Goal: Transaction & Acquisition: Book appointment/travel/reservation

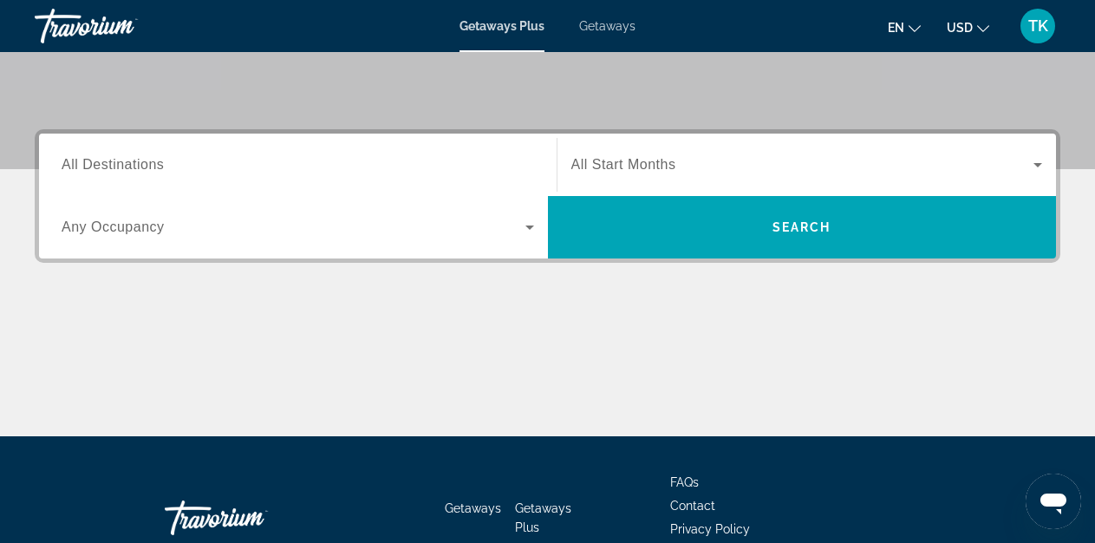
scroll to position [355, 0]
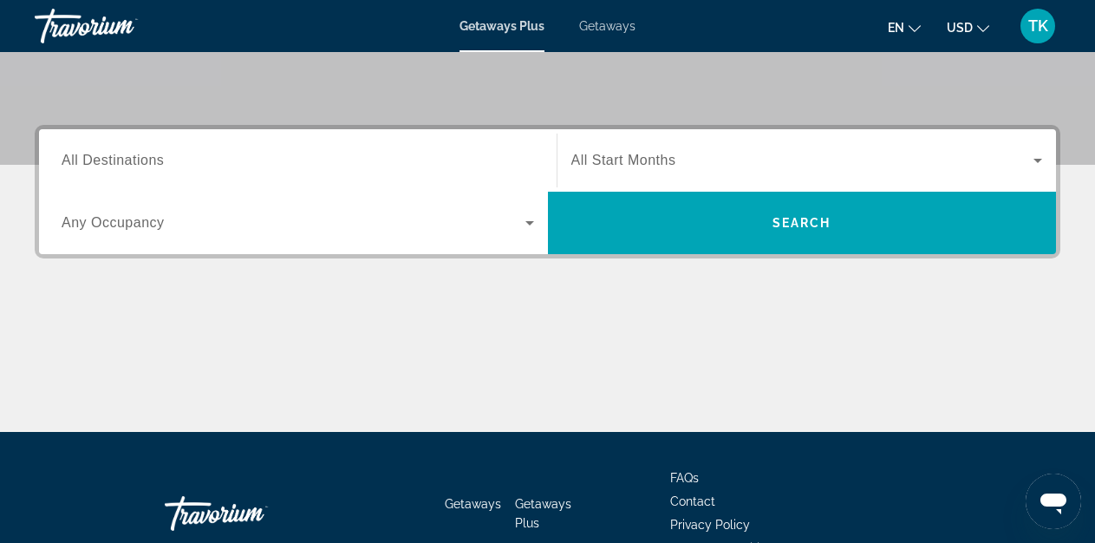
click at [133, 158] on span "All Destinations" at bounding box center [113, 160] width 102 height 15
click at [133, 158] on input "Destination All Destinations" at bounding box center [298, 161] width 472 height 21
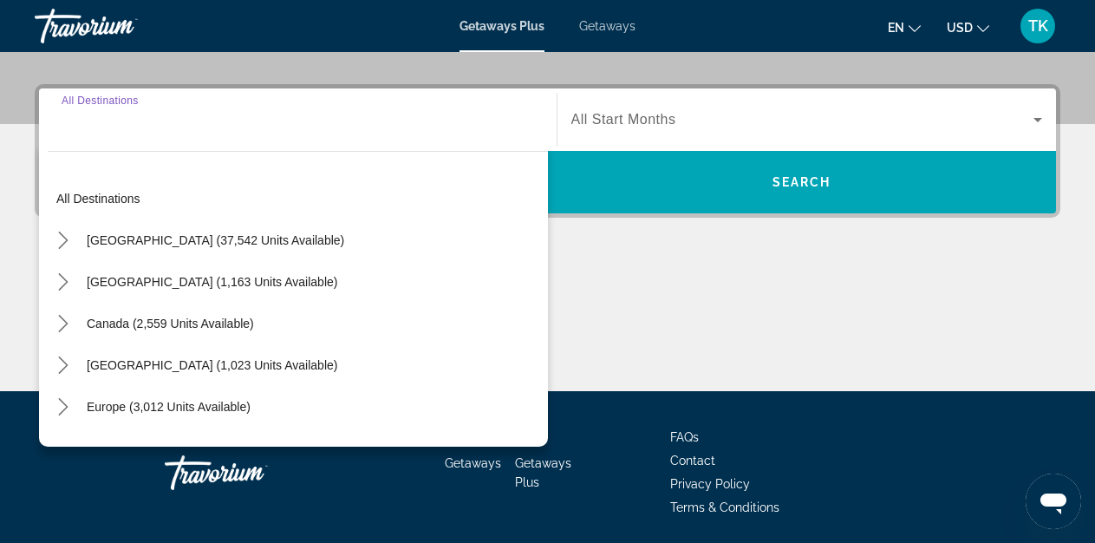
scroll to position [424, 0]
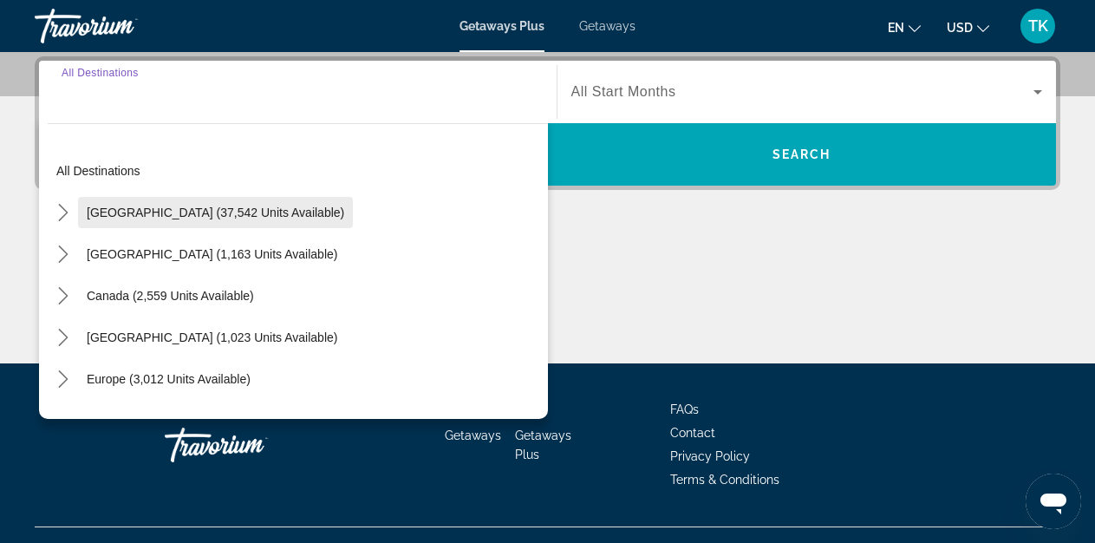
click at [240, 218] on span "United States (37,542 units available)" at bounding box center [215, 212] width 257 height 14
type input "**********"
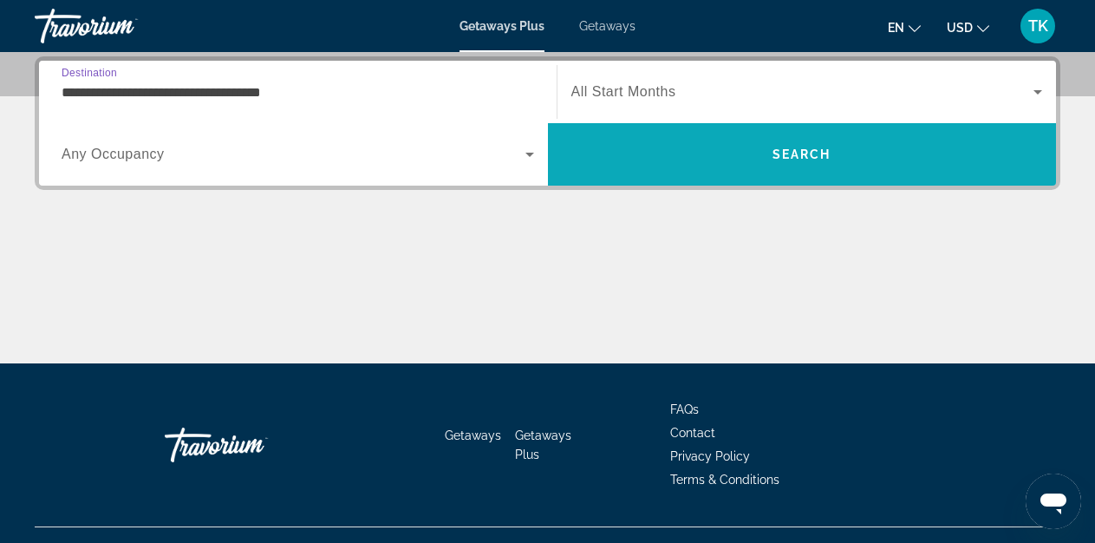
click at [805, 162] on span "Search" at bounding box center [802, 154] width 509 height 42
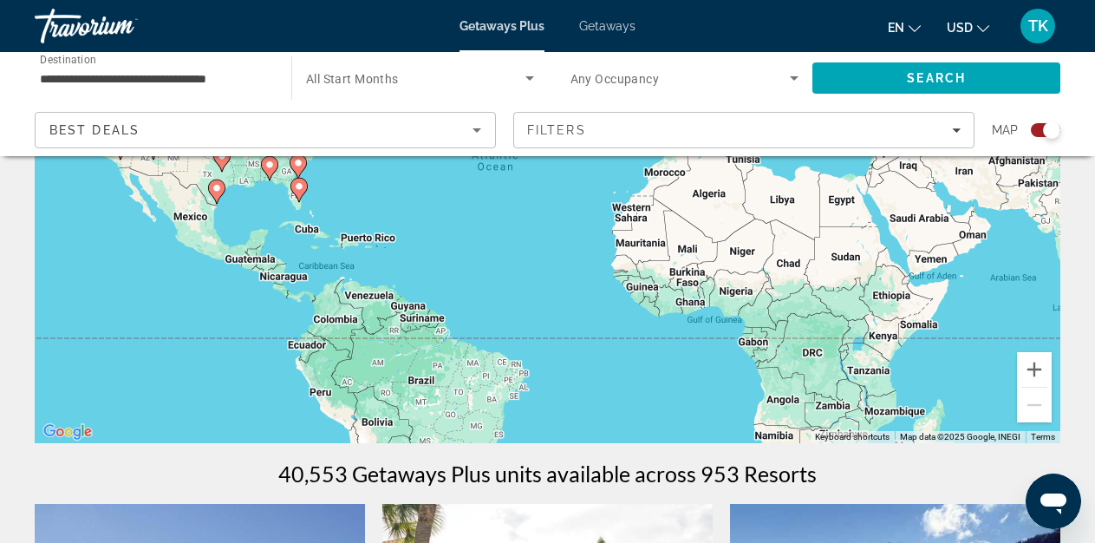
scroll to position [249, 0]
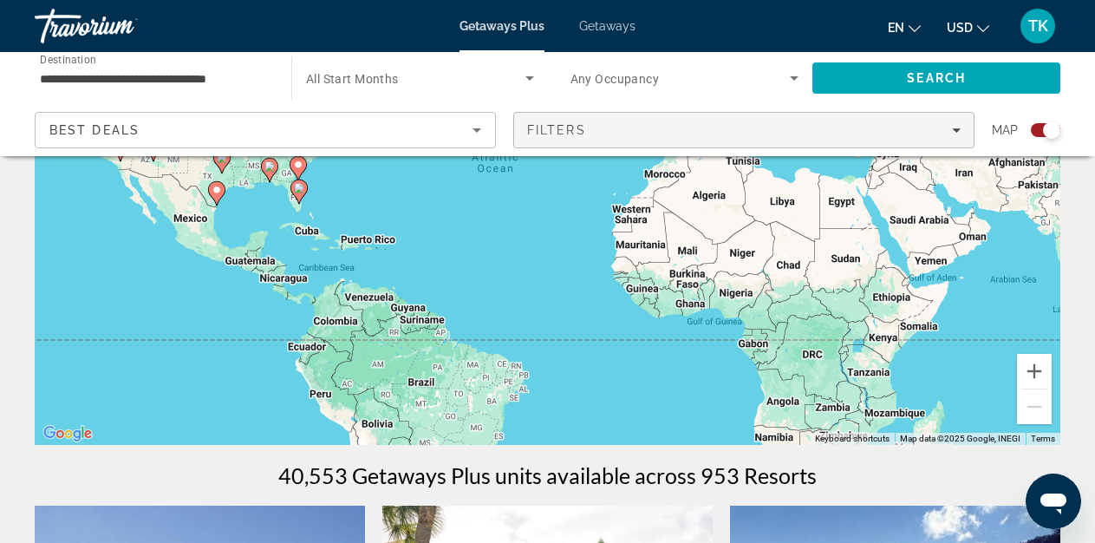
click at [954, 139] on span "Filters" at bounding box center [743, 130] width 459 height 42
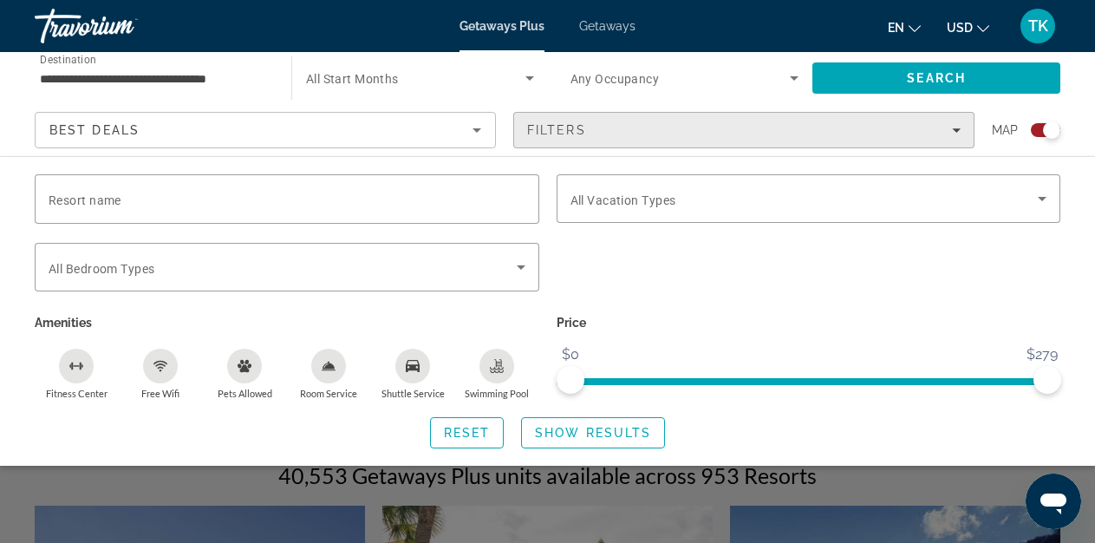
click at [913, 133] on div "Filters" at bounding box center [743, 130] width 433 height 14
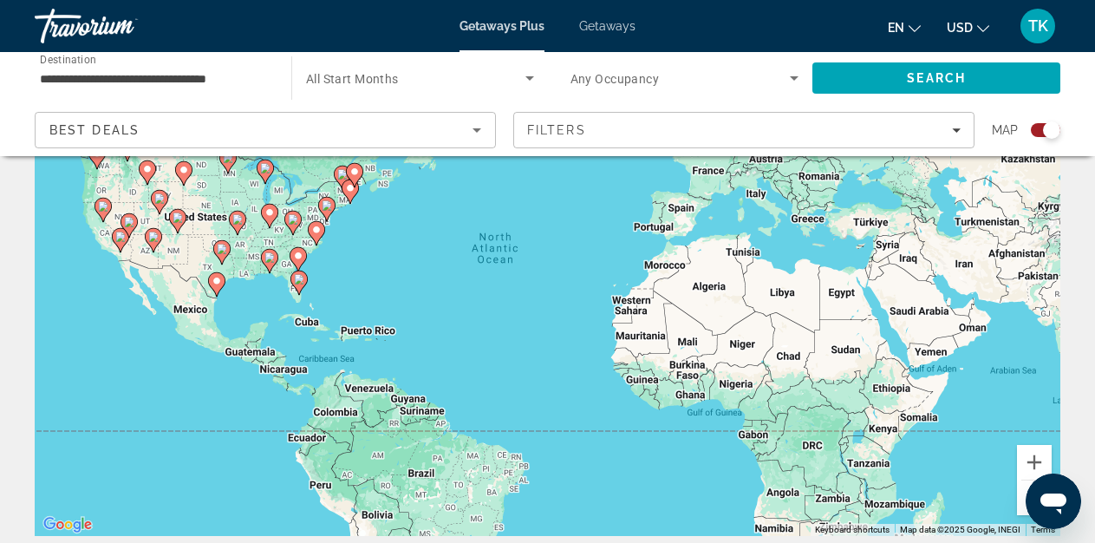
scroll to position [146, 0]
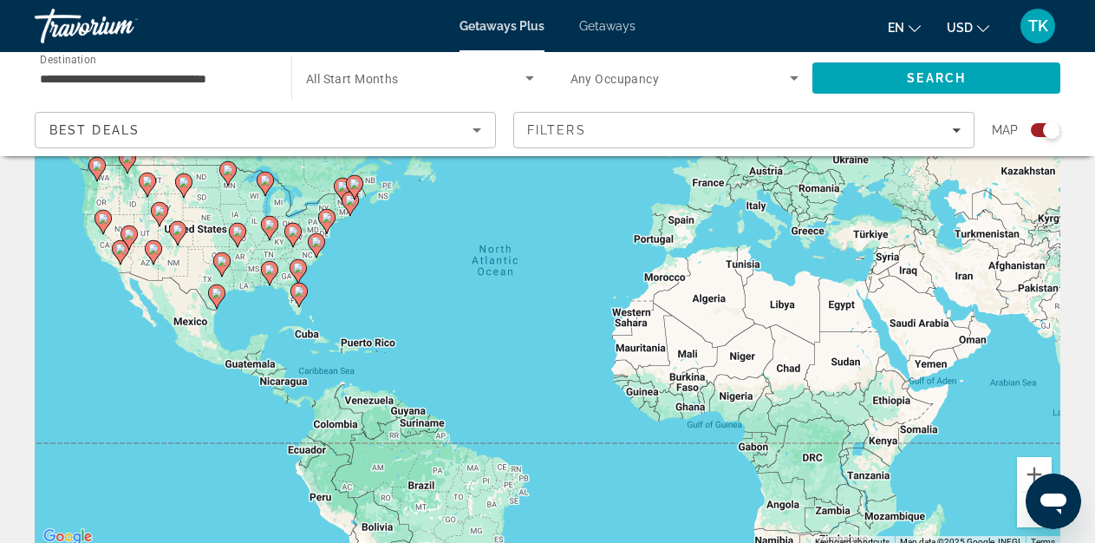
click at [297, 265] on image "Main content" at bounding box center [298, 268] width 10 height 10
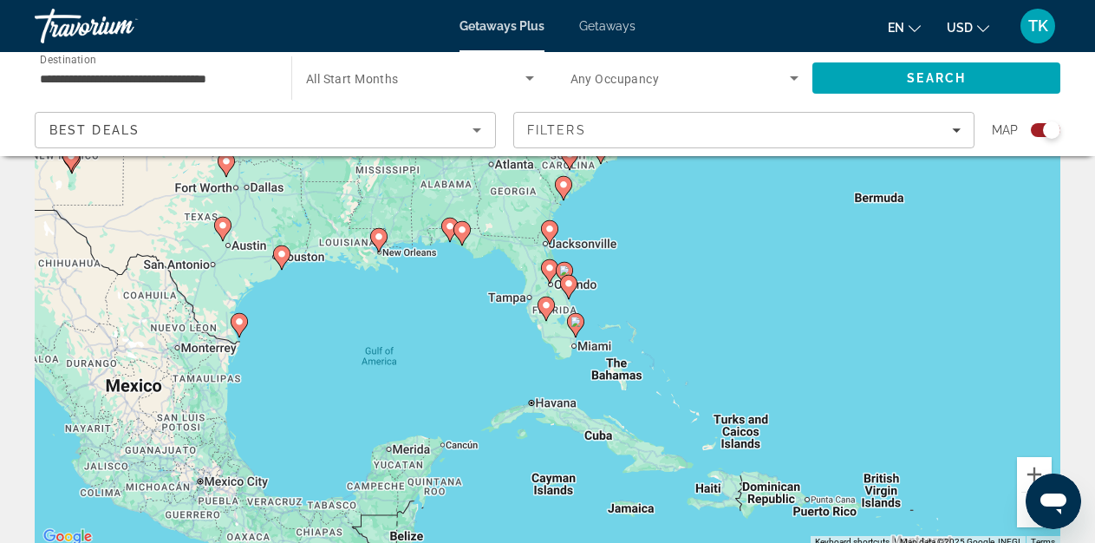
click at [550, 230] on image "Main content" at bounding box center [549, 229] width 10 height 10
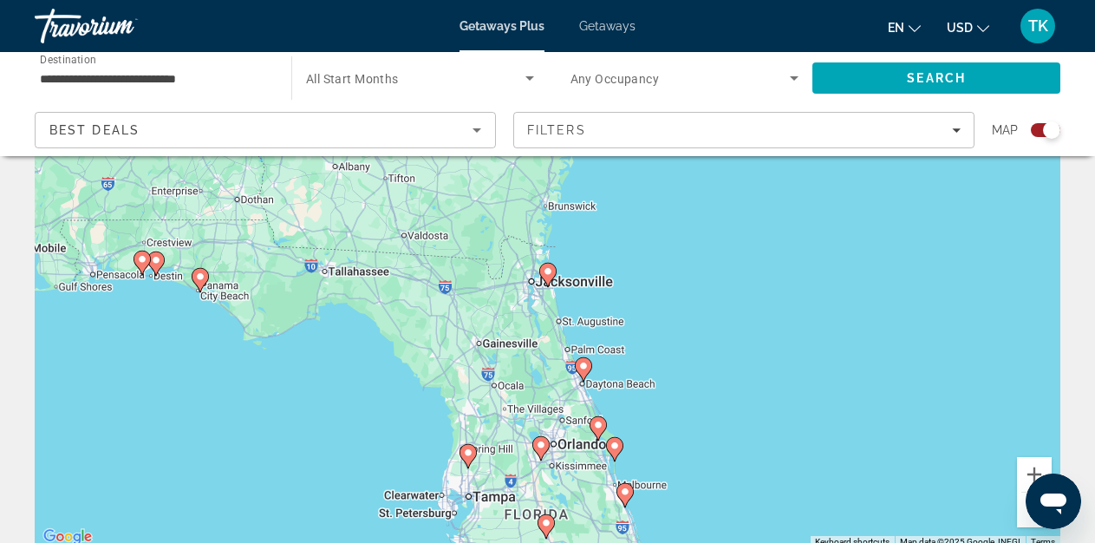
click at [536, 296] on div "To navigate, press the arrow keys. To activate drag with keyboard, press Alt + …" at bounding box center [547, 288] width 1025 height 520
click at [548, 270] on image "Main content" at bounding box center [548, 271] width 10 height 10
type input "**********"
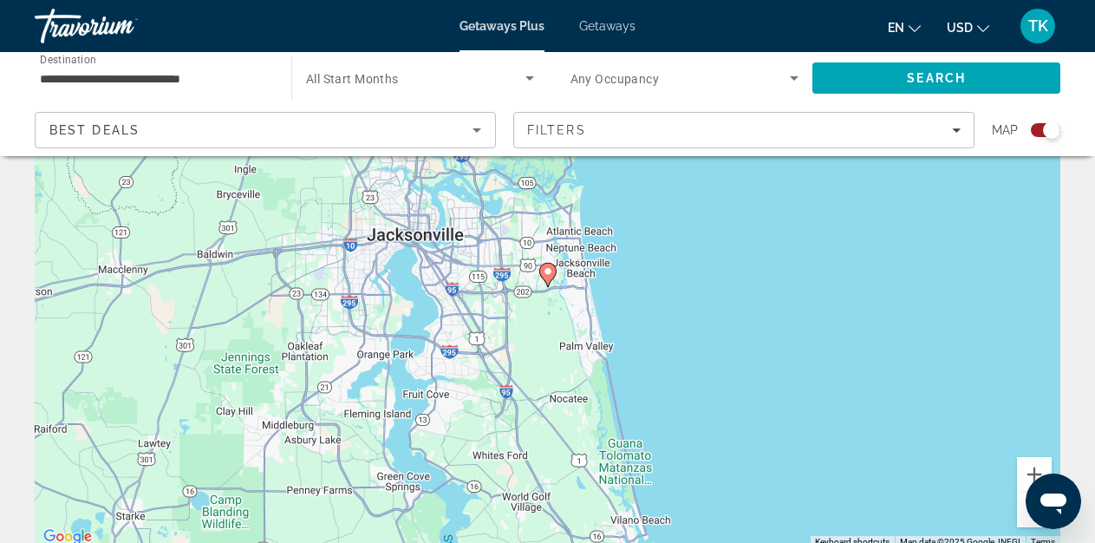
click at [548, 270] on image "Main content" at bounding box center [548, 271] width 10 height 10
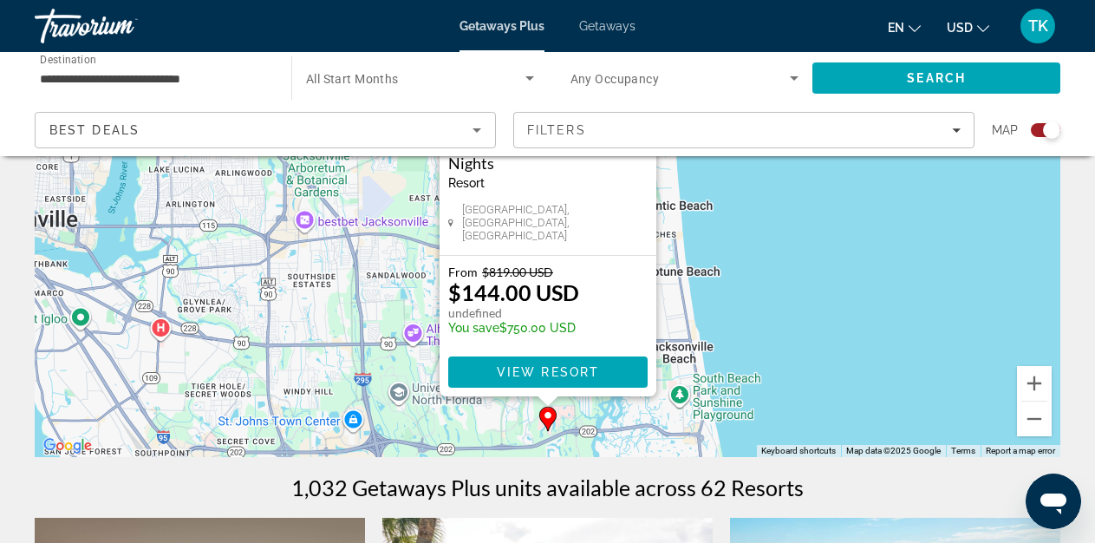
scroll to position [242, 0]
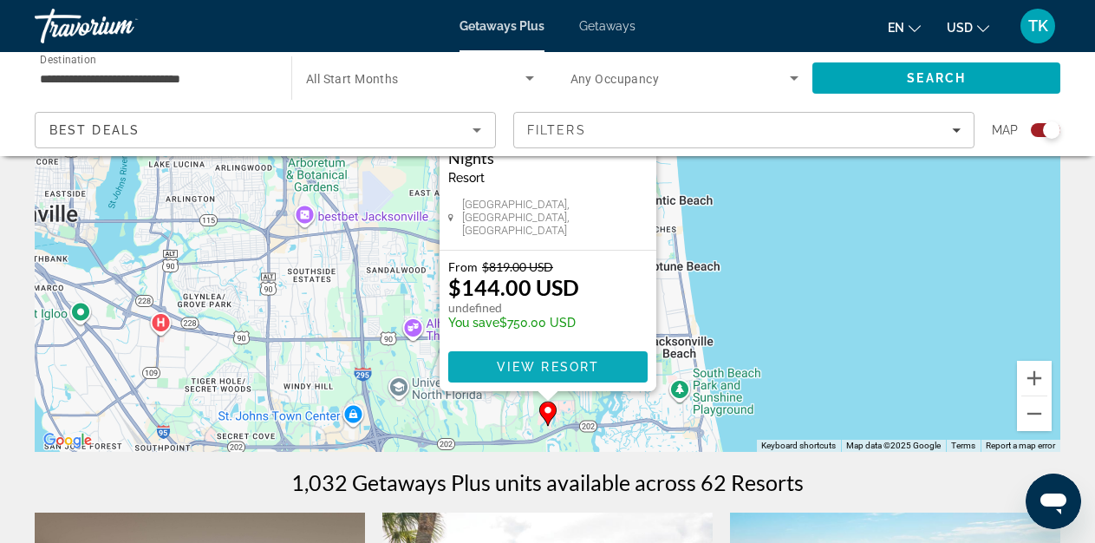
click at [523, 365] on span "View Resort" at bounding box center [547, 367] width 102 height 14
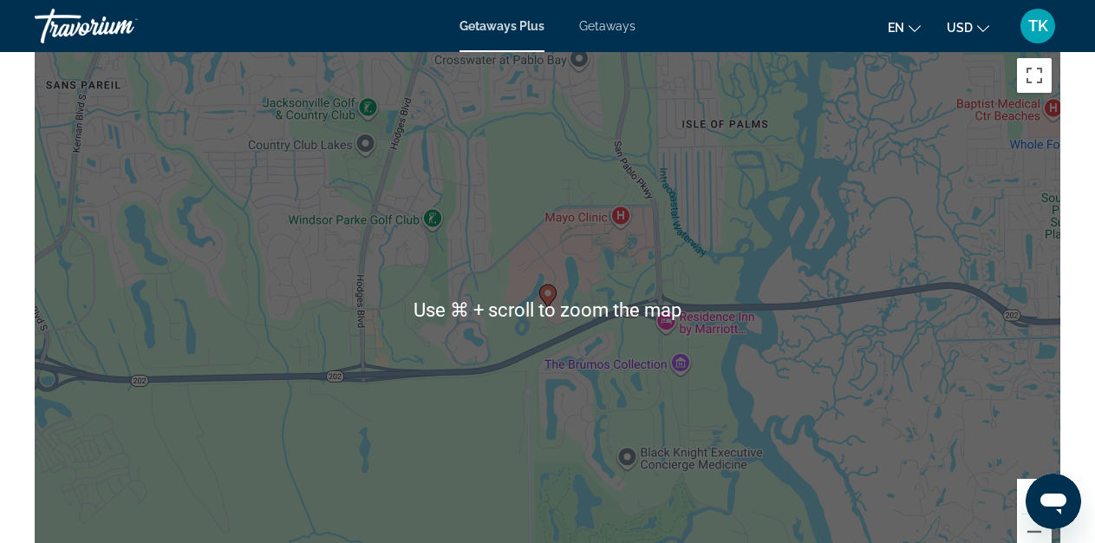
scroll to position [2099, 0]
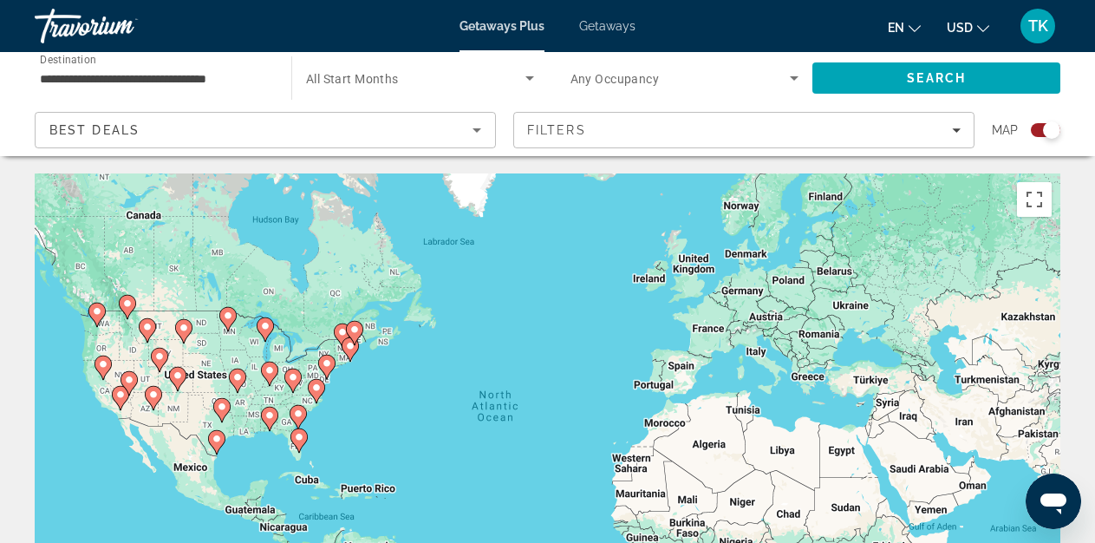
click at [437, 81] on span "Search widget" at bounding box center [415, 78] width 219 height 21
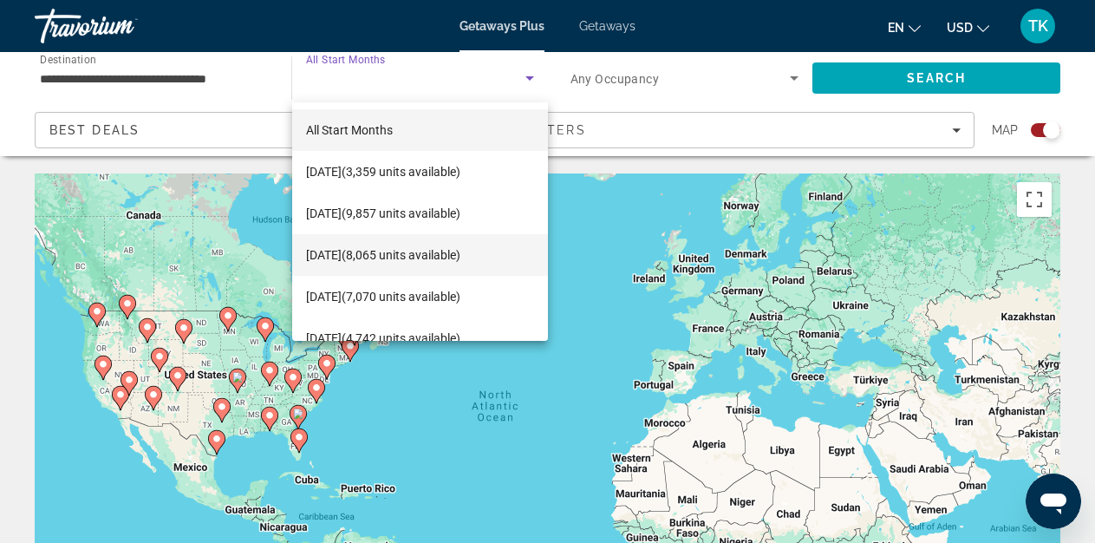
click at [460, 250] on span "December 2025 (8,065 units available)" at bounding box center [383, 254] width 154 height 21
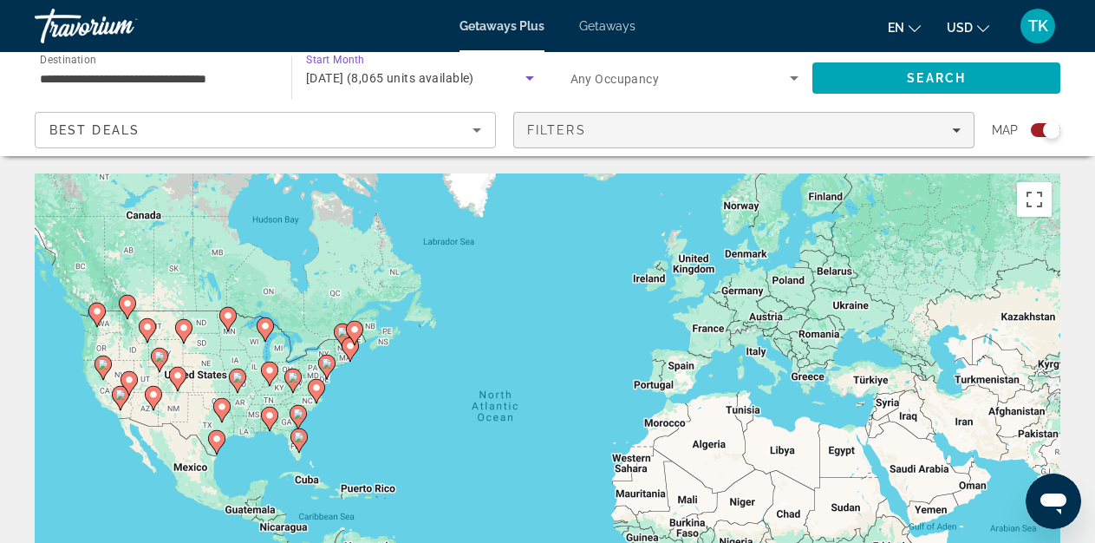
click at [580, 126] on span "Filters" at bounding box center [556, 130] width 59 height 14
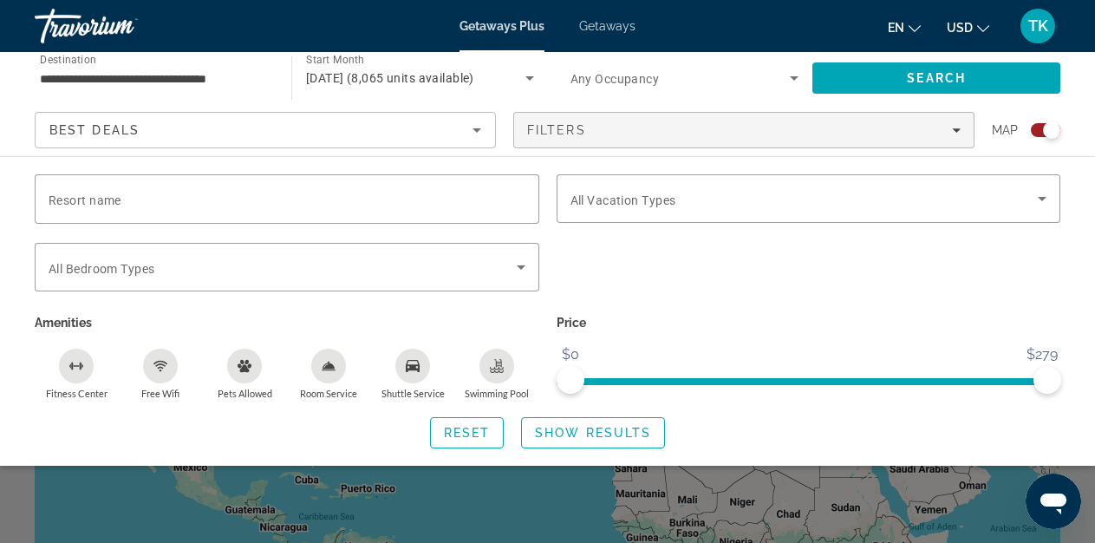
click at [372, 133] on div "Best Deals" at bounding box center [260, 130] width 423 height 21
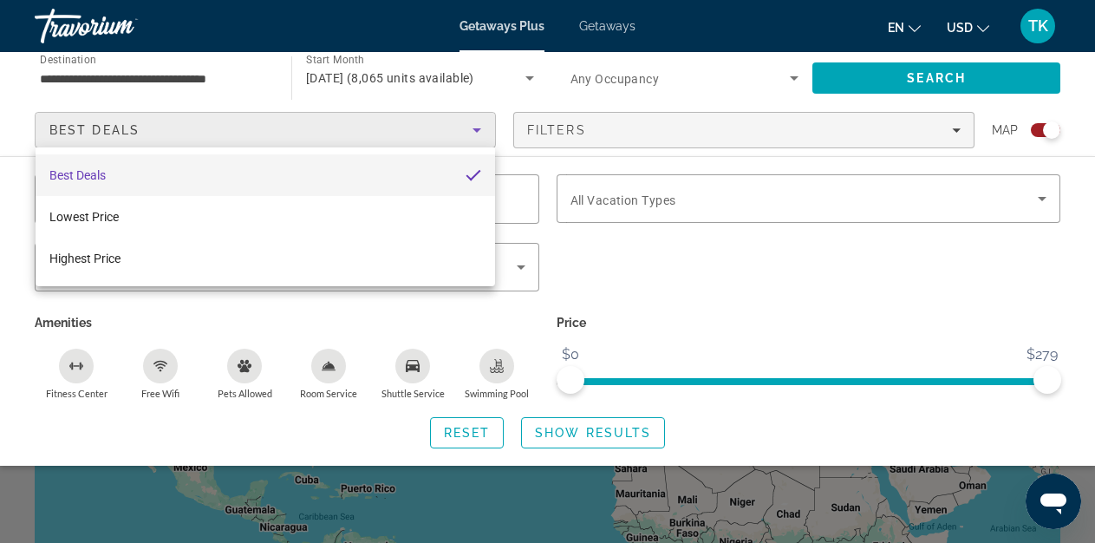
click at [294, 183] on mat-option "Best Deals" at bounding box center [265, 175] width 459 height 42
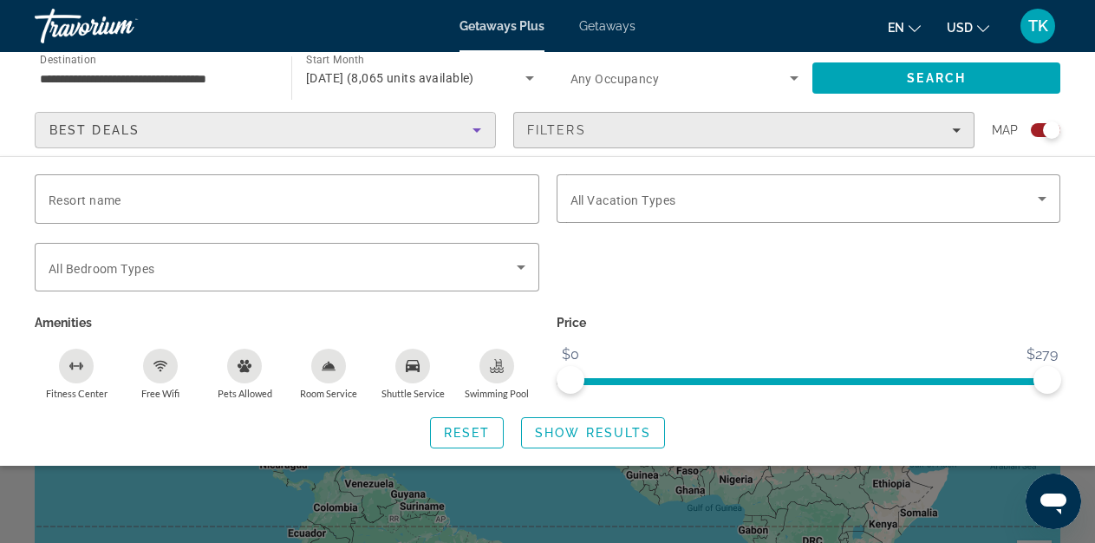
scroll to position [65, 0]
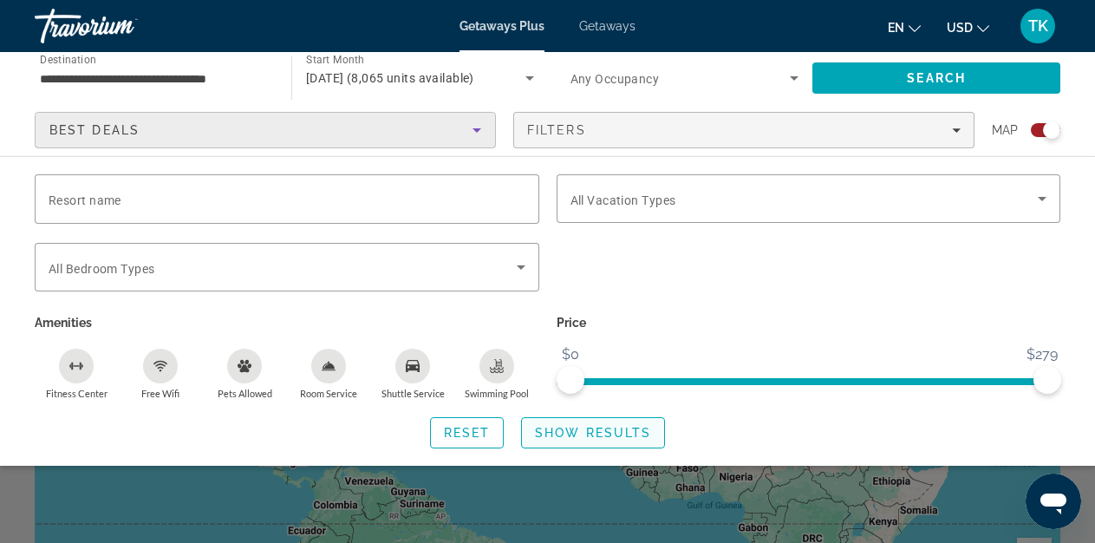
click at [588, 426] on span "Show Results" at bounding box center [593, 433] width 116 height 14
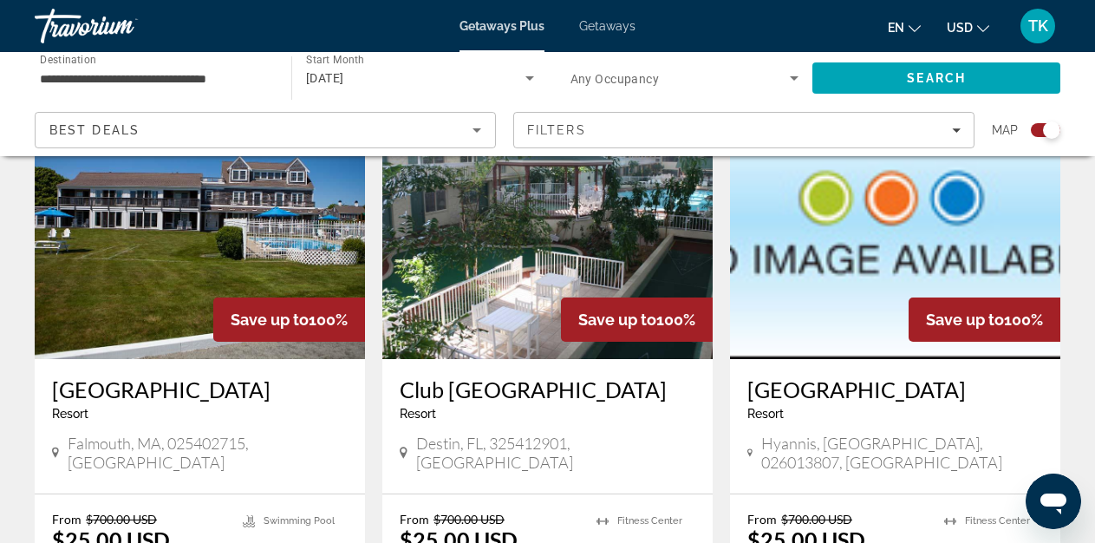
scroll to position [671, 0]
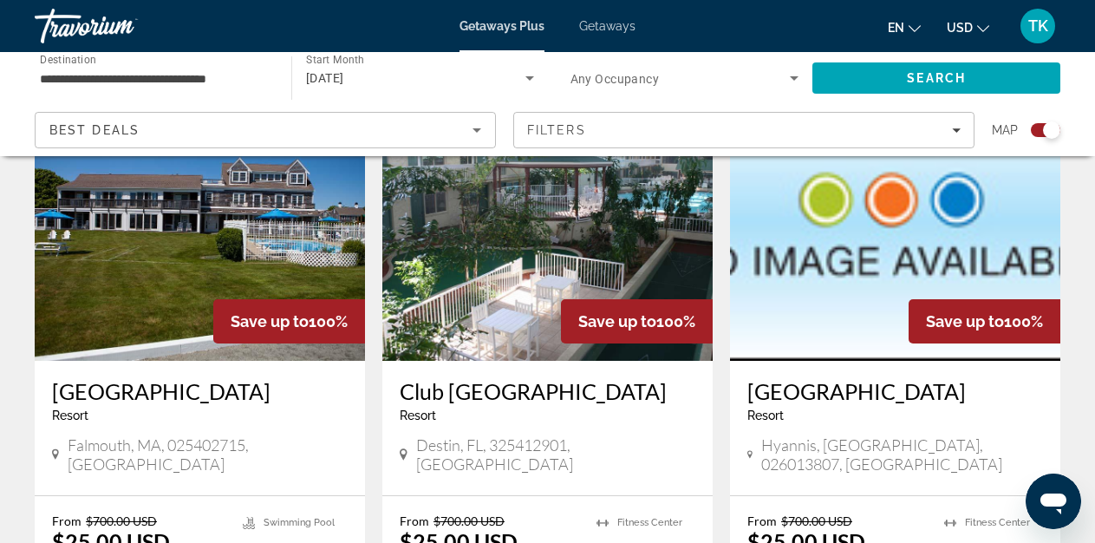
click at [509, 309] on img "Main content" at bounding box center [547, 221] width 330 height 277
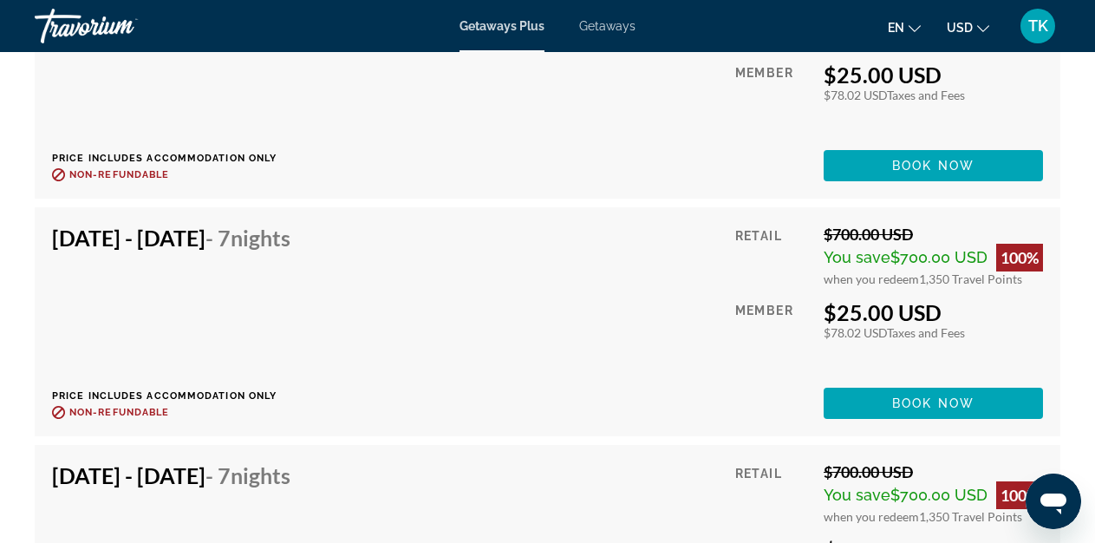
scroll to position [3611, 0]
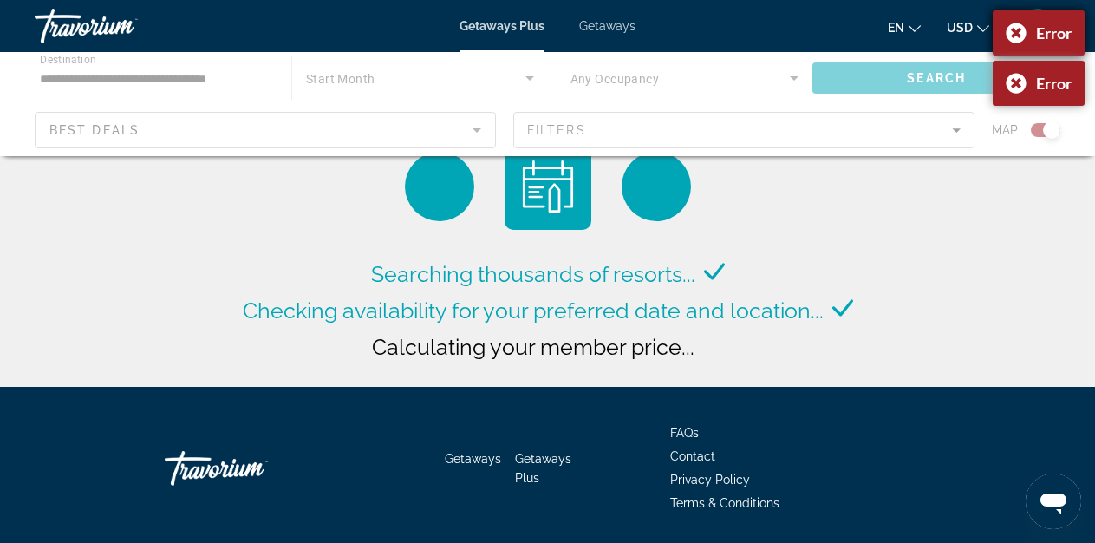
click at [1015, 29] on div "Error" at bounding box center [1038, 32] width 92 height 45
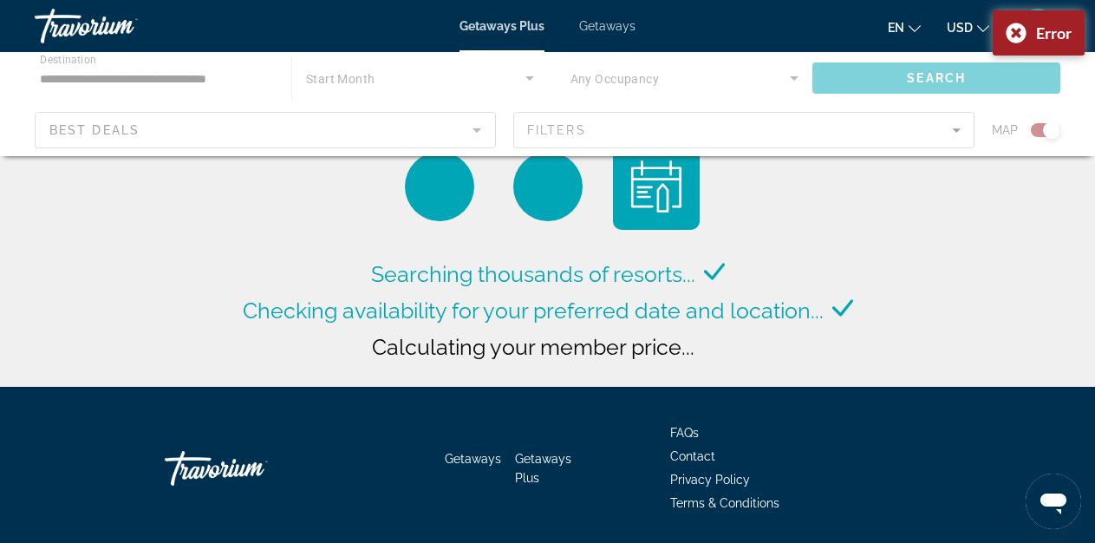
click at [1015, 29] on div "Error" at bounding box center [1038, 32] width 92 height 45
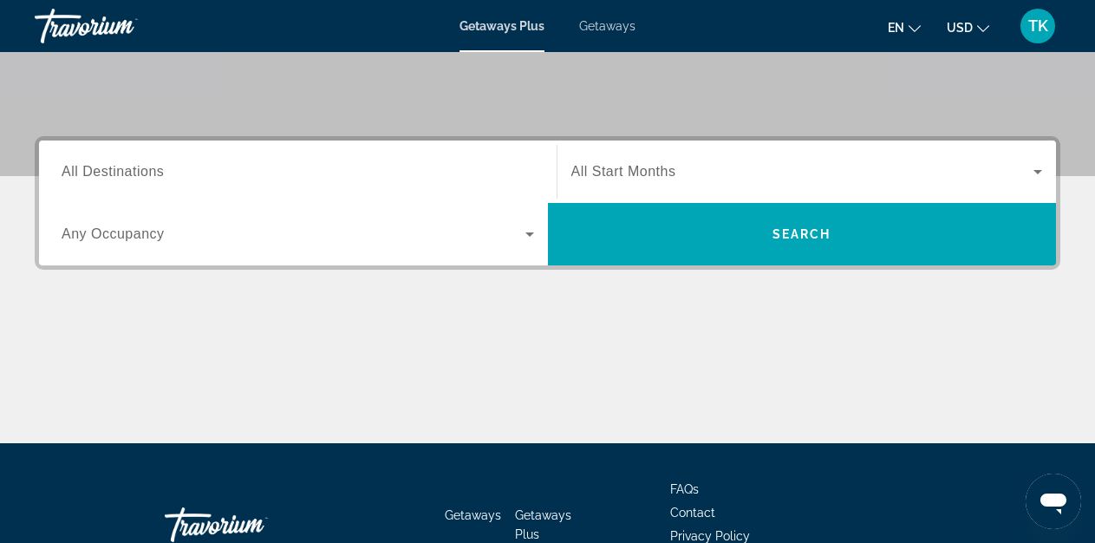
scroll to position [345, 0]
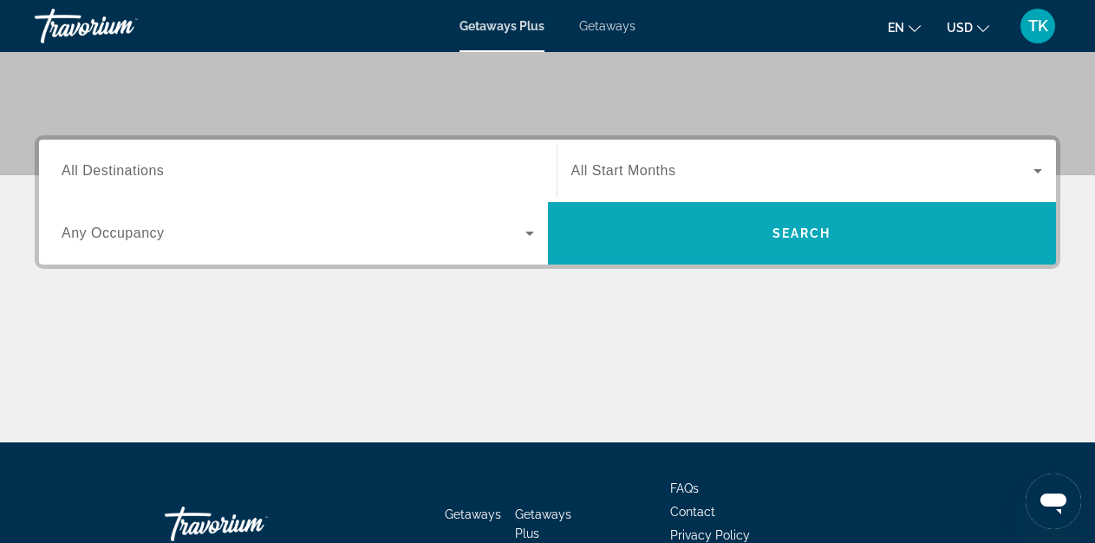
click at [796, 233] on span "Search" at bounding box center [801, 233] width 59 height 14
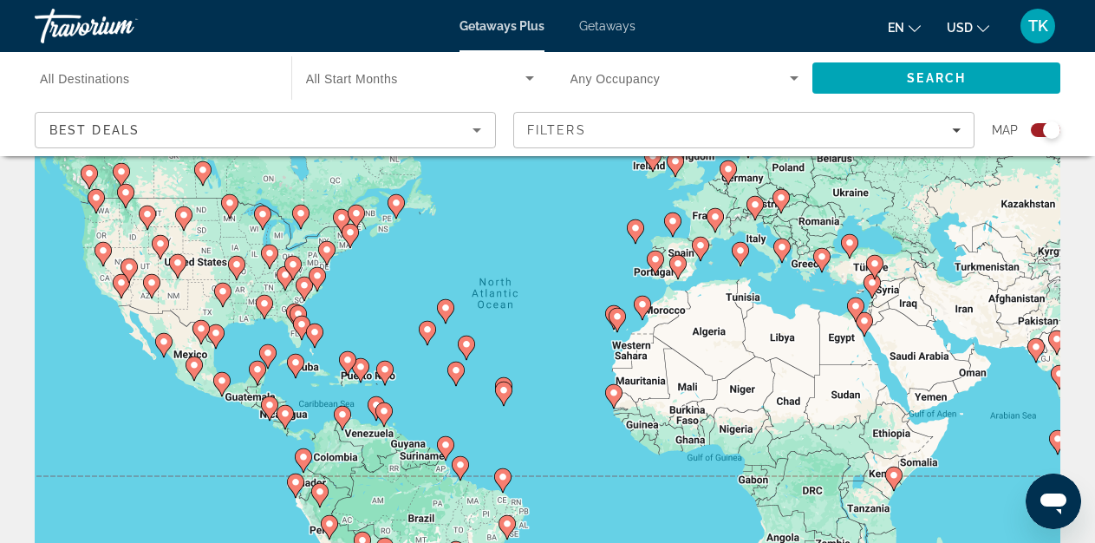
scroll to position [109, 0]
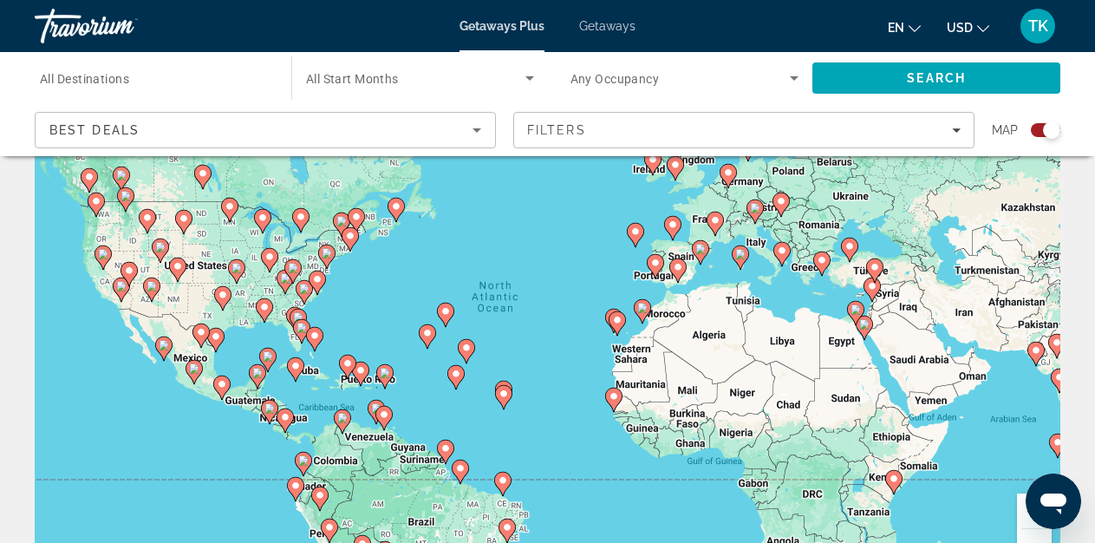
click at [302, 328] on image "Main content" at bounding box center [301, 327] width 10 height 10
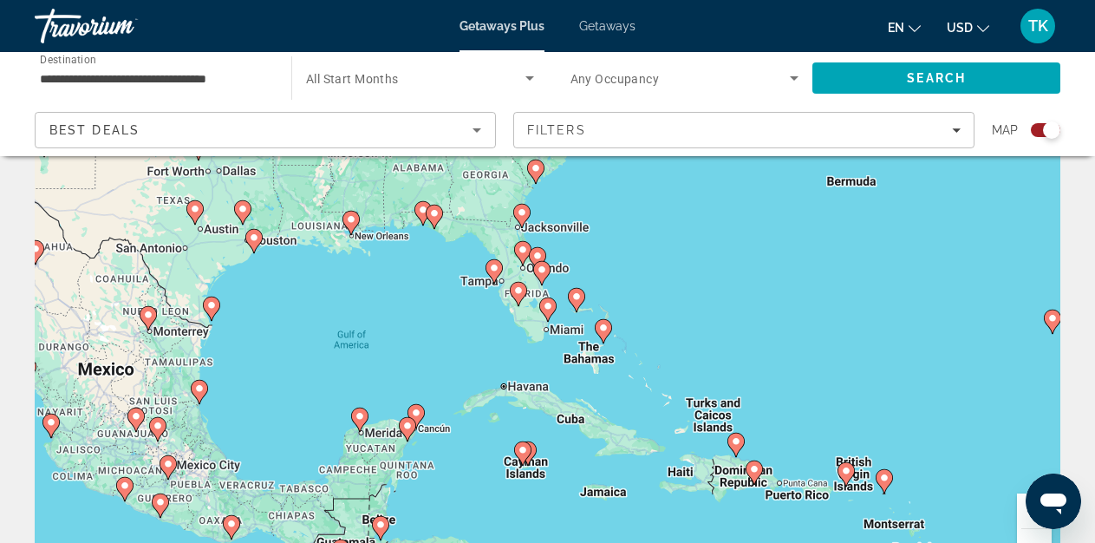
click at [558, 231] on div "To activate drag with keyboard, press Alt + Enter. Once in keyboard drag state,…" at bounding box center [547, 324] width 1025 height 520
click at [523, 212] on image "Main content" at bounding box center [522, 212] width 10 height 10
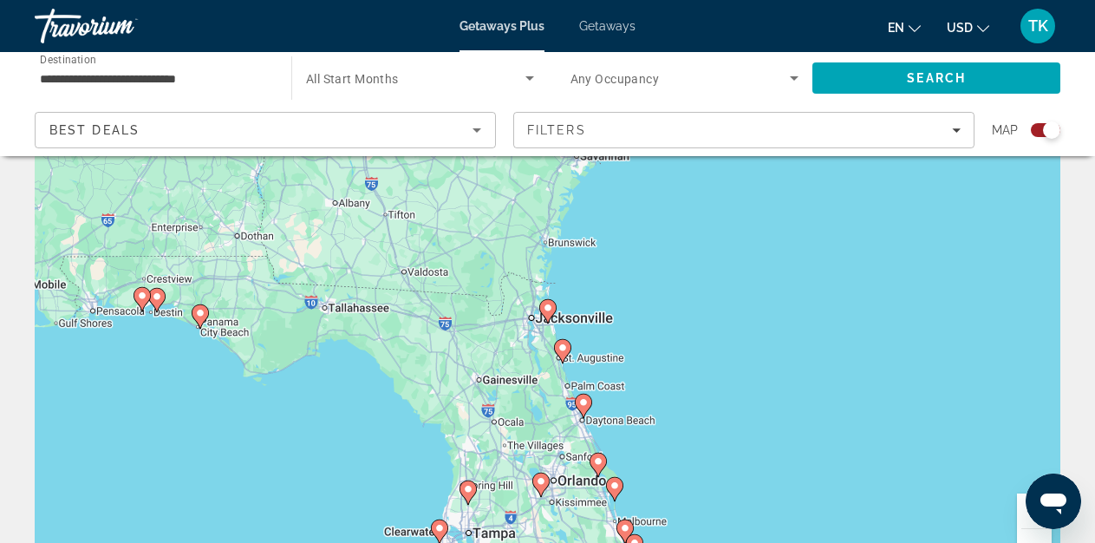
click at [562, 347] on image "Main content" at bounding box center [562, 347] width 10 height 10
type input "**********"
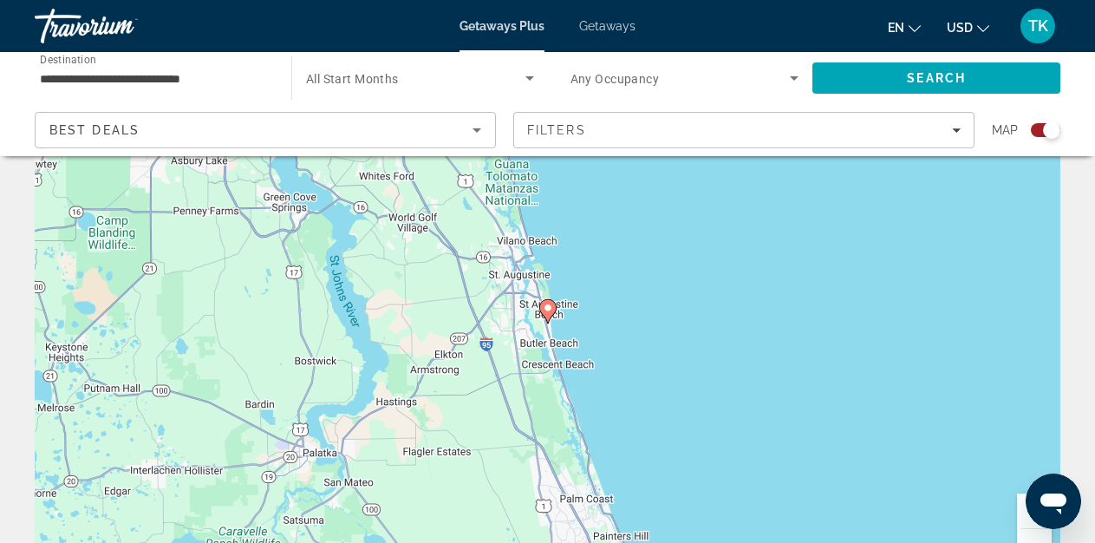
click at [547, 302] on icon "Main content" at bounding box center [547, 311] width 16 height 23
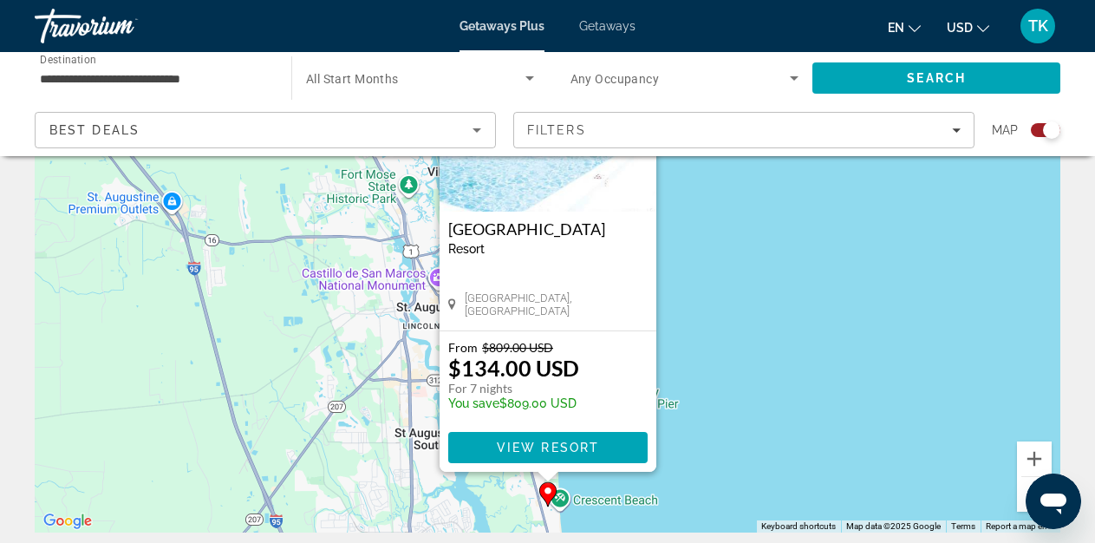
scroll to position [167, 0]
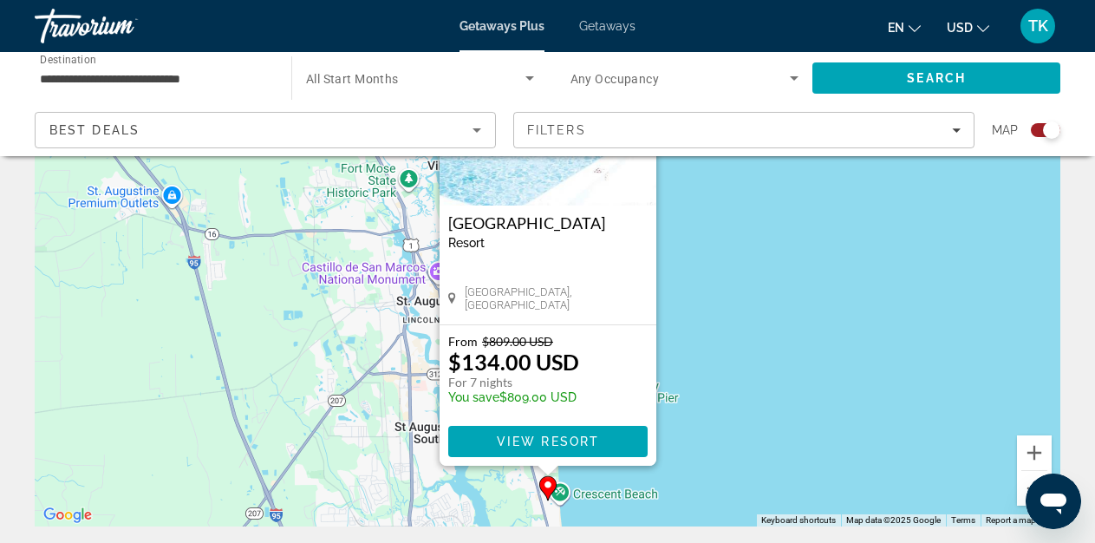
click at [566, 250] on div "Resort - This is an adults only resort" at bounding box center [547, 243] width 199 height 14
click at [565, 437] on span "View Resort" at bounding box center [547, 441] width 102 height 14
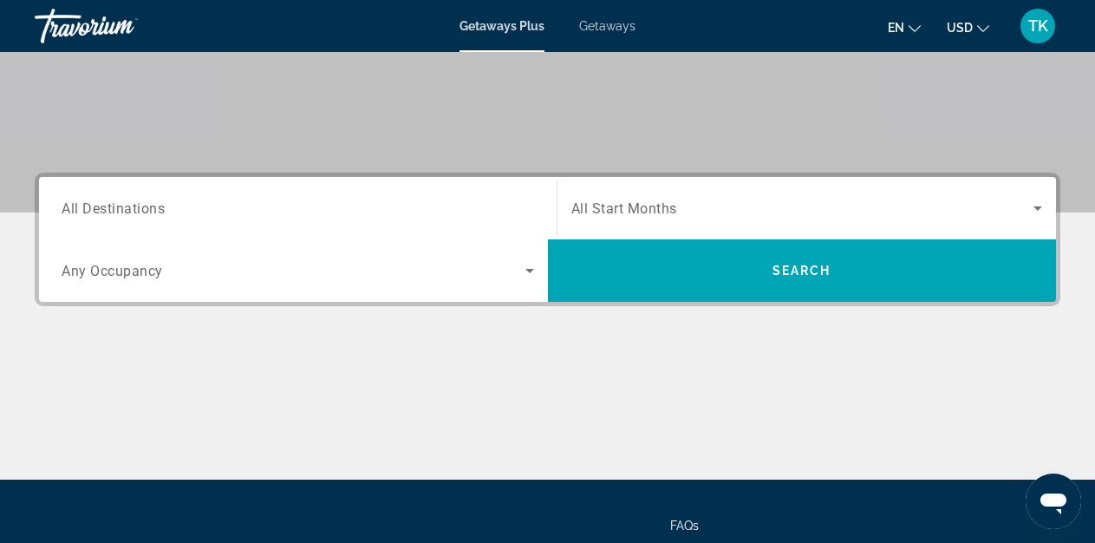
scroll to position [313, 0]
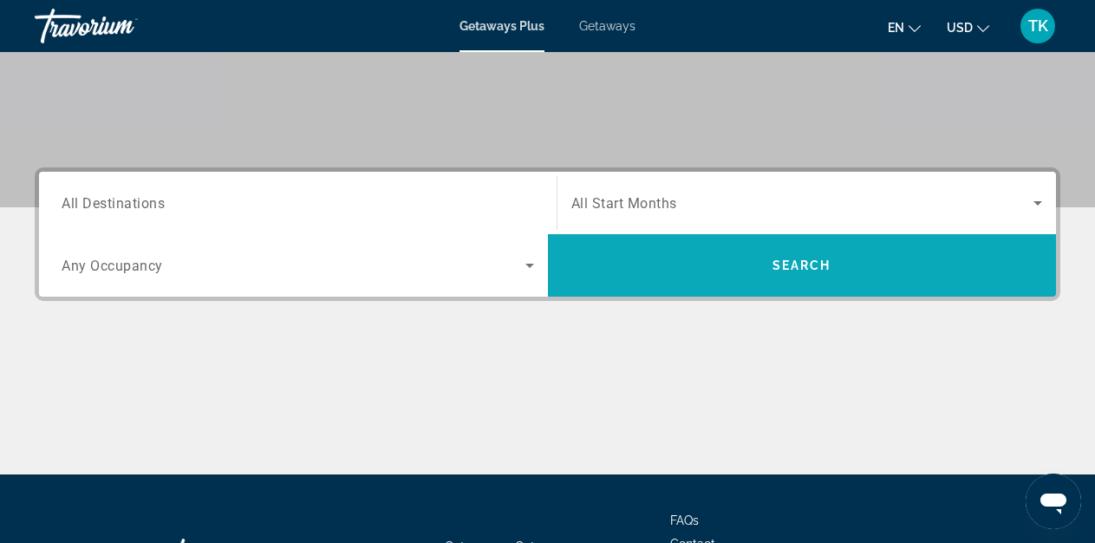
click at [797, 278] on span "Search" at bounding box center [802, 265] width 509 height 42
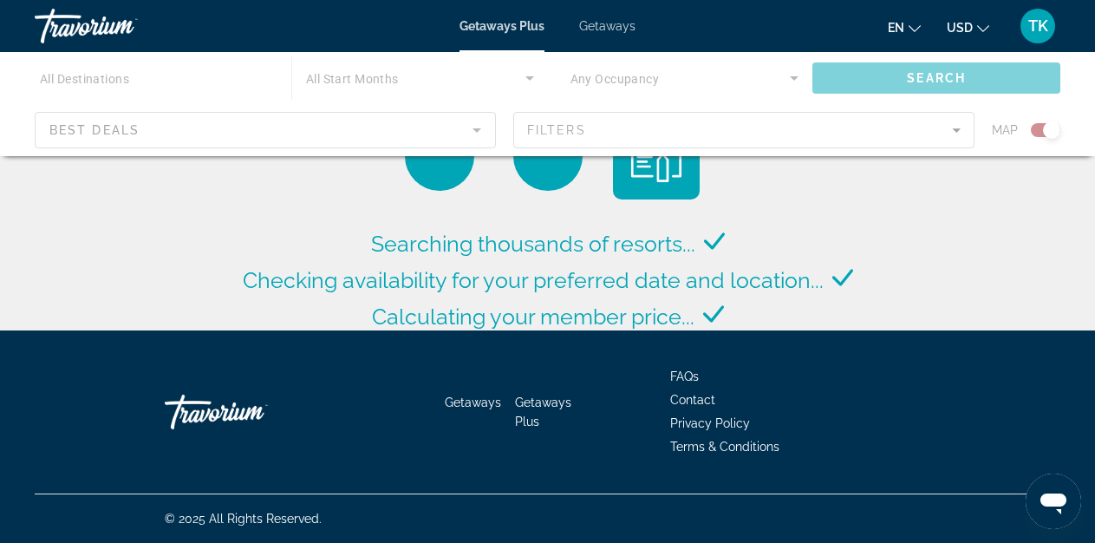
scroll to position [205, 0]
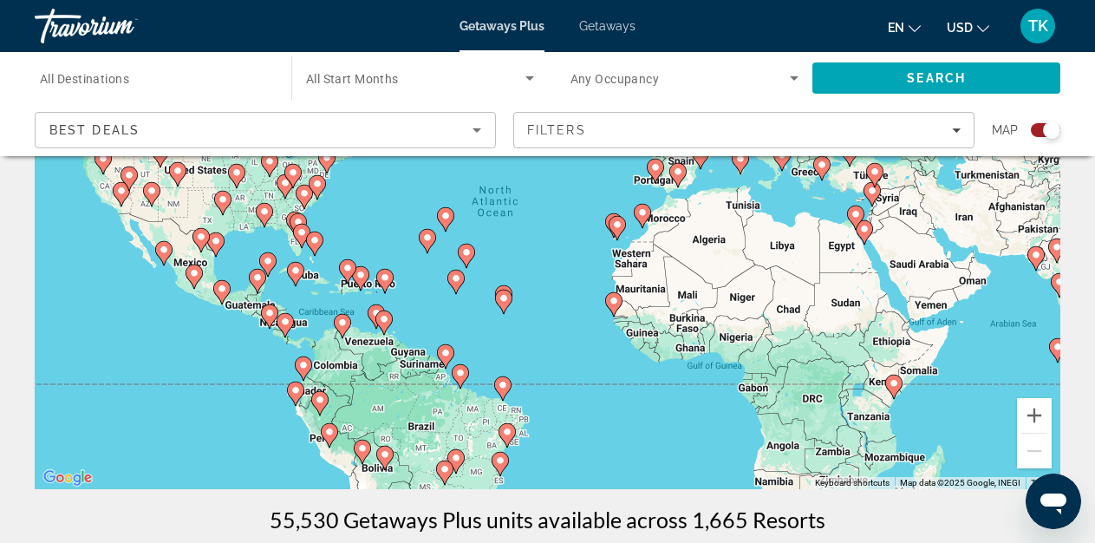
click at [397, 88] on span "Search widget" at bounding box center [415, 78] width 219 height 21
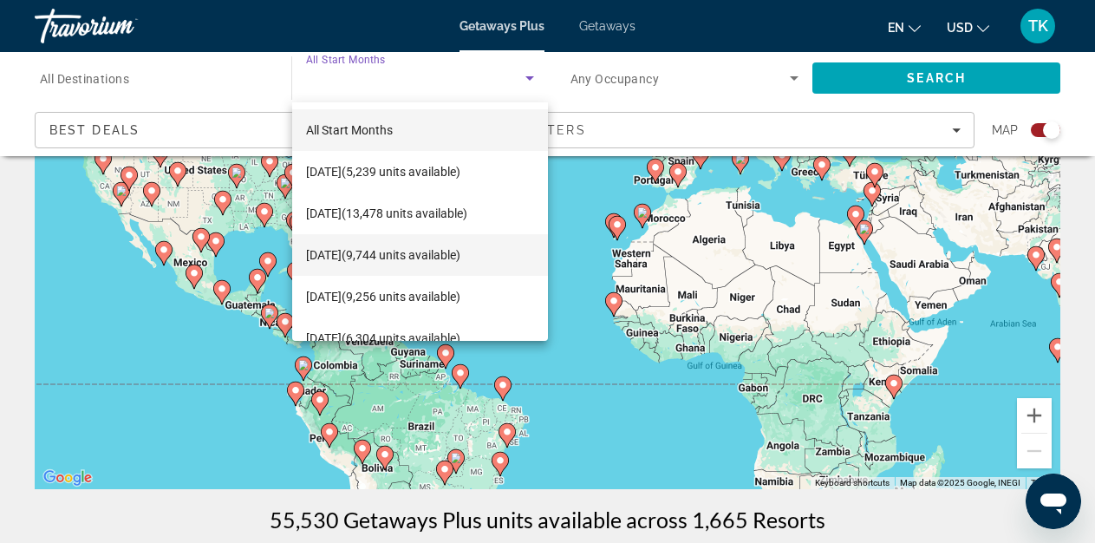
click at [426, 265] on mat-option "[DATE] (9,744 units available)" at bounding box center [420, 255] width 256 height 42
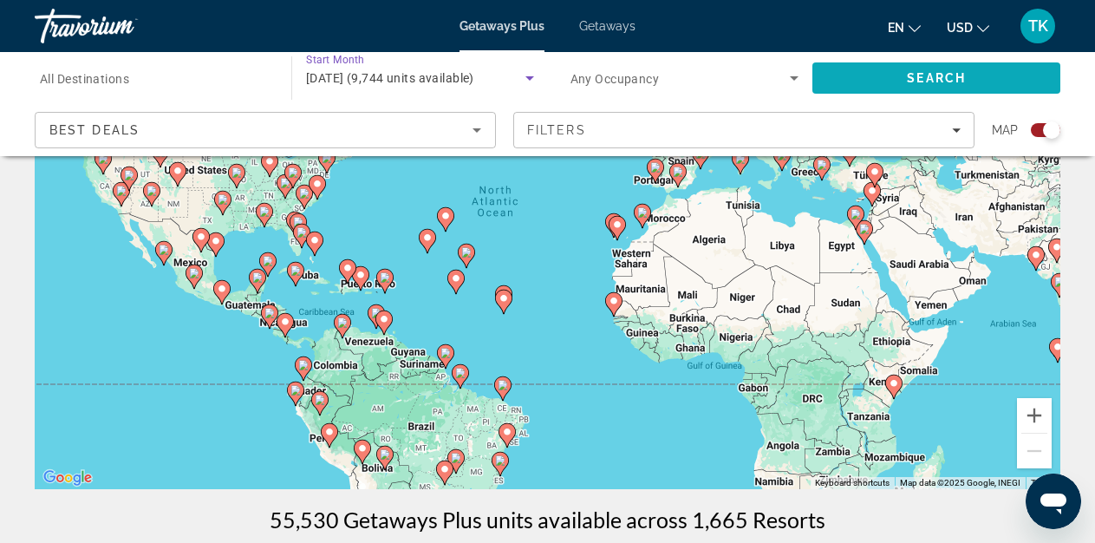
click at [975, 84] on span "Search" at bounding box center [936, 78] width 248 height 42
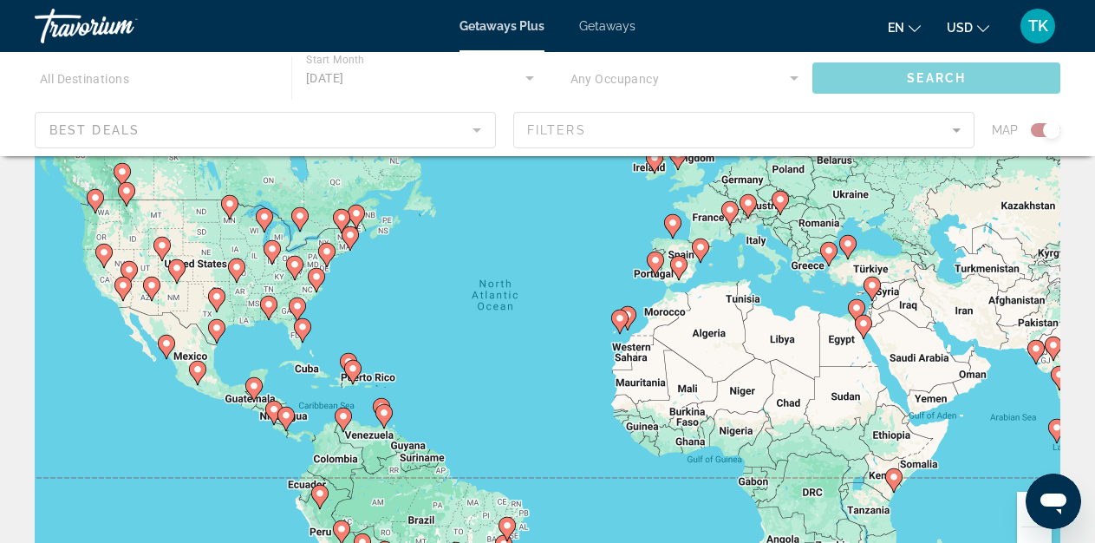
scroll to position [112, 0]
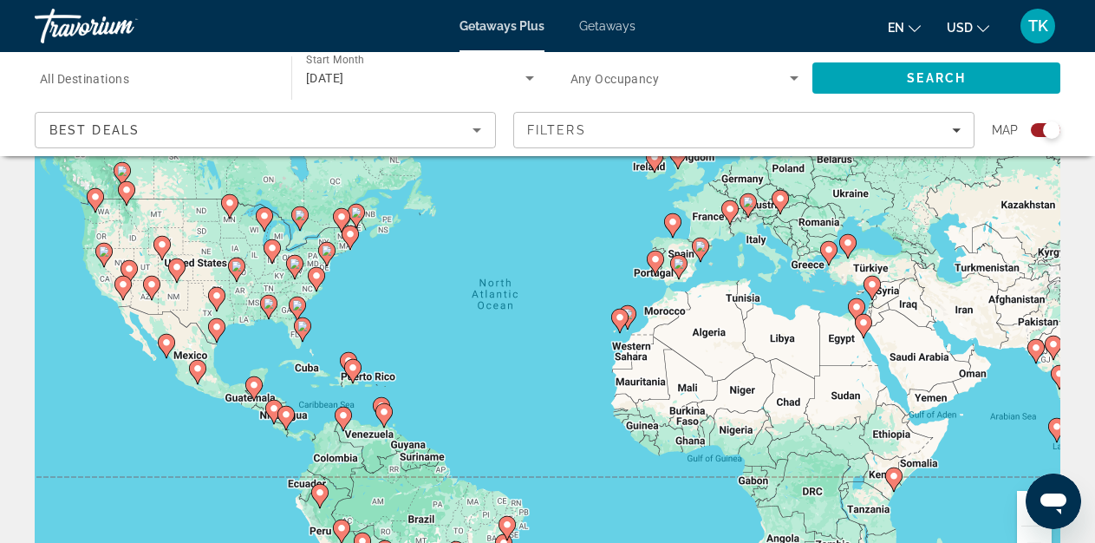
click at [303, 323] on image "Main content" at bounding box center [302, 326] width 10 height 10
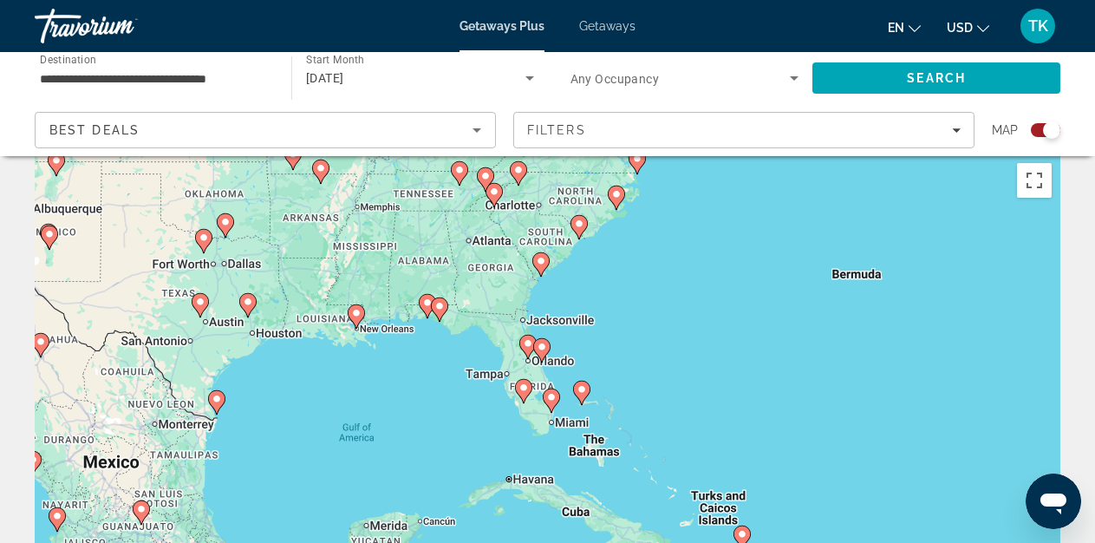
scroll to position [0, 0]
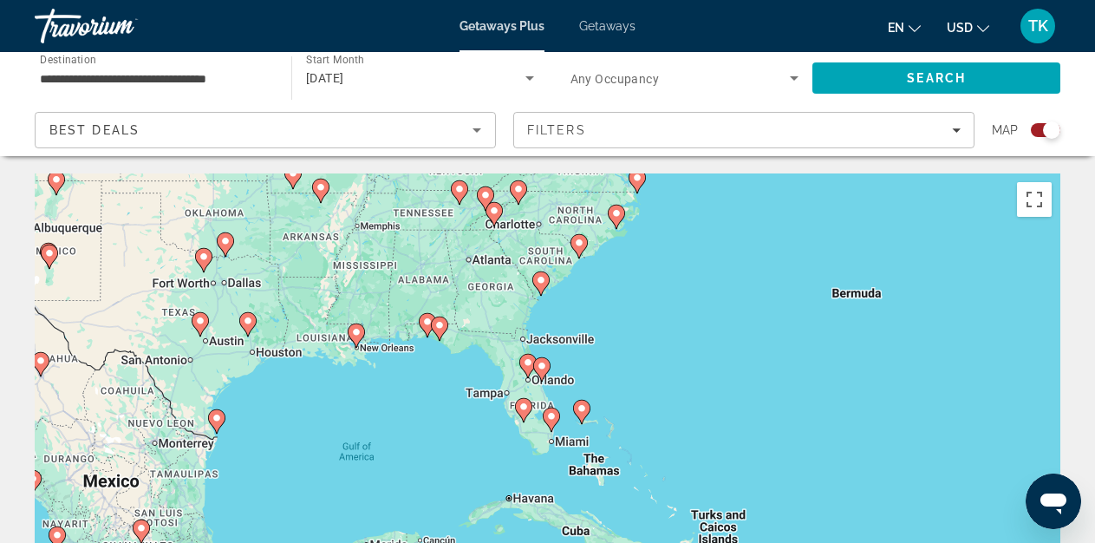
click at [541, 276] on image "Main content" at bounding box center [541, 280] width 10 height 10
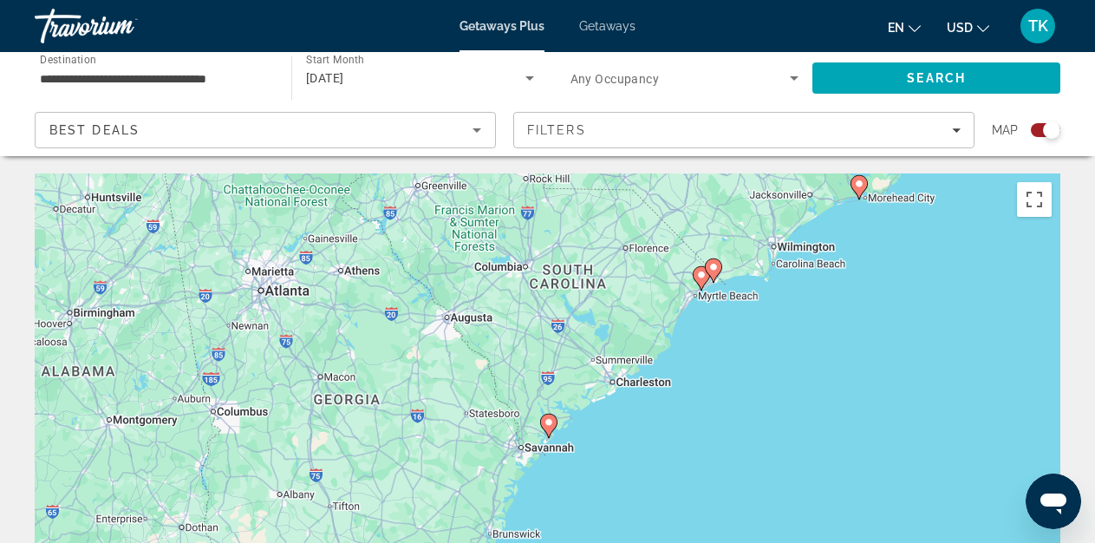
click at [549, 420] on image "Main content" at bounding box center [548, 422] width 10 height 10
type input "**********"
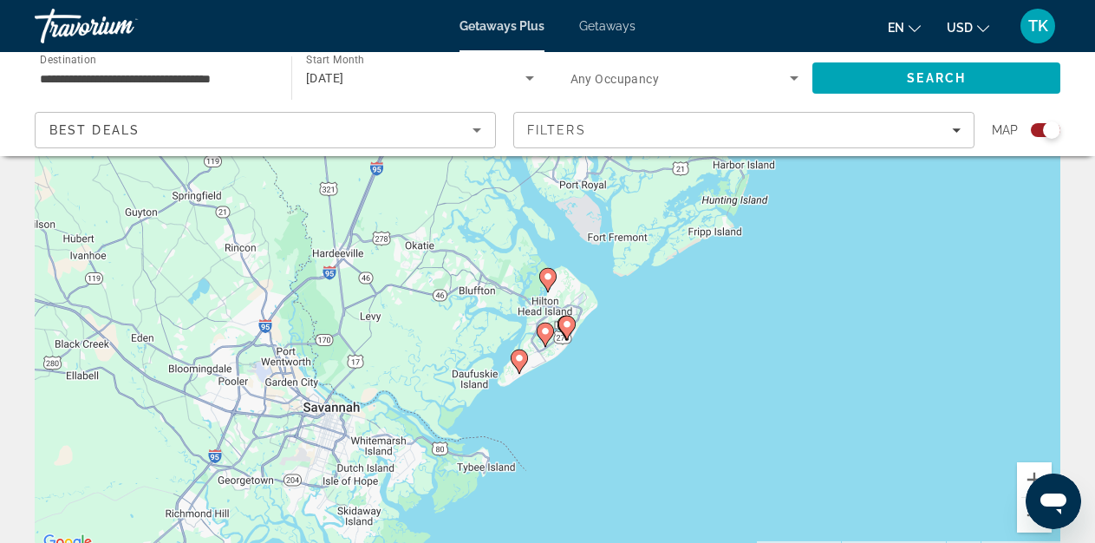
scroll to position [143, 0]
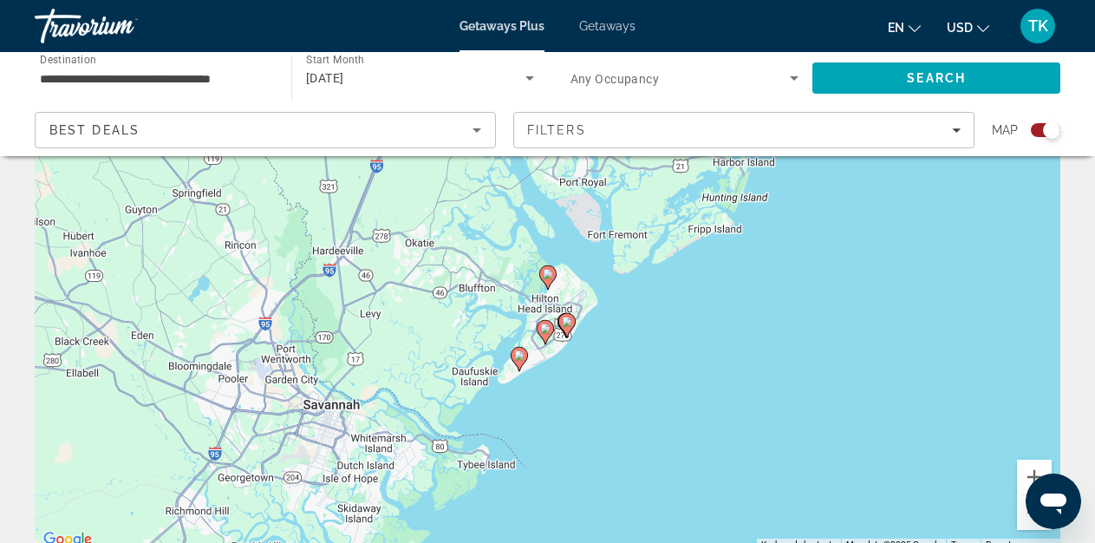
click at [519, 354] on image "Main content" at bounding box center [519, 355] width 10 height 10
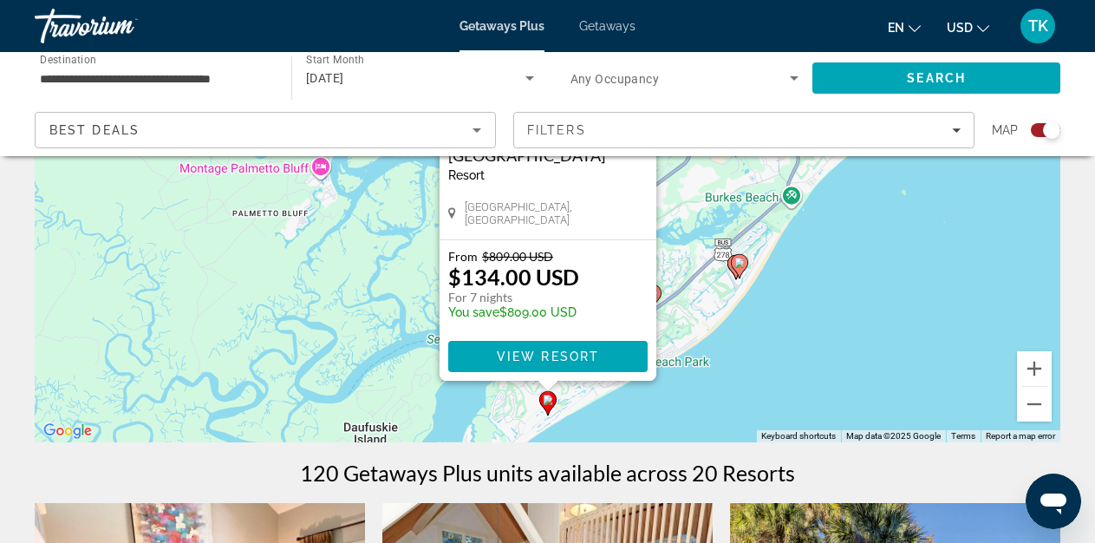
scroll to position [253, 0]
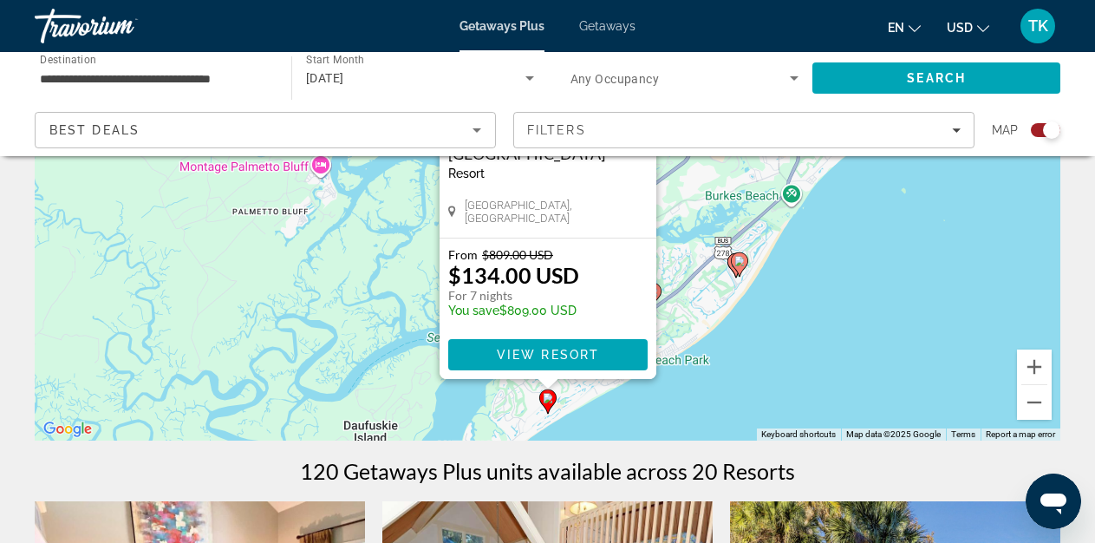
click at [519, 354] on span "View Resort" at bounding box center [547, 355] width 102 height 14
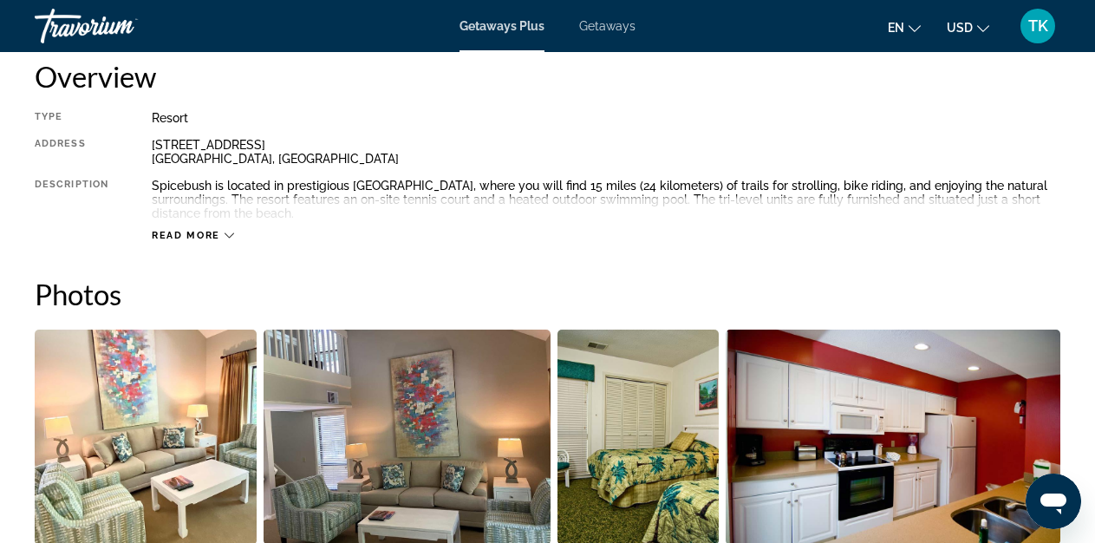
scroll to position [907, 0]
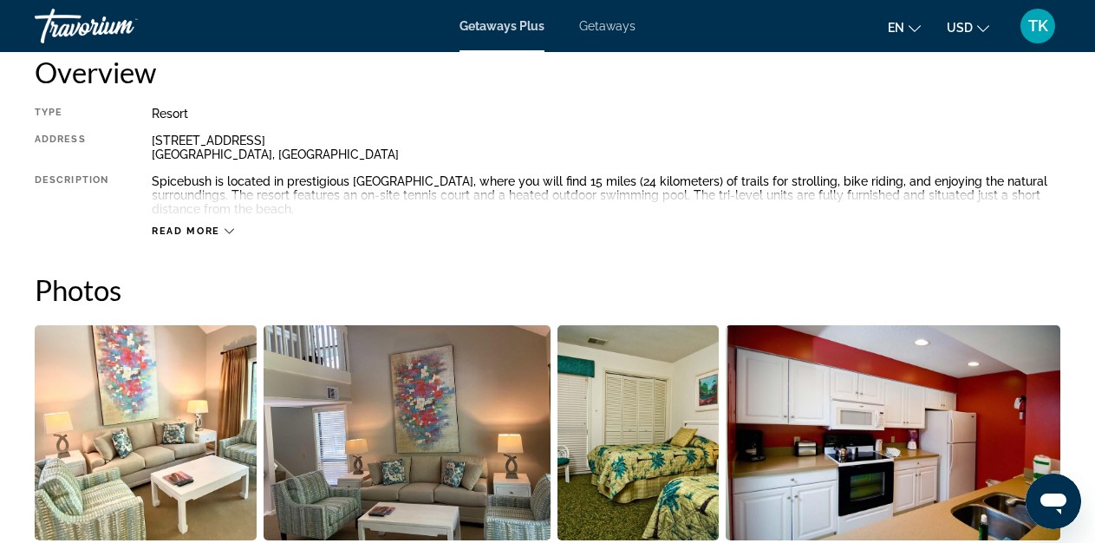
click at [212, 228] on span "Read more" at bounding box center [186, 230] width 68 height 11
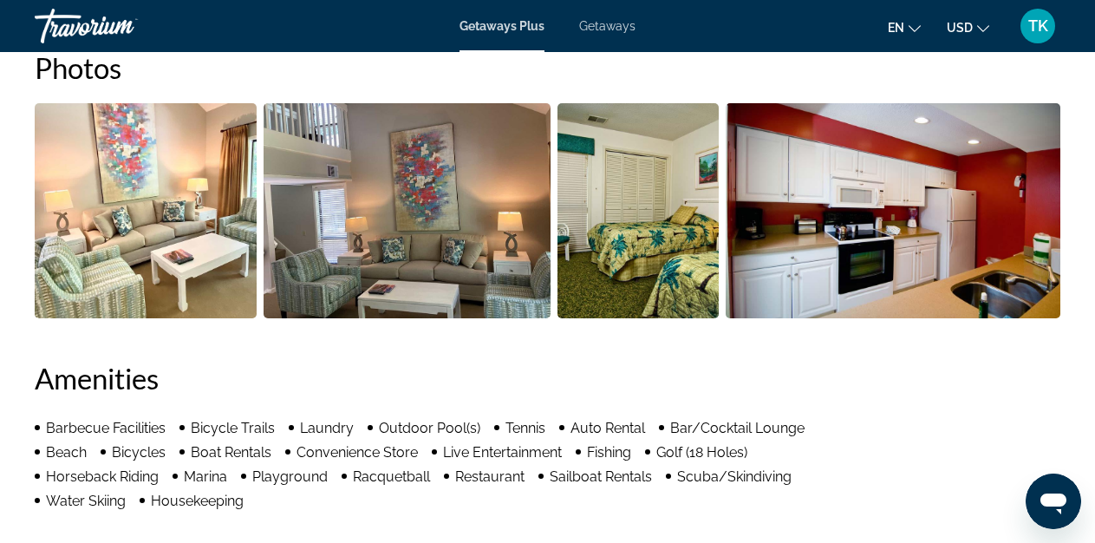
scroll to position [0, 0]
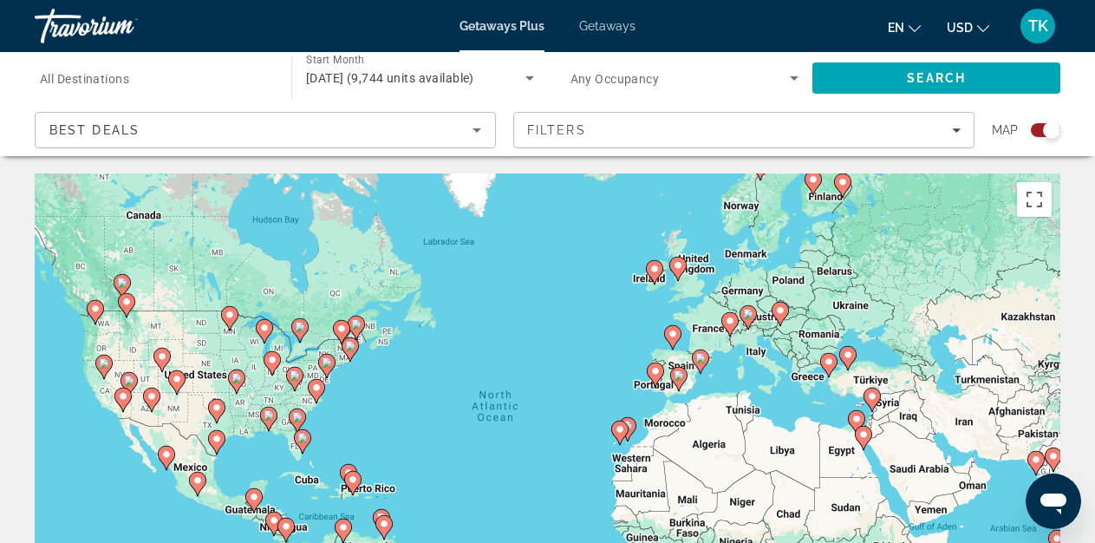
click at [410, 79] on span "[DATE] (9,744 units available)" at bounding box center [390, 78] width 168 height 14
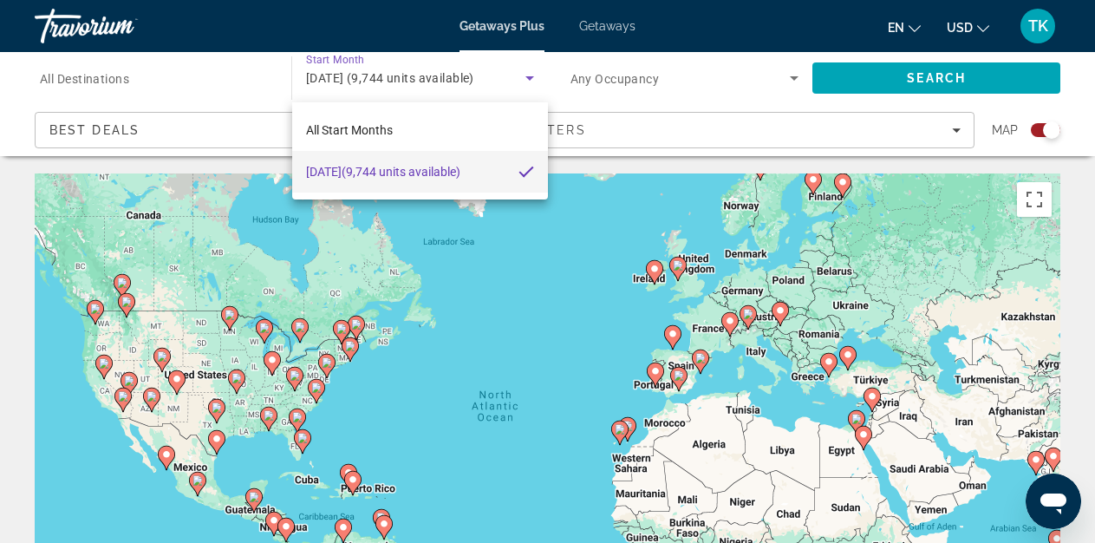
click at [395, 179] on span "[DATE] (9,744 units available)" at bounding box center [383, 171] width 154 height 21
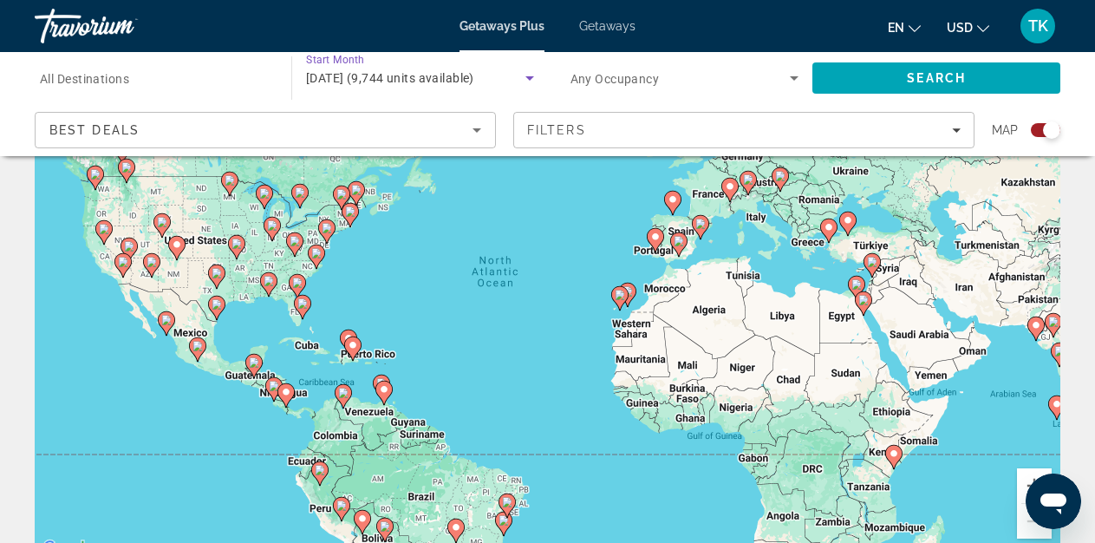
scroll to position [143, 0]
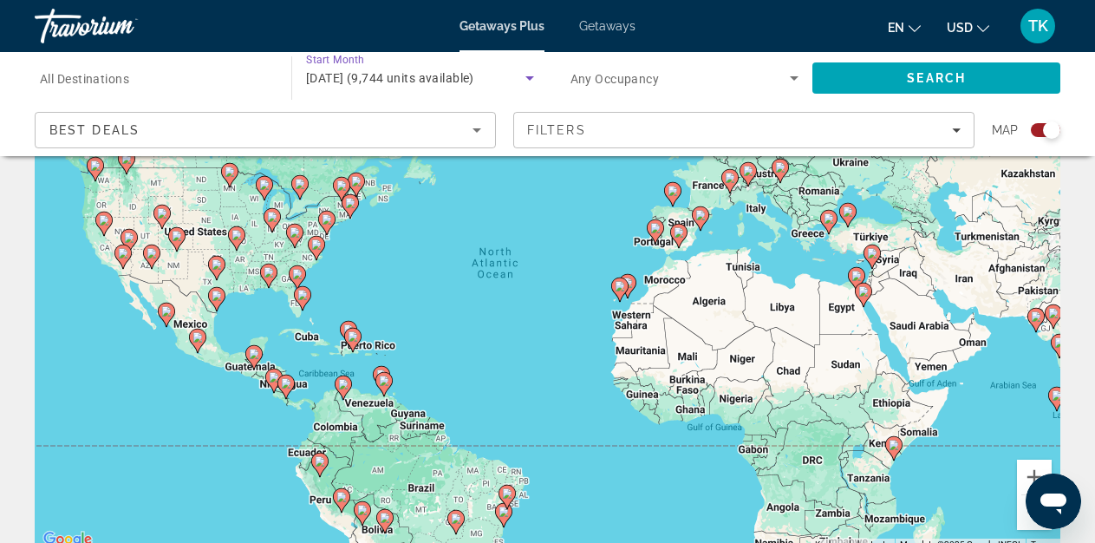
click at [373, 283] on div "To activate drag with keyboard, press Alt + Enter. Once in keyboard drag state,…" at bounding box center [547, 290] width 1025 height 520
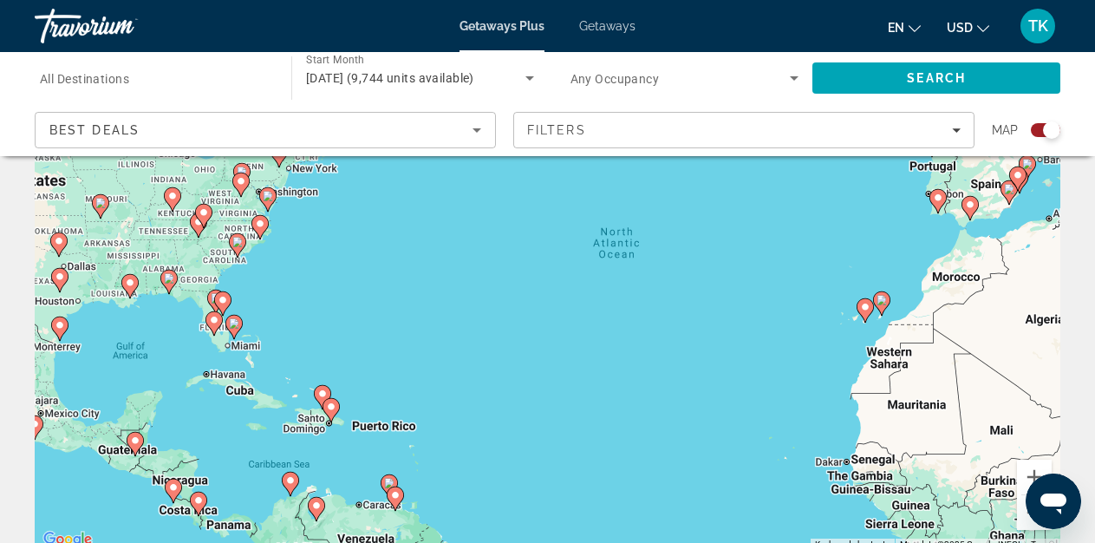
click at [261, 220] on image "Main content" at bounding box center [260, 223] width 10 height 10
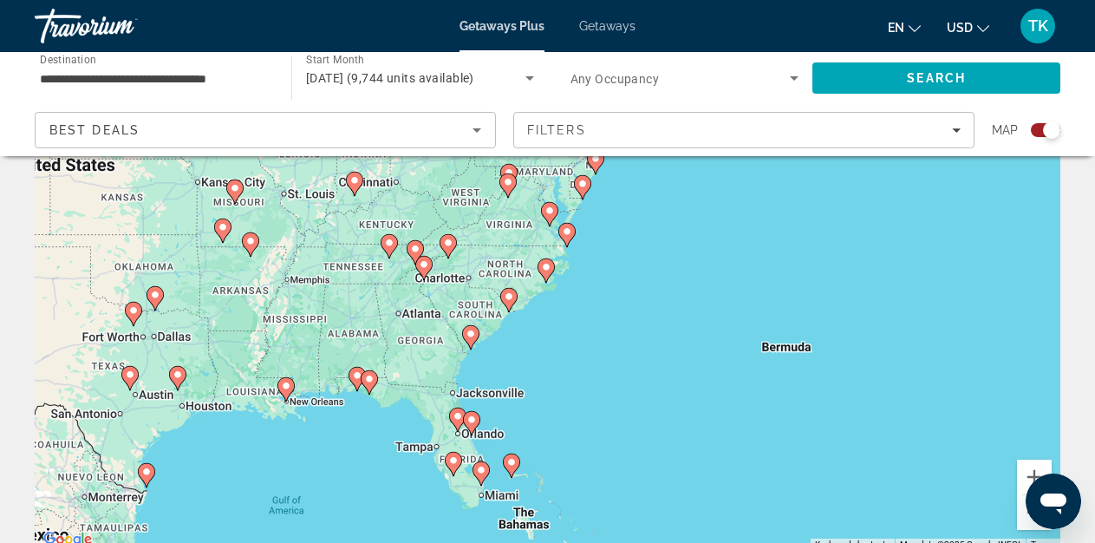
click at [467, 335] on image "Main content" at bounding box center [470, 333] width 10 height 10
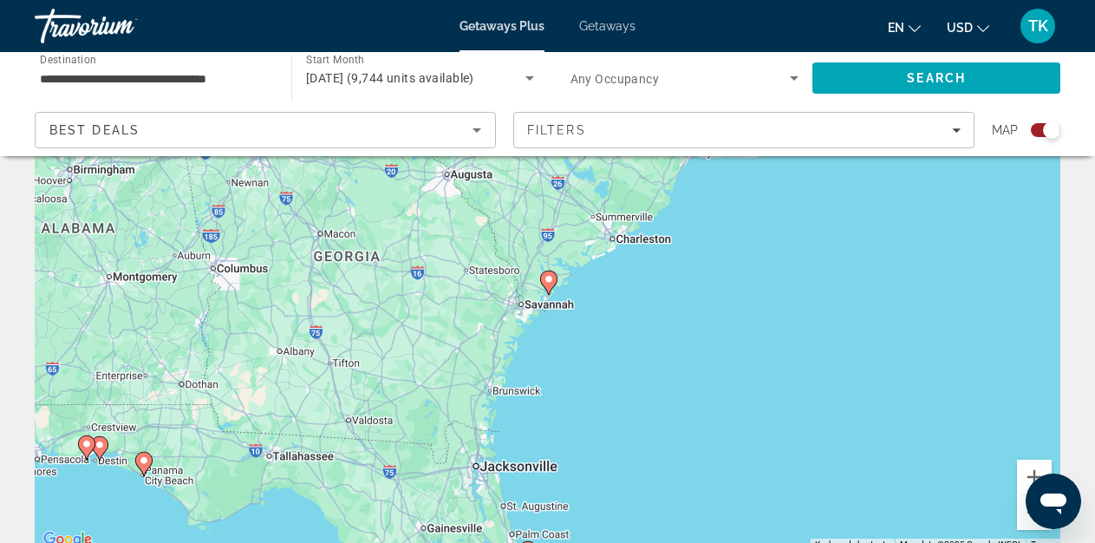
click at [548, 276] on image "Main content" at bounding box center [548, 279] width 10 height 10
type input "**********"
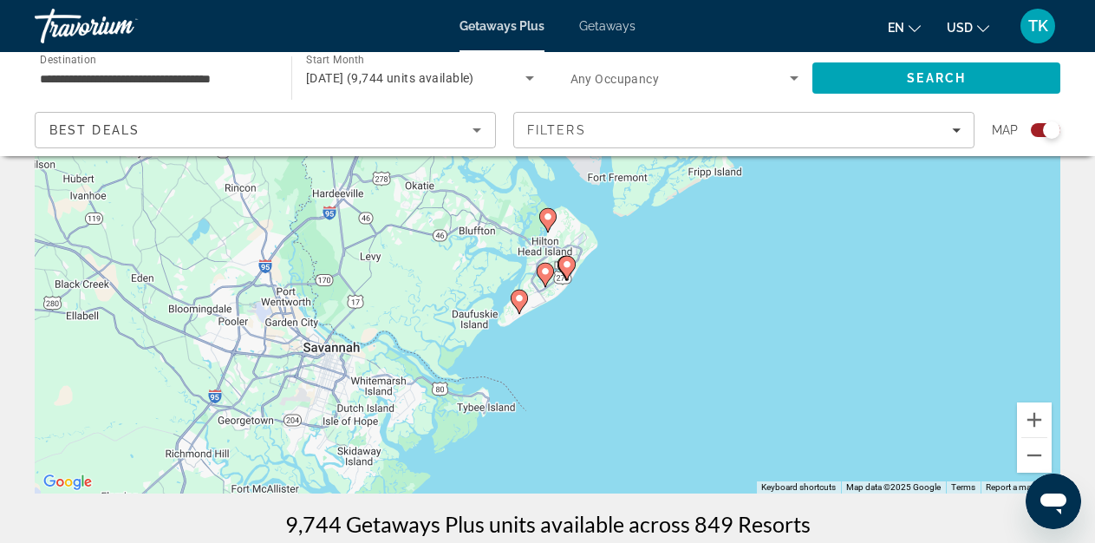
scroll to position [198, 0]
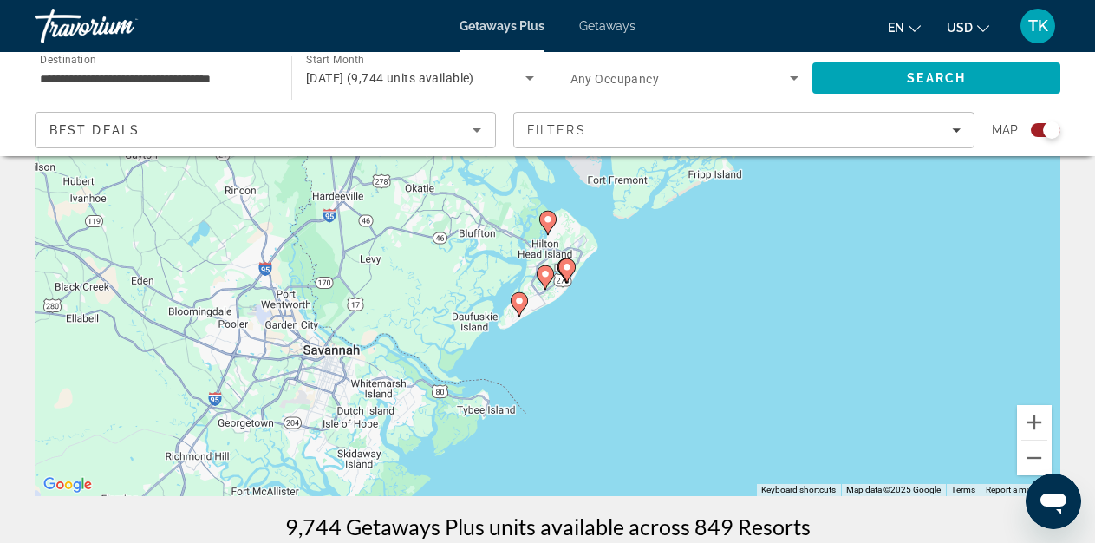
click at [543, 216] on image "Main content" at bounding box center [548, 219] width 10 height 10
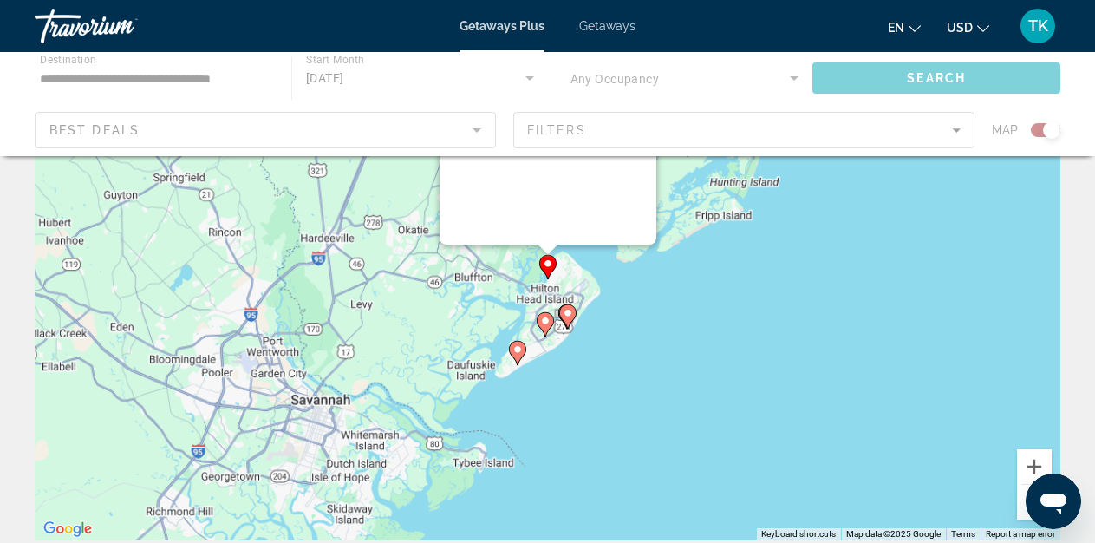
click at [543, 216] on div "Main content" at bounding box center [547, 27] width 217 height 433
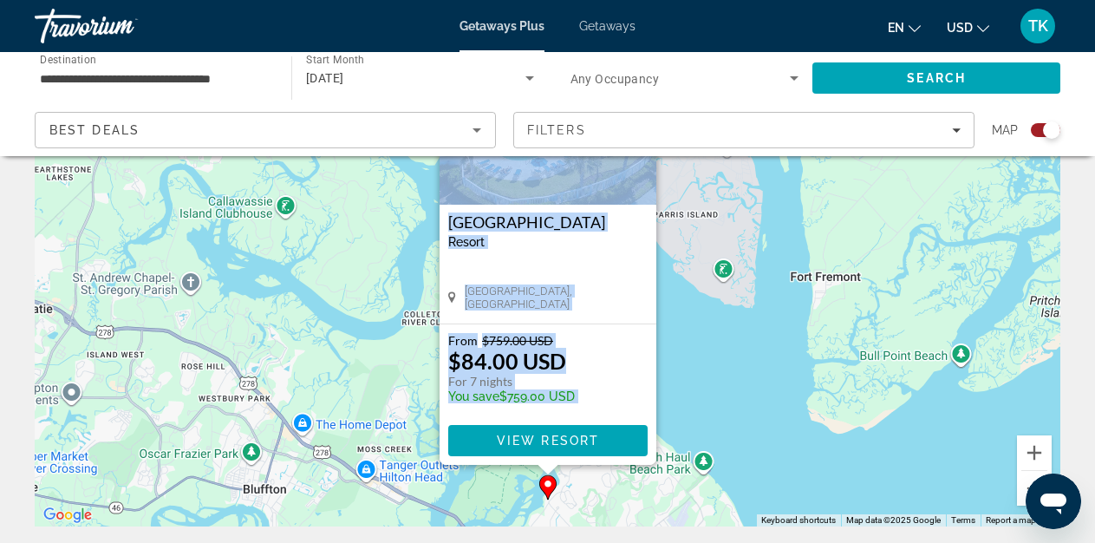
scroll to position [172, 0]
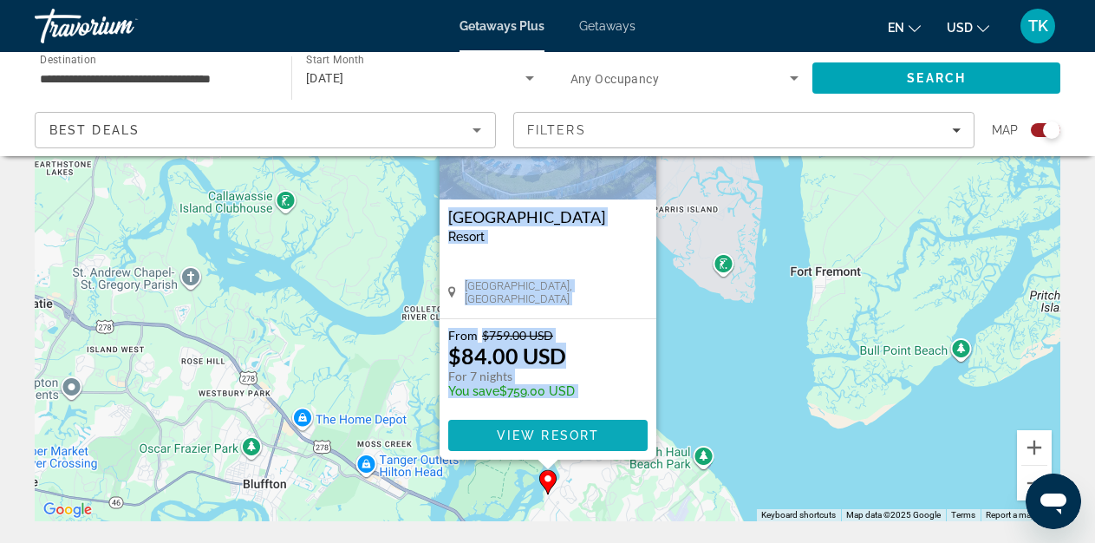
click at [536, 430] on span "View Resort" at bounding box center [547, 435] width 102 height 14
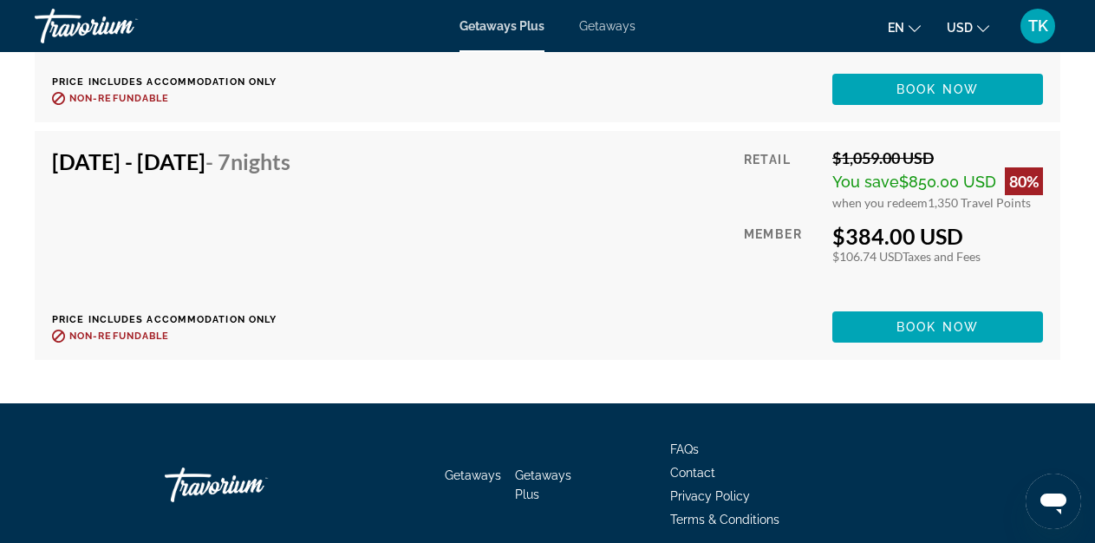
scroll to position [5010, 0]
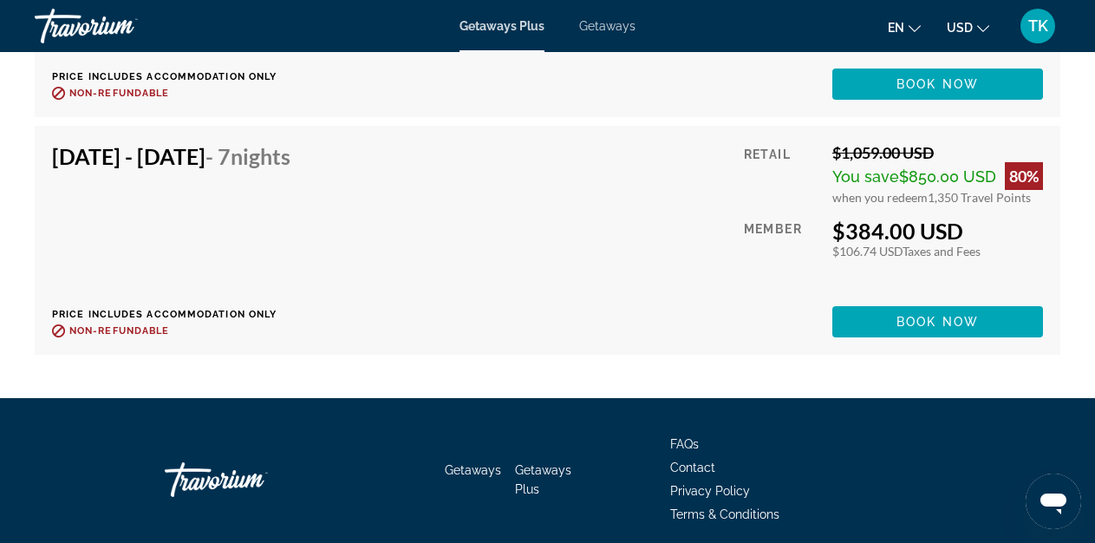
click at [303, 242] on div "[DATE] - [DATE] - 7 Nights Price includes accommodation only Refundable until :…" at bounding box center [177, 240] width 251 height 194
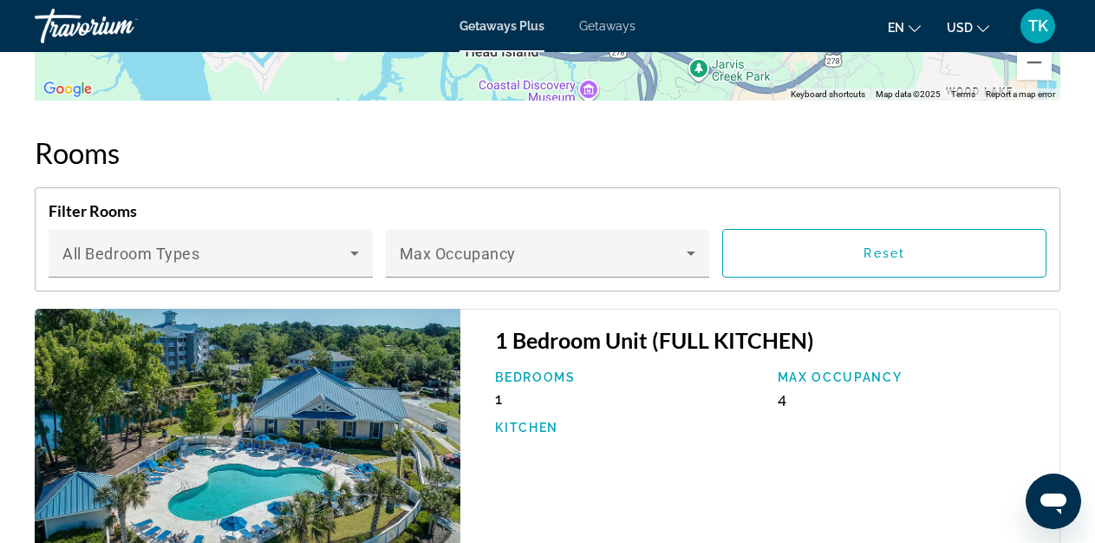
scroll to position [3018, 0]
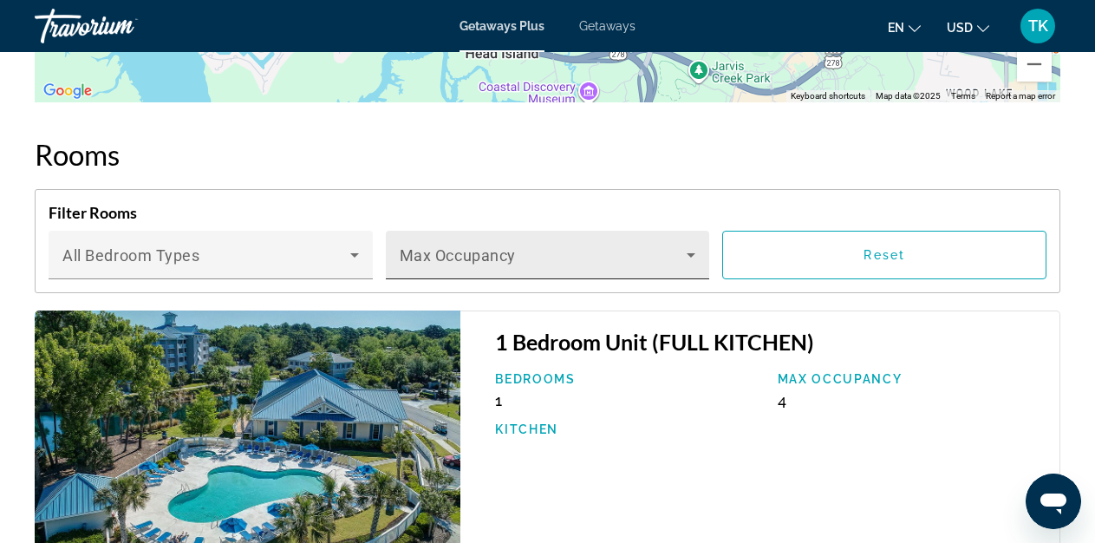
click at [654, 263] on span "Main content" at bounding box center [544, 261] width 288 height 21
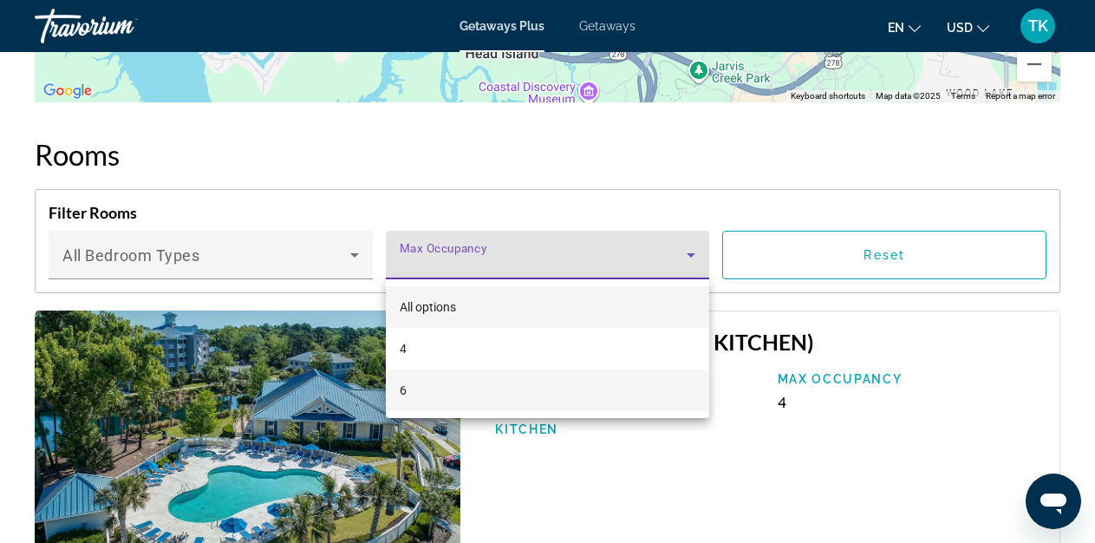
click at [484, 386] on mat-option "6" at bounding box center [548, 390] width 324 height 42
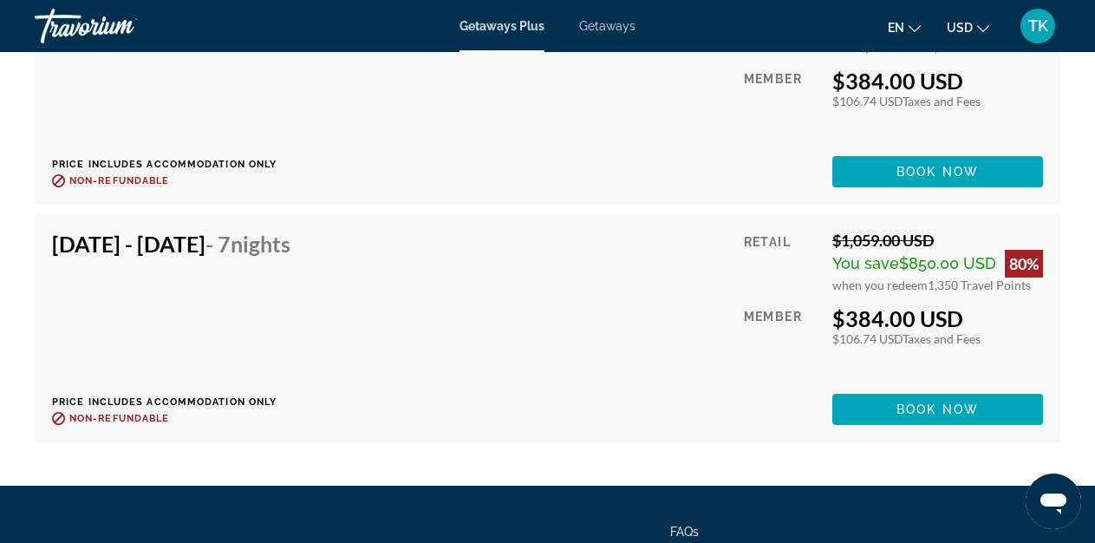
scroll to position [3888, 0]
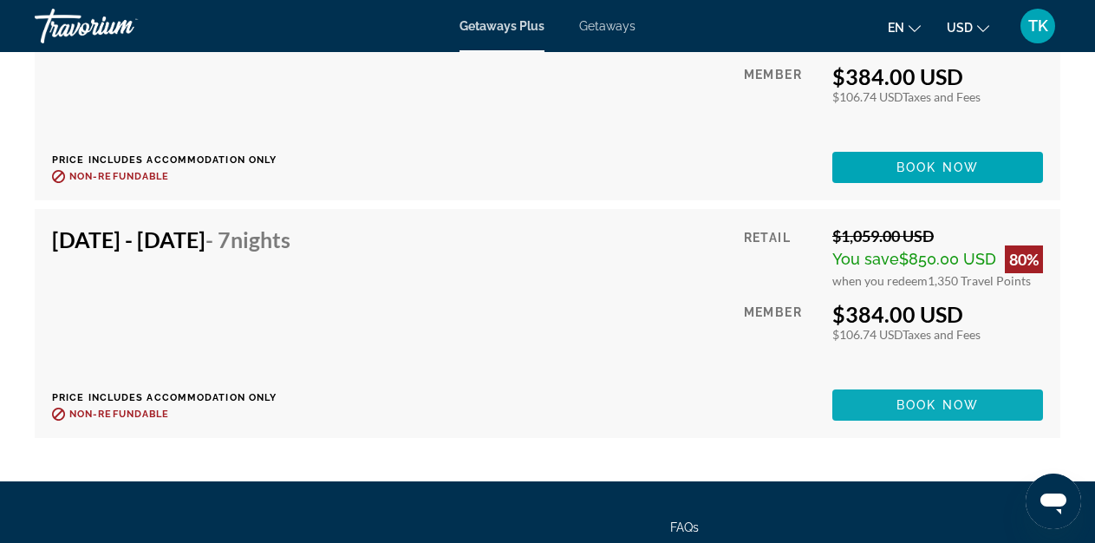
click at [923, 405] on span "Book now" at bounding box center [937, 405] width 82 height 14
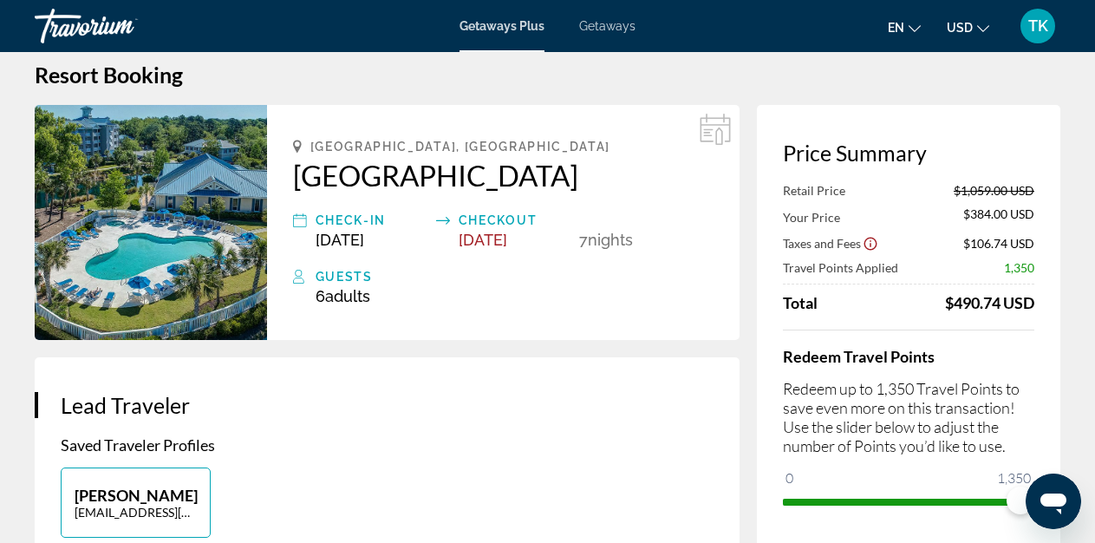
scroll to position [29, 0]
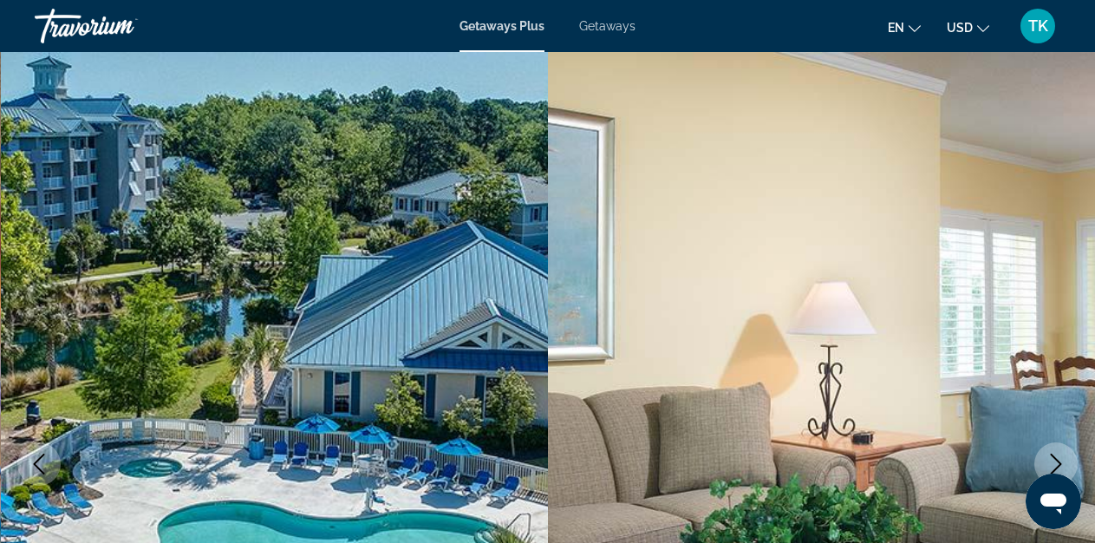
click at [614, 26] on span "Getaways" at bounding box center [607, 26] width 56 height 14
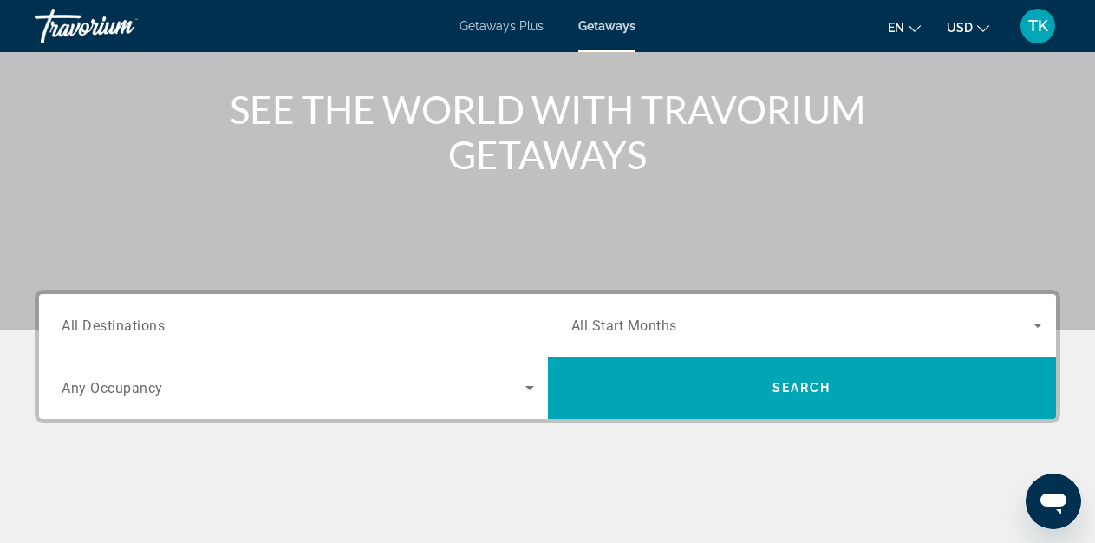
scroll to position [199, 0]
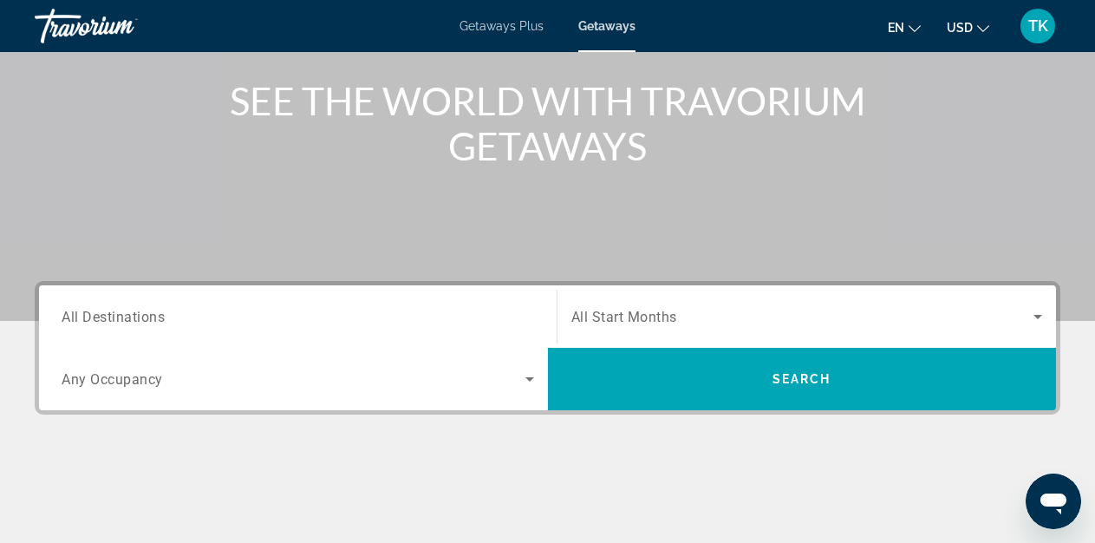
click at [685, 320] on span "Search widget" at bounding box center [802, 316] width 463 height 21
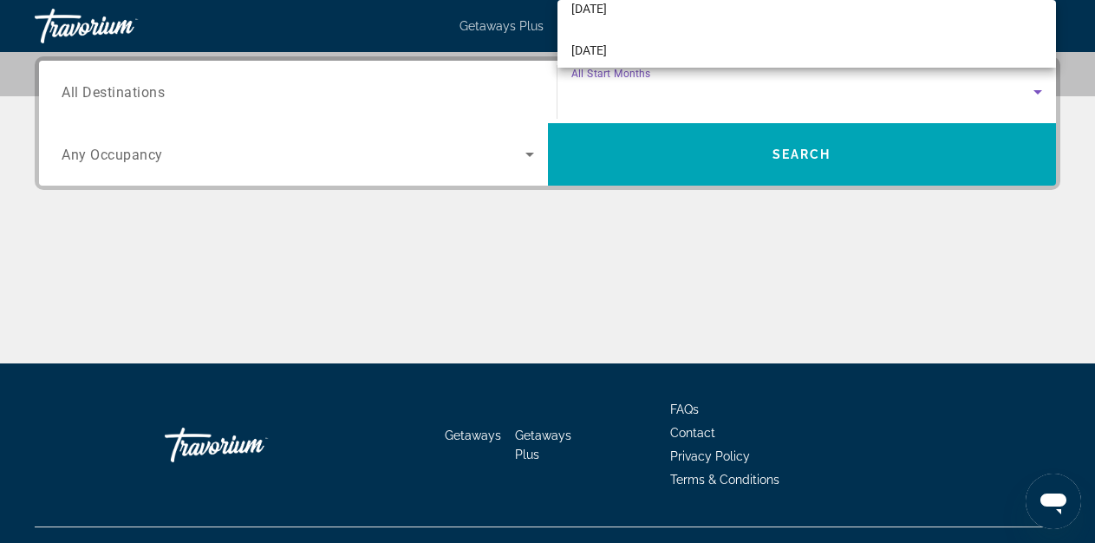
scroll to position [113, 0]
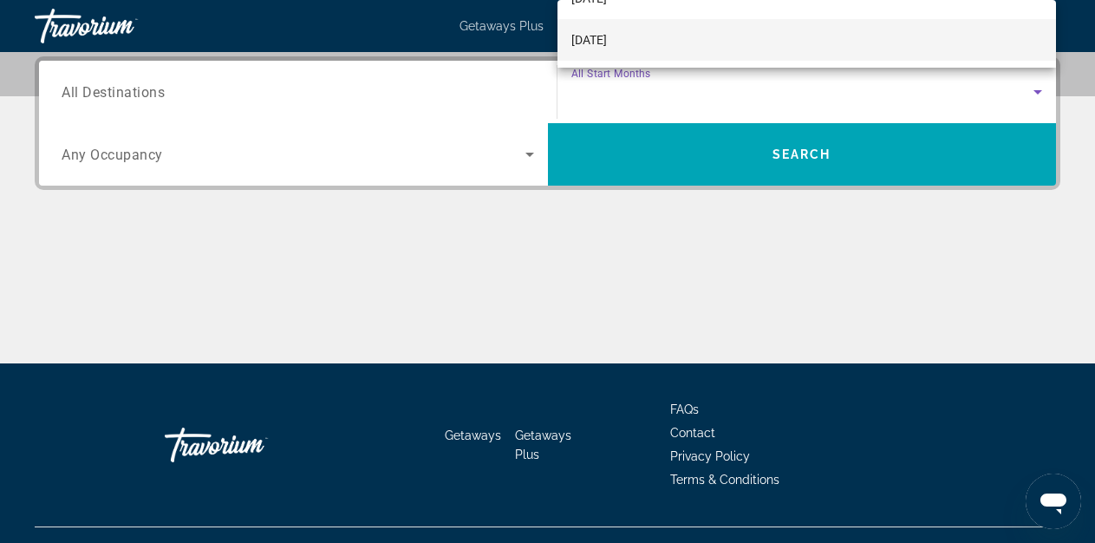
click at [681, 39] on mat-option "[DATE]" at bounding box center [806, 40] width 499 height 42
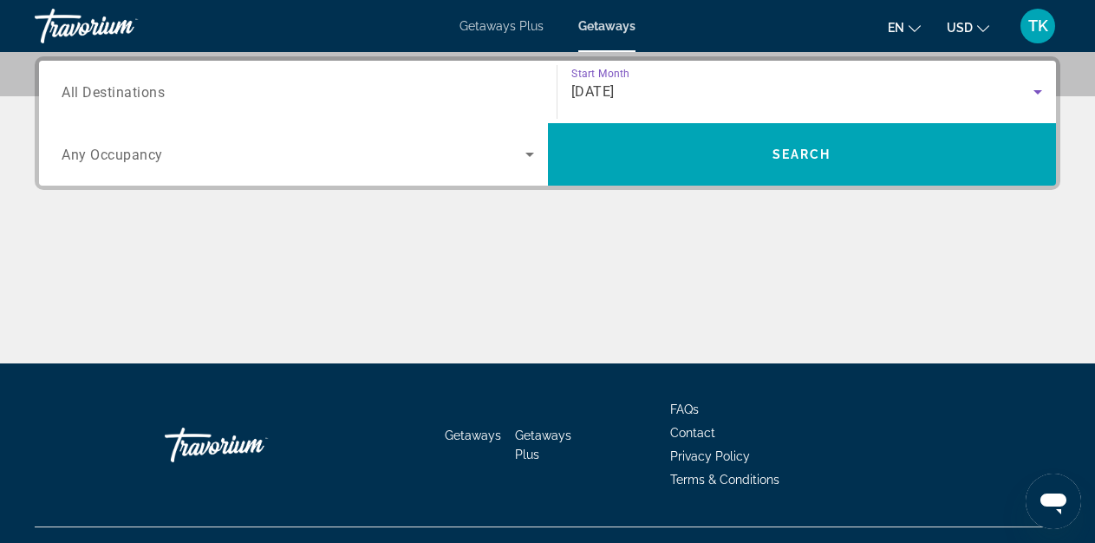
click at [257, 135] on div "Search widget" at bounding box center [298, 154] width 472 height 49
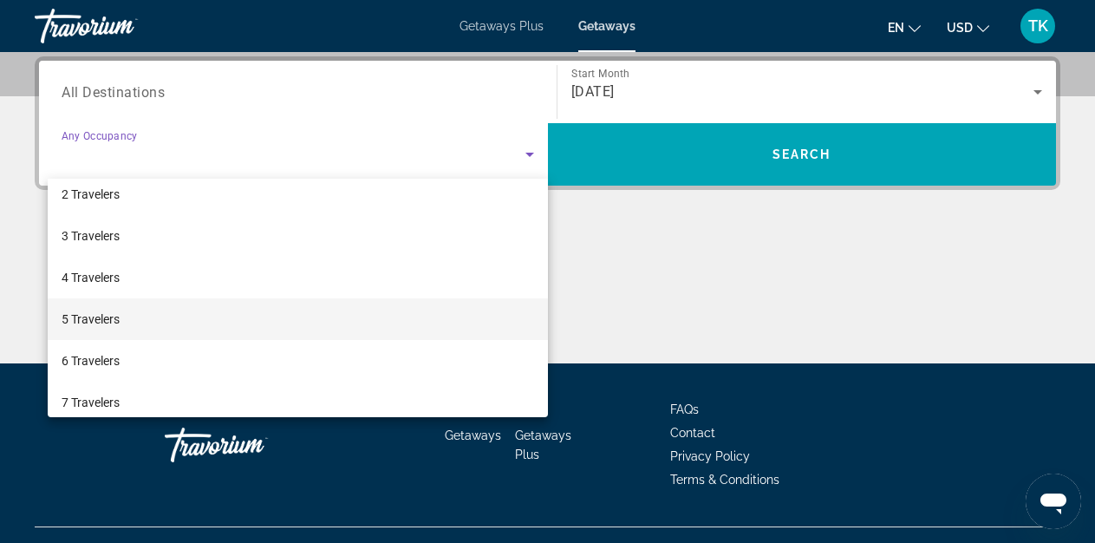
scroll to position [56, 0]
click at [198, 317] on mat-option "5 Travelers" at bounding box center [298, 317] width 500 height 42
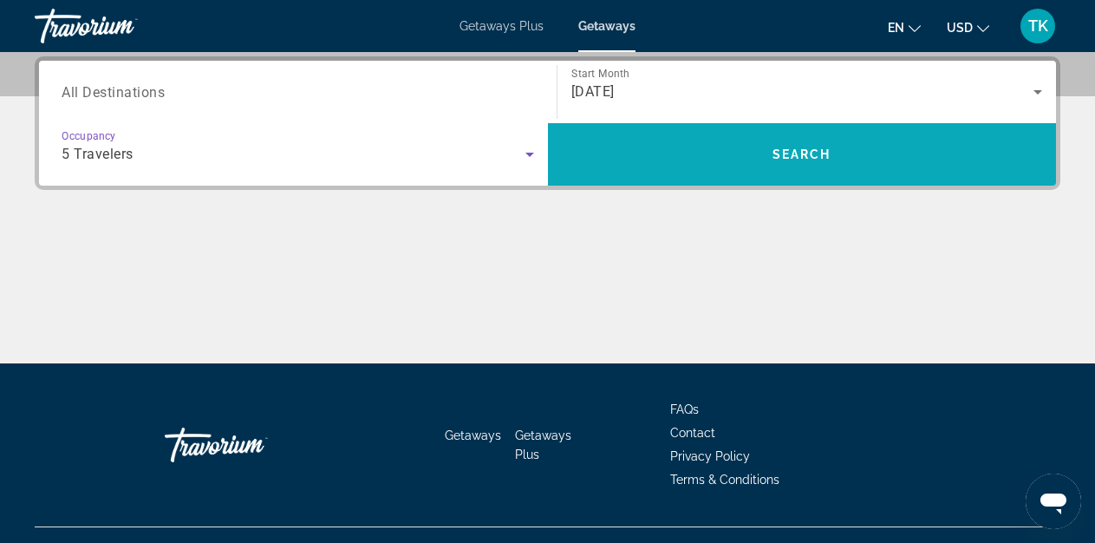
click at [828, 147] on span "Search" at bounding box center [801, 154] width 59 height 14
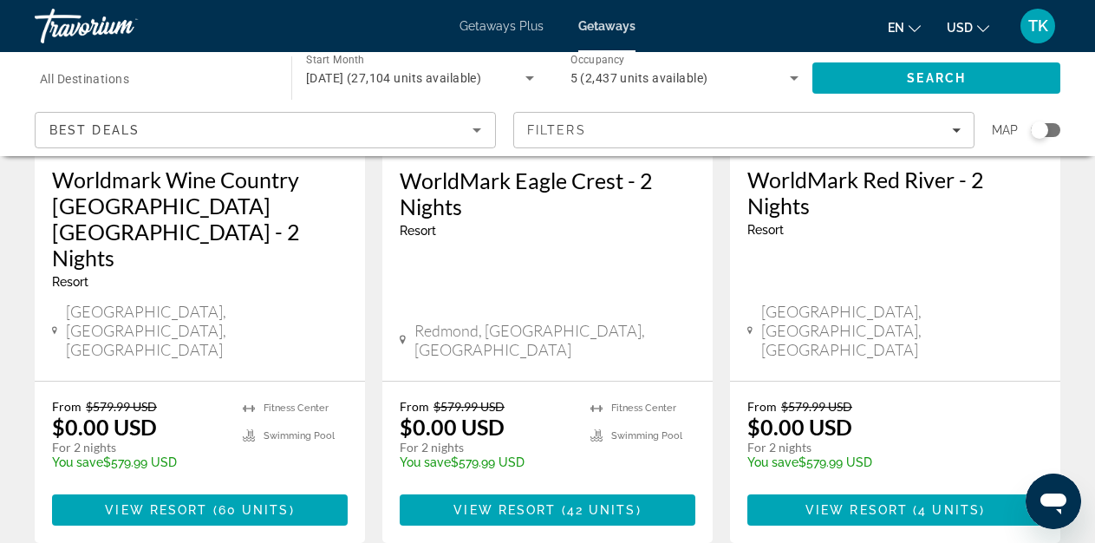
scroll to position [1029, 0]
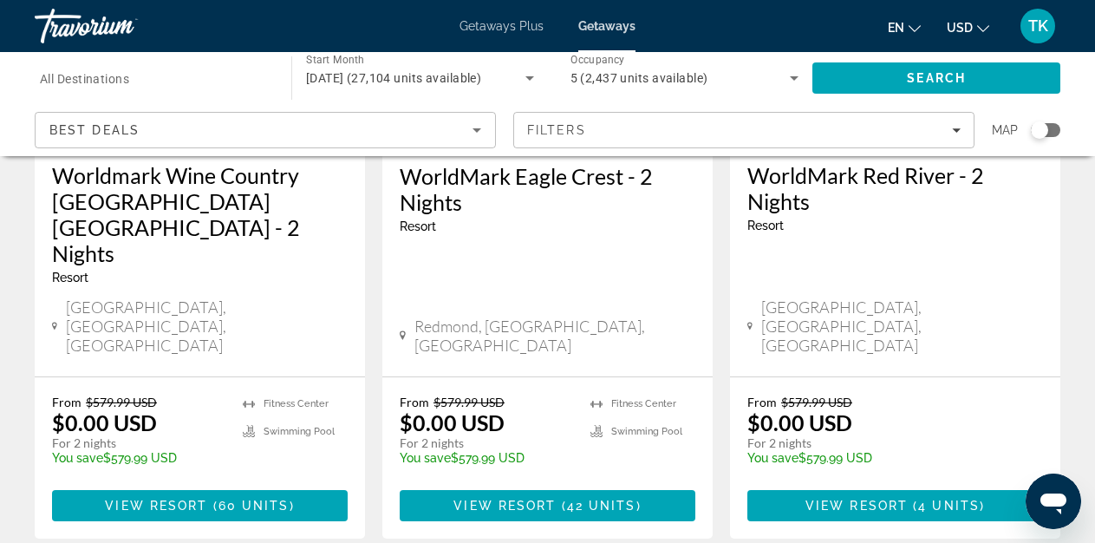
click at [80, 77] on span "All Destinations" at bounding box center [84, 79] width 89 height 14
click at [80, 77] on input "Destination All Destinations" at bounding box center [154, 78] width 229 height 21
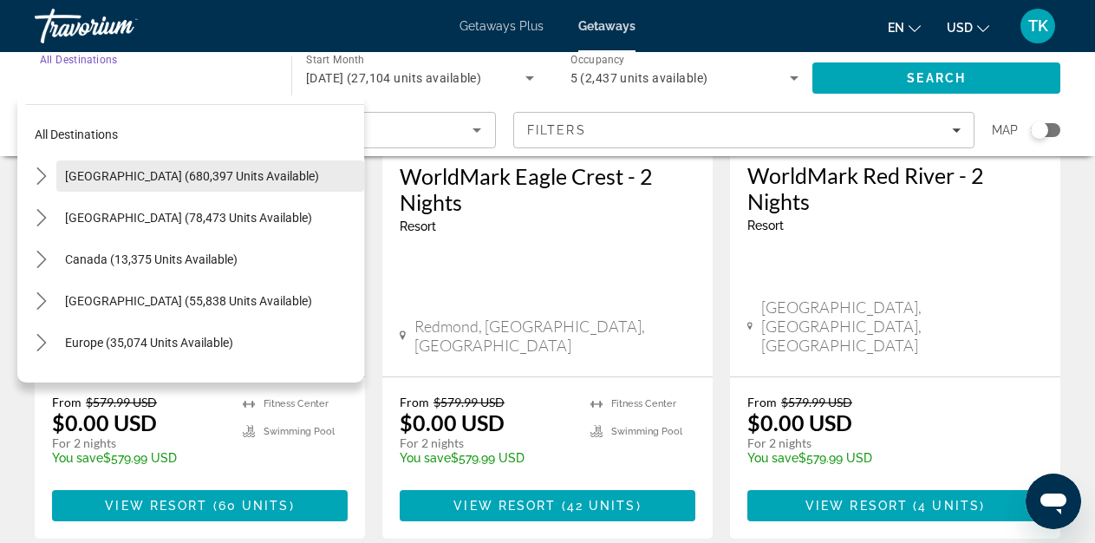
click at [177, 171] on span "[GEOGRAPHIC_DATA] (680,397 units available)" at bounding box center [192, 176] width 254 height 14
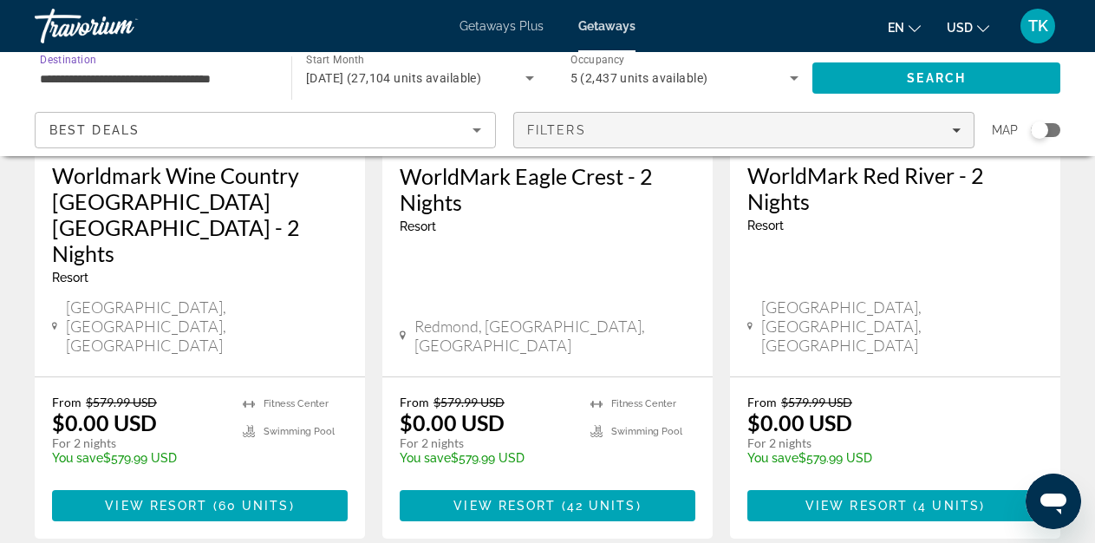
click at [677, 137] on span "Filters" at bounding box center [743, 130] width 459 height 42
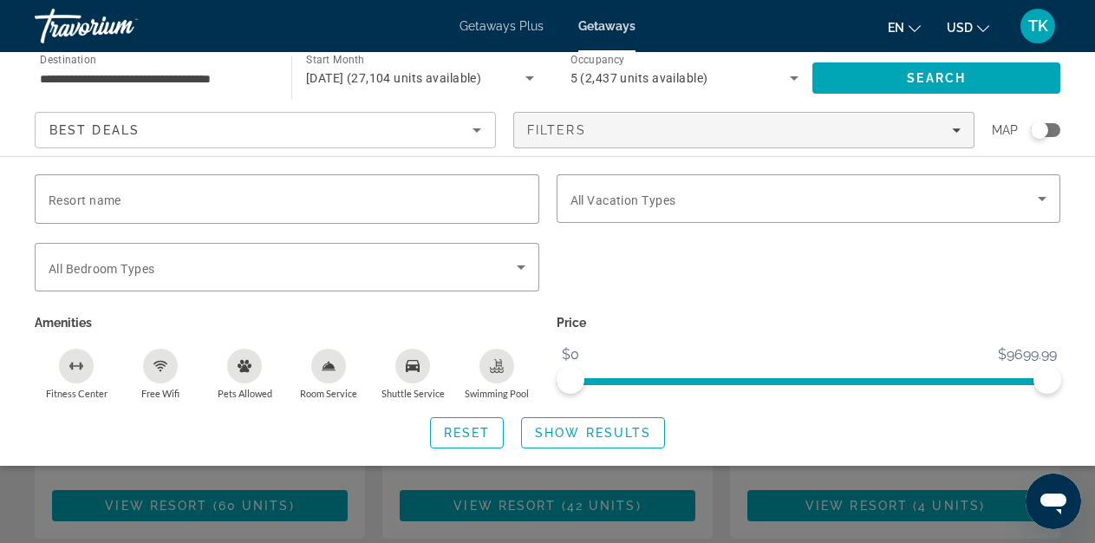
click at [1053, 126] on div "Search widget" at bounding box center [1044, 130] width 29 height 14
click at [260, 259] on span "Search widget" at bounding box center [283, 267] width 468 height 21
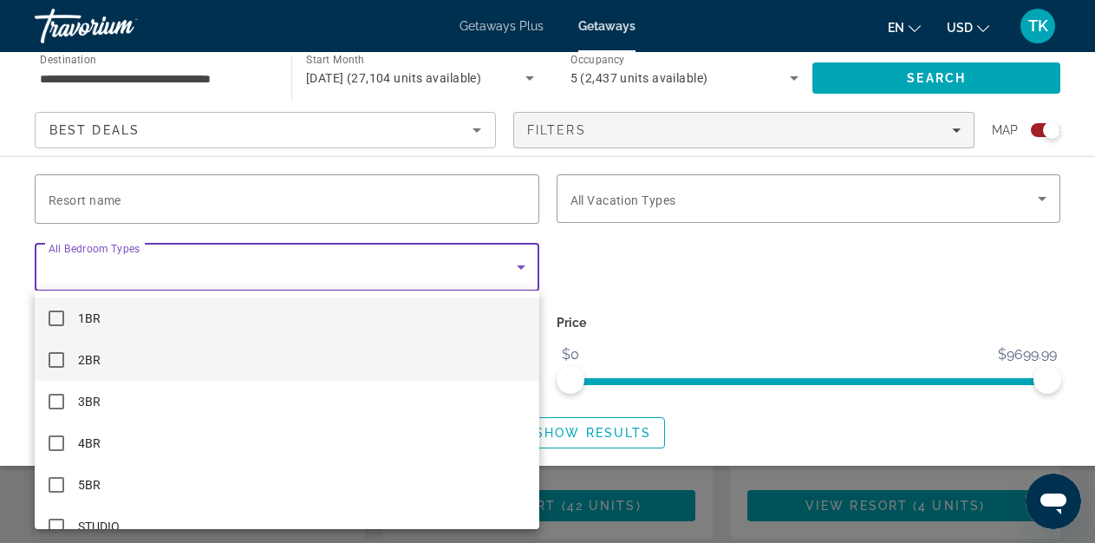
click at [182, 370] on mat-option "2BR" at bounding box center [287, 360] width 504 height 42
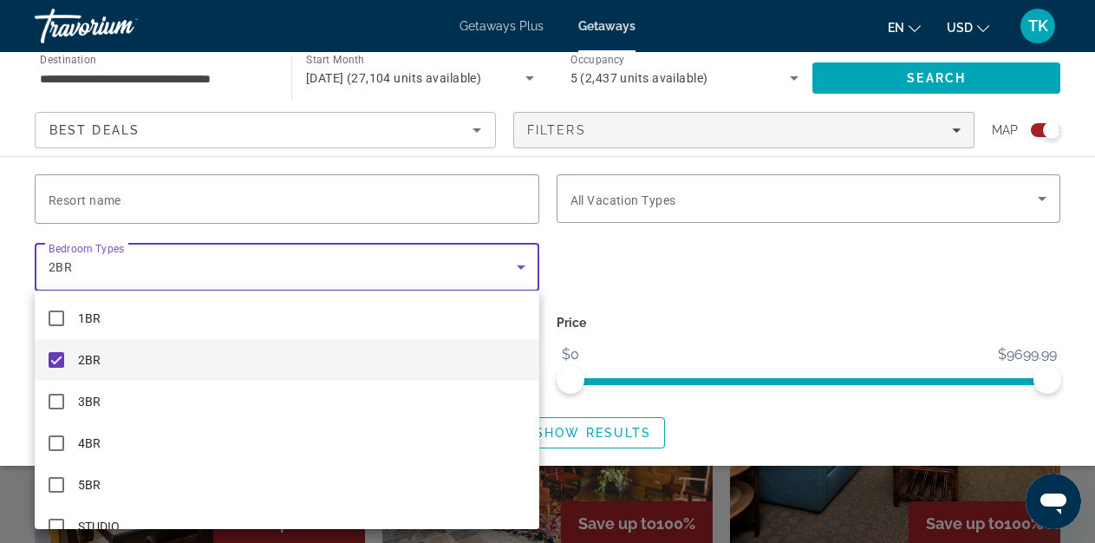
scroll to position [1857, 0]
click at [721, 270] on div at bounding box center [547, 271] width 1095 height 543
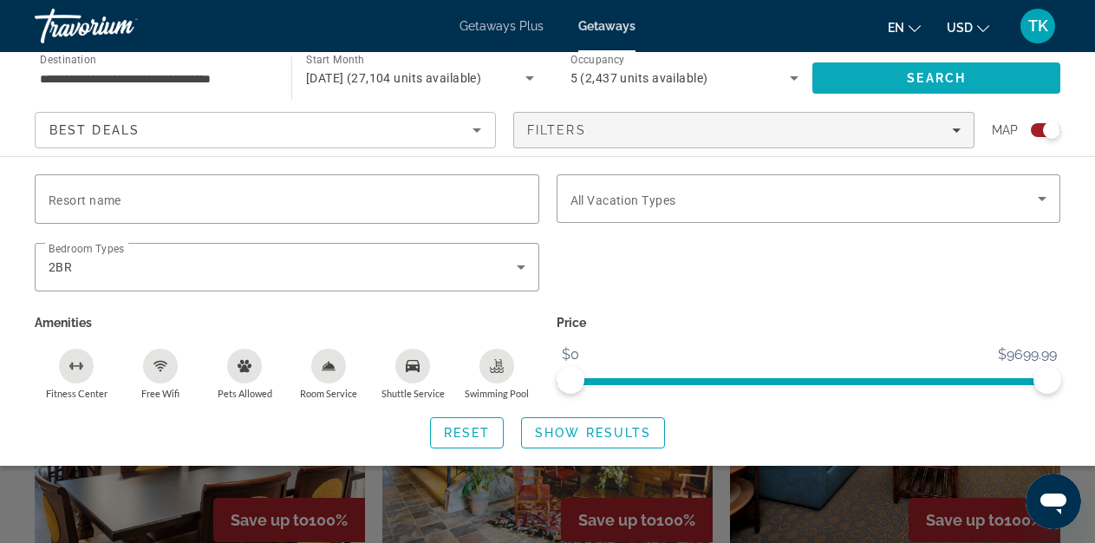
click at [904, 81] on span "Search" at bounding box center [936, 78] width 248 height 42
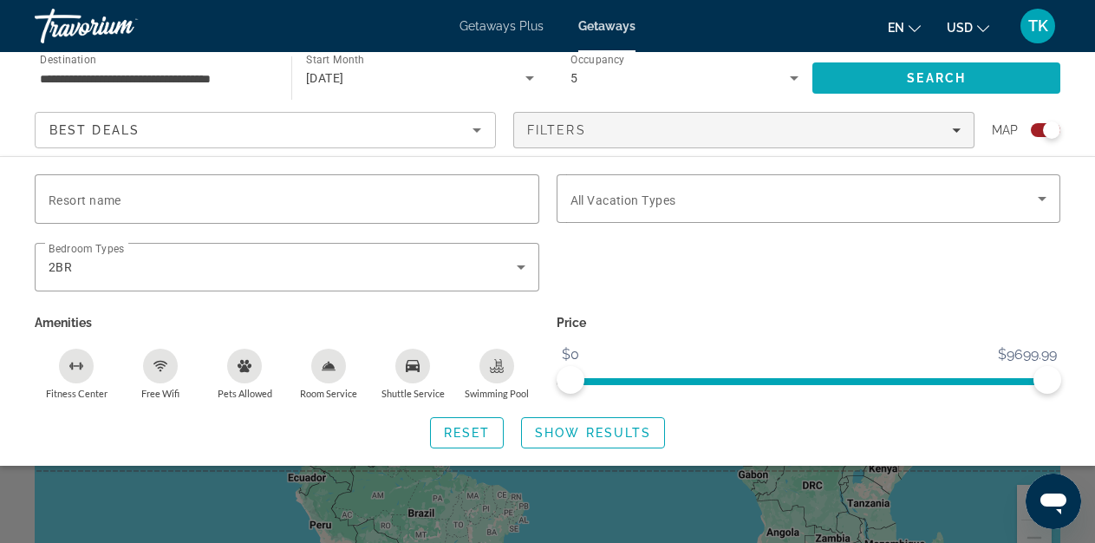
scroll to position [121, 0]
click at [982, 478] on div "Search widget" at bounding box center [547, 401] width 1095 height 283
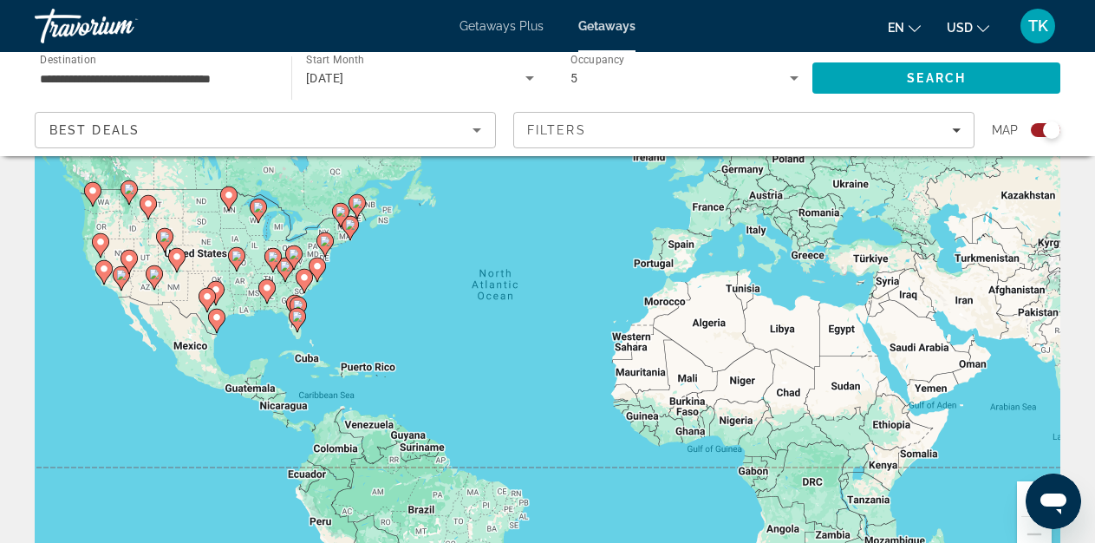
scroll to position [146, 0]
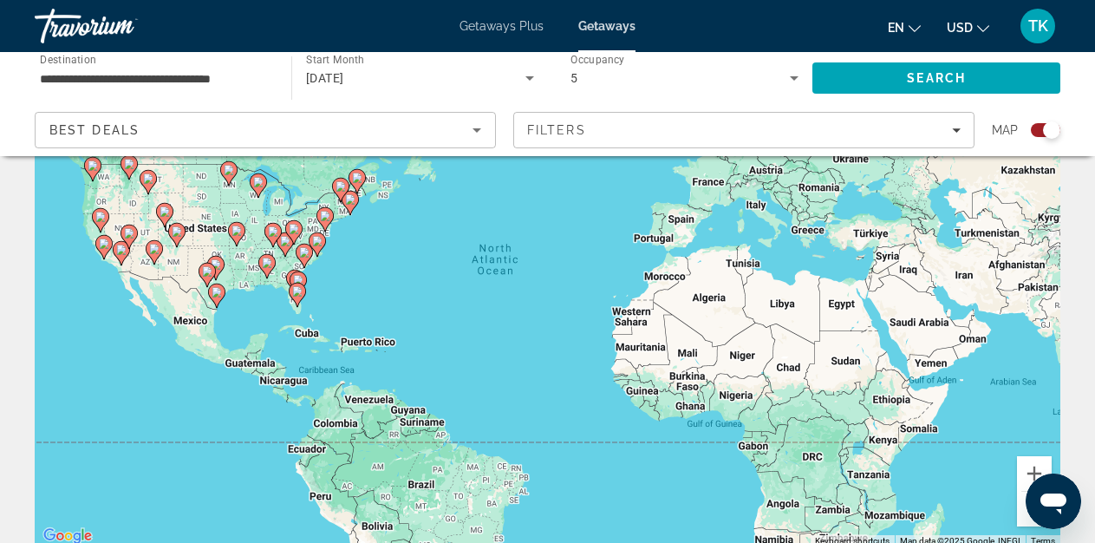
click at [329, 277] on div "To activate drag with keyboard, press Alt + Enter. Once in keyboard drag state,…" at bounding box center [547, 287] width 1025 height 520
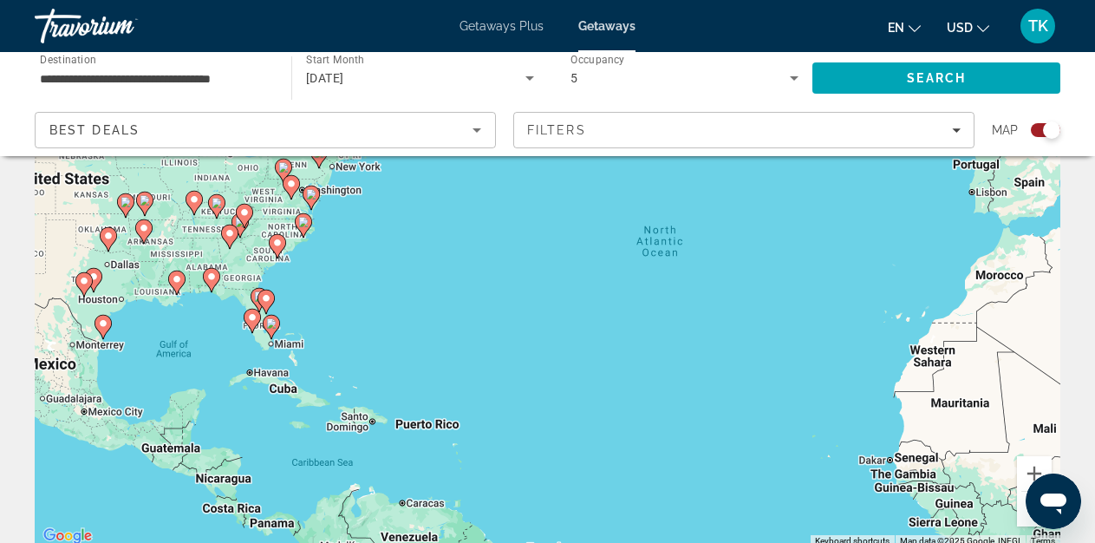
click at [329, 277] on div "To activate drag with keyboard, press Alt + Enter. Once in keyboard drag state,…" at bounding box center [547, 287] width 1025 height 520
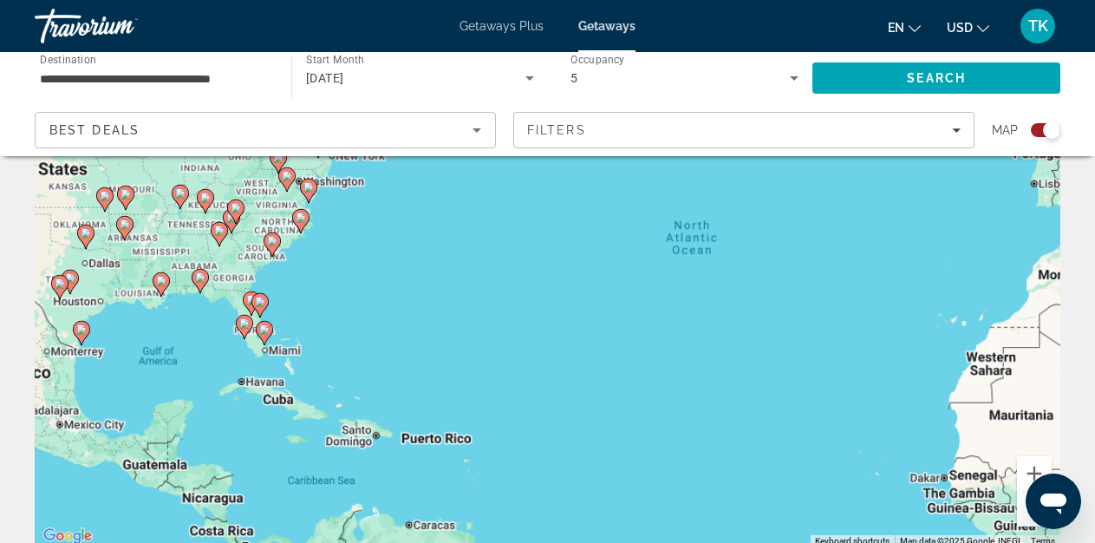
click at [329, 277] on div "To activate drag with keyboard, press Alt + Enter. Once in keyboard drag state,…" at bounding box center [547, 287] width 1025 height 520
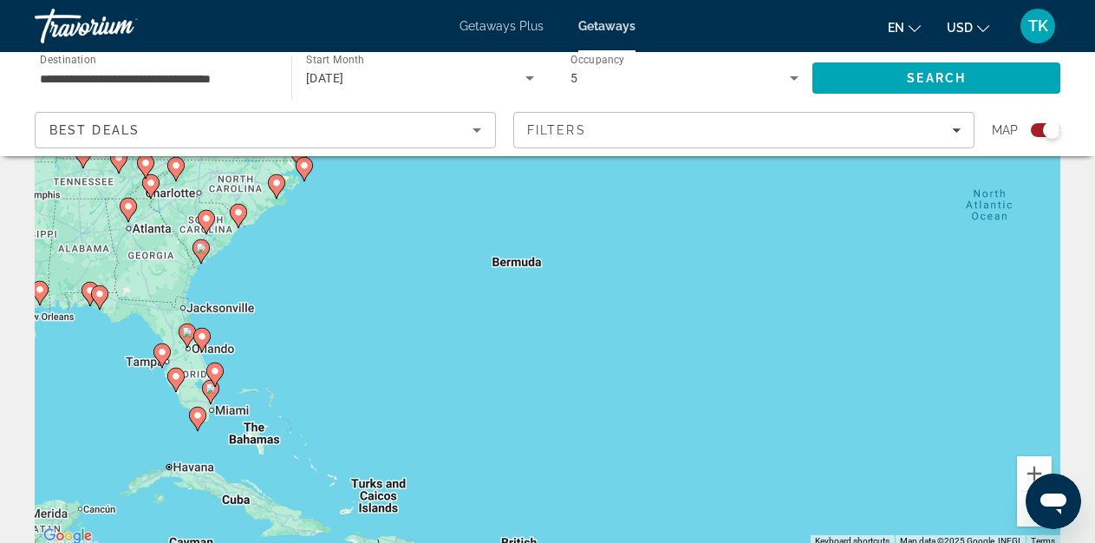
click at [298, 261] on div "To activate drag with keyboard, press Alt + Enter. Once in keyboard drag state,…" at bounding box center [547, 287] width 1025 height 520
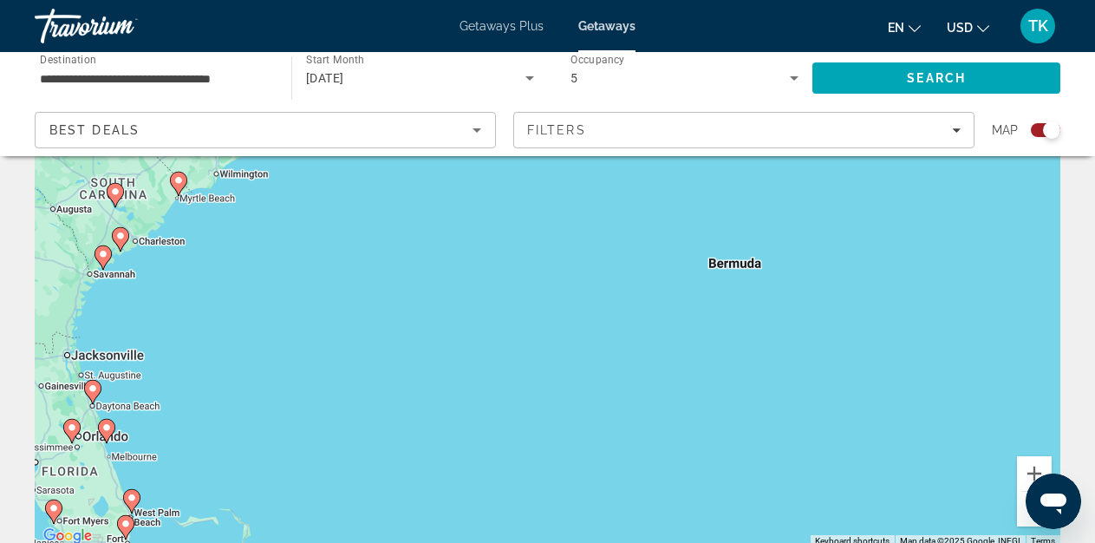
scroll to position [155, 0]
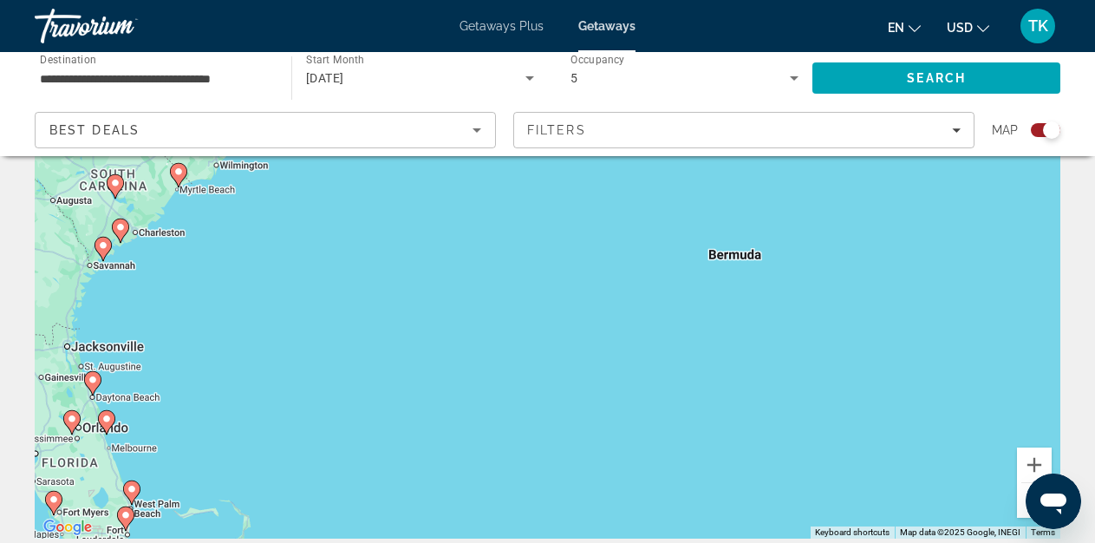
click at [119, 223] on image "Main content" at bounding box center [120, 227] width 10 height 10
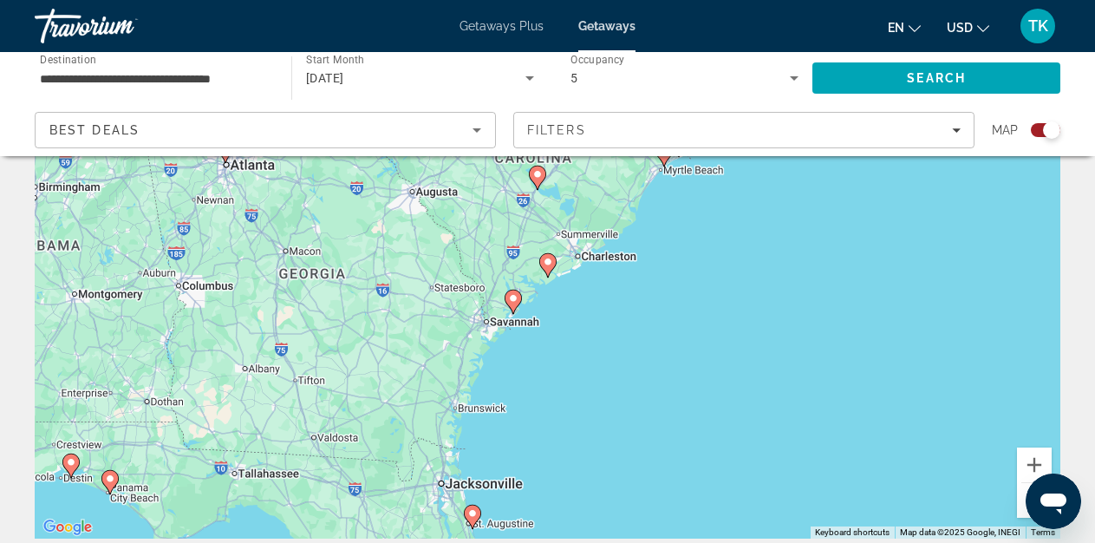
click at [547, 262] on image "Main content" at bounding box center [548, 262] width 10 height 10
type input "**********"
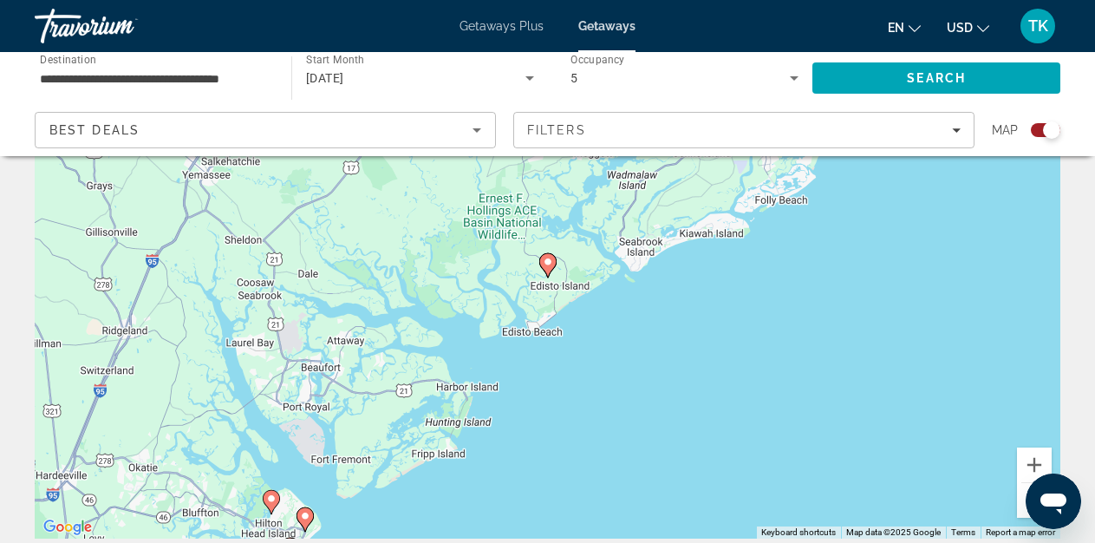
click at [547, 262] on image "Main content" at bounding box center [548, 262] width 10 height 10
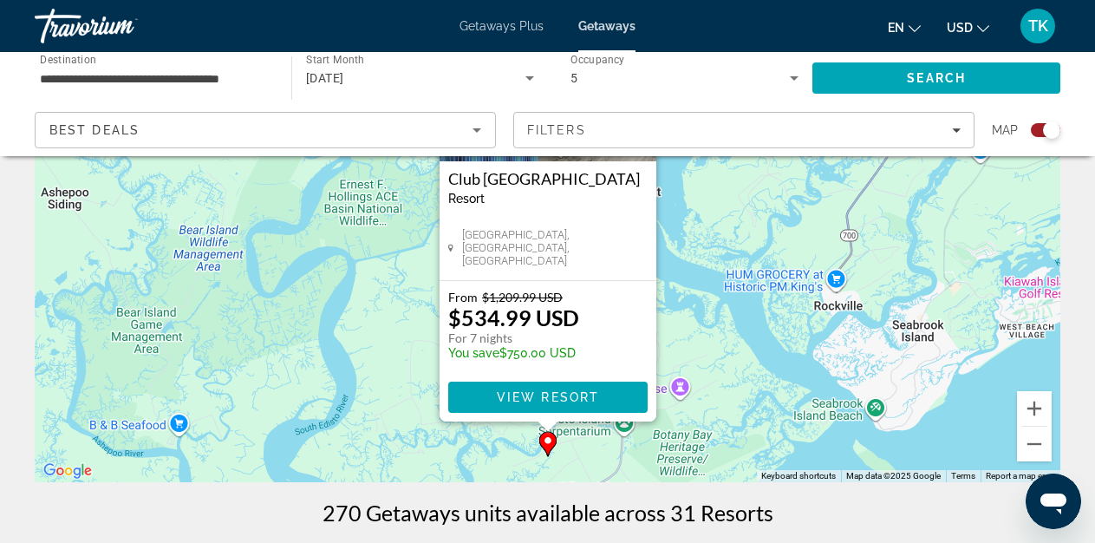
scroll to position [196, 0]
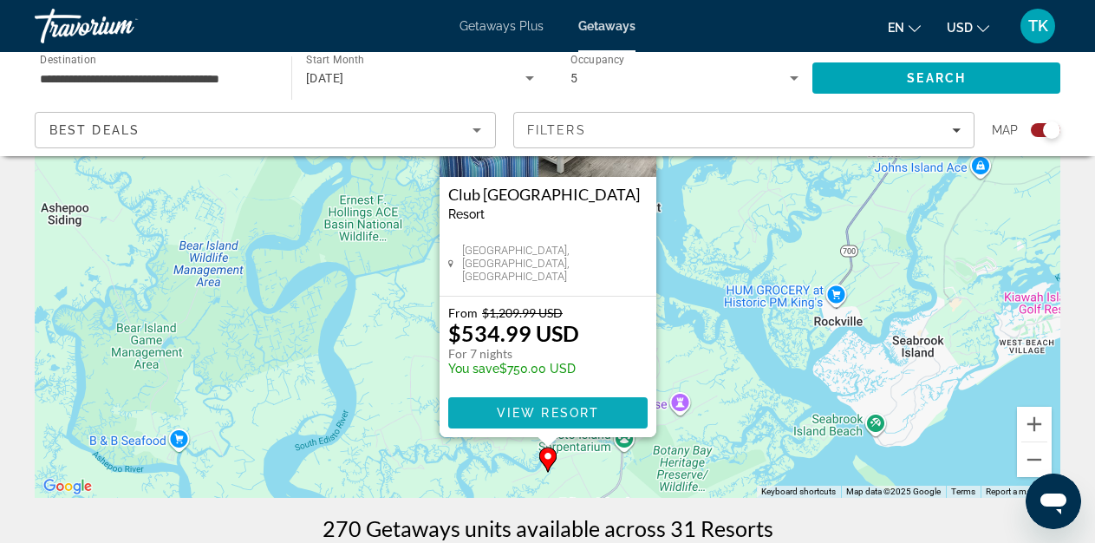
click at [549, 414] on span "View Resort" at bounding box center [547, 413] width 102 height 14
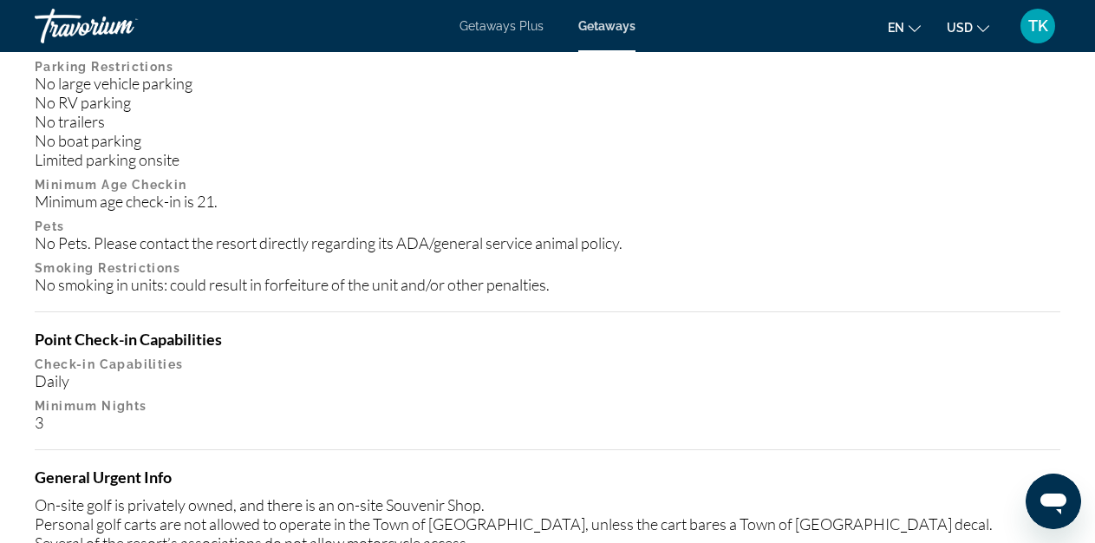
scroll to position [2101, 0]
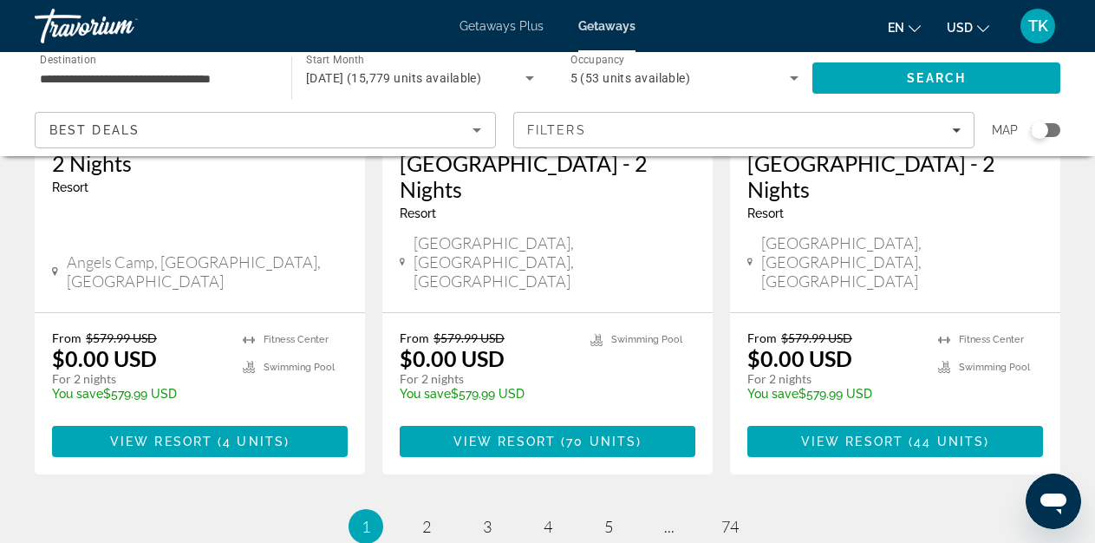
scroll to position [2407, 0]
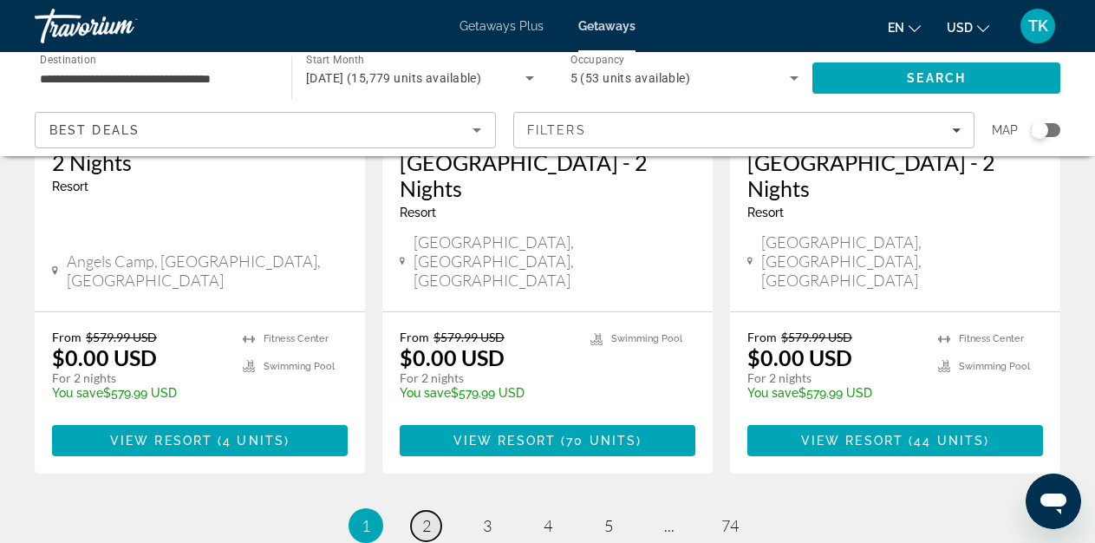
click at [425, 516] on span "2" at bounding box center [426, 525] width 9 height 19
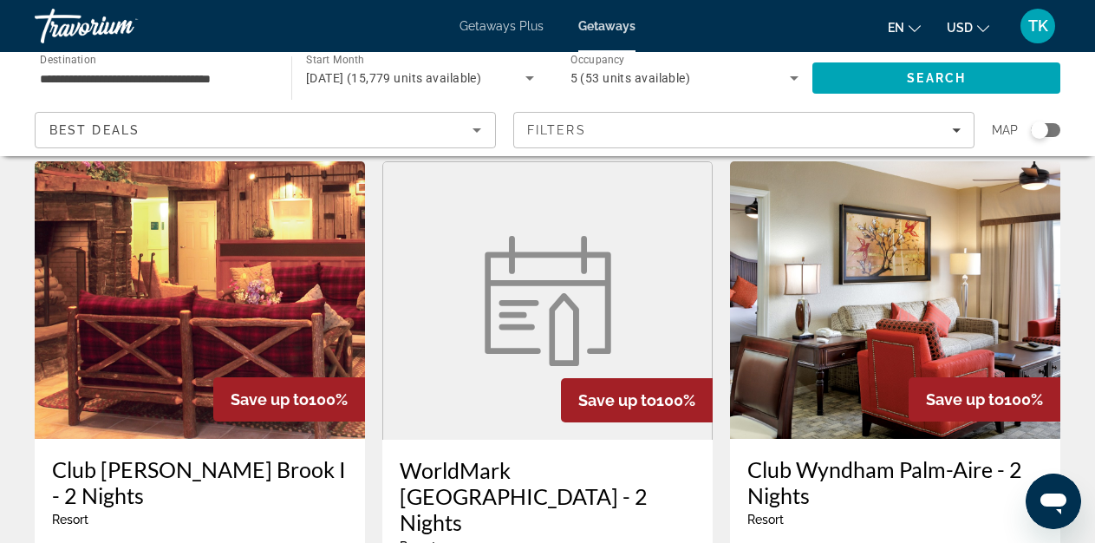
scroll to position [50, 0]
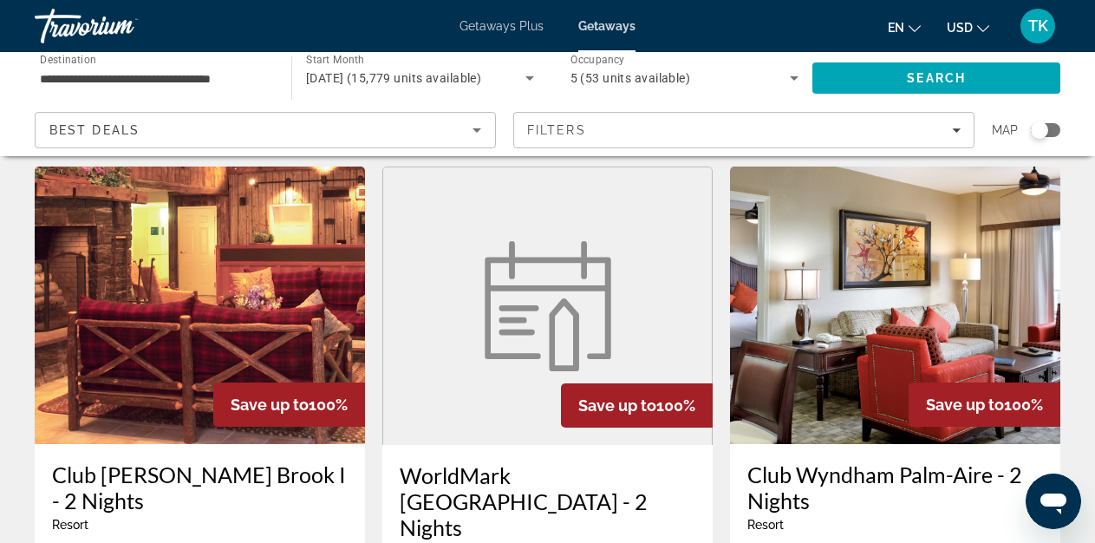
click at [1049, 129] on div "Search widget" at bounding box center [1044, 130] width 29 height 14
click at [917, 83] on span "Search" at bounding box center [935, 78] width 59 height 14
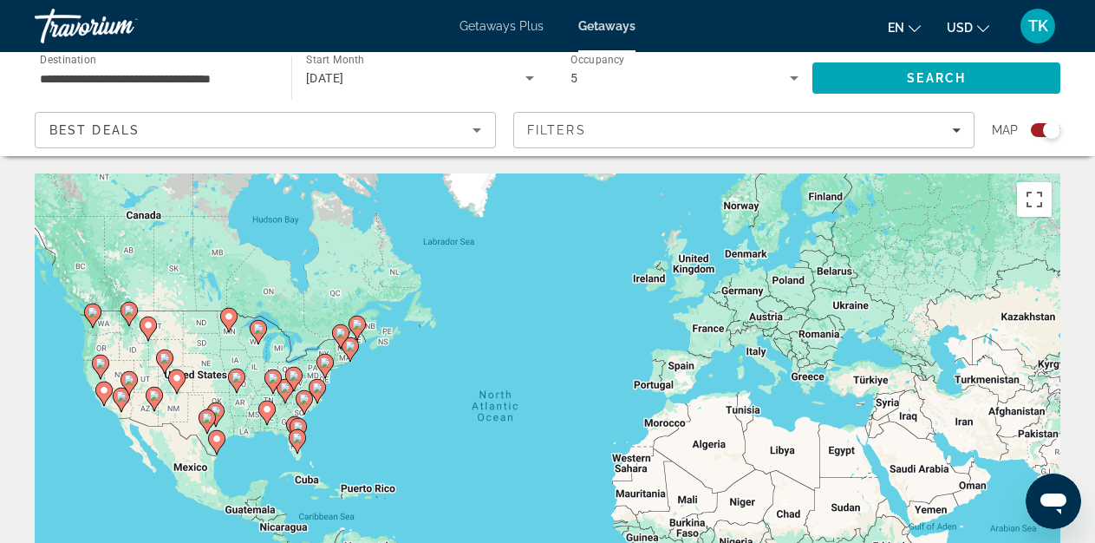
click at [328, 429] on div "To activate drag with keyboard, press Alt + Enter. Once in keyboard drag state,…" at bounding box center [547, 433] width 1025 height 520
click at [303, 400] on image "Main content" at bounding box center [304, 398] width 10 height 10
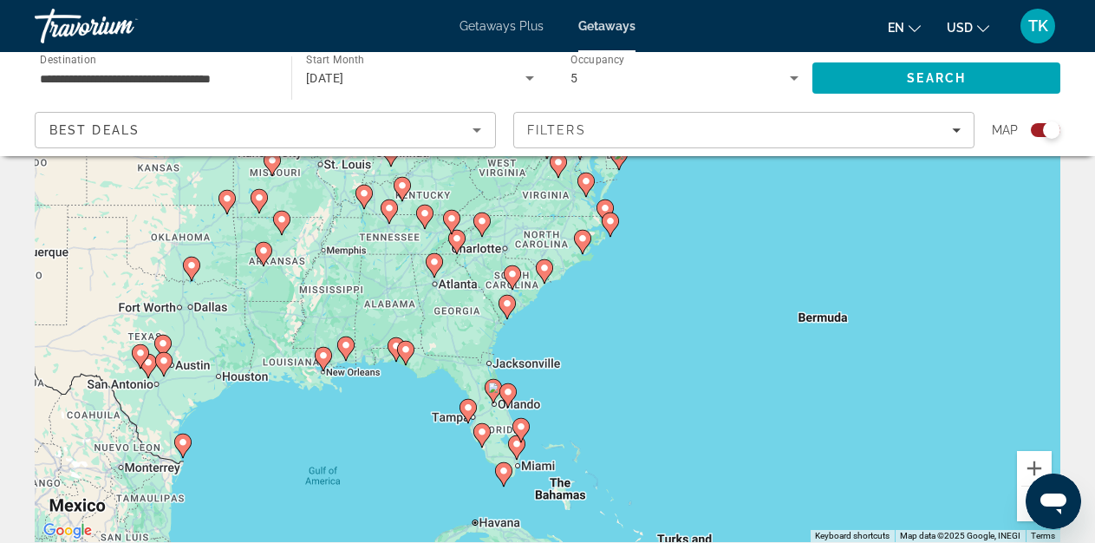
scroll to position [155, 0]
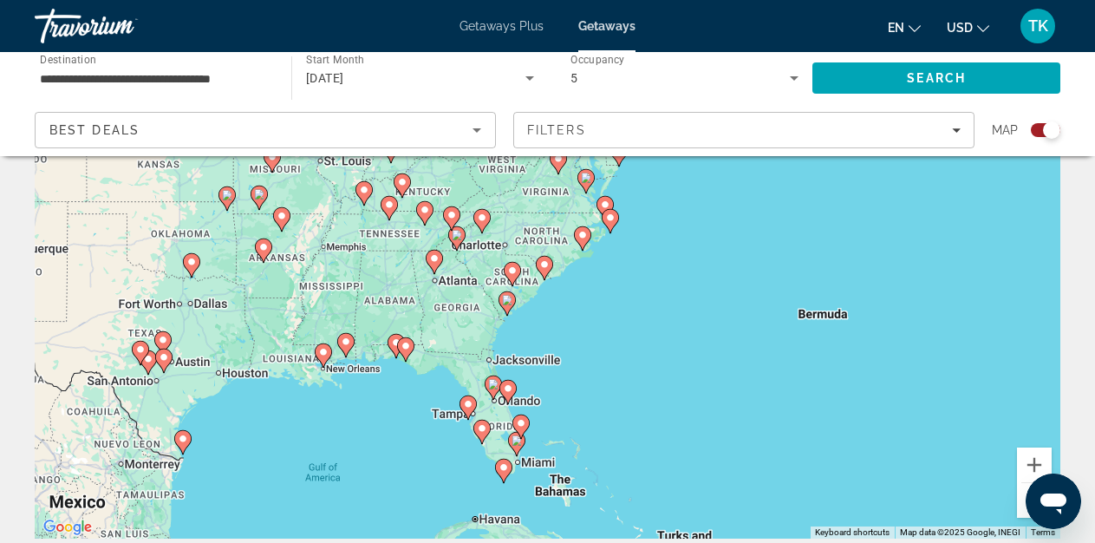
click at [504, 298] on image "Main content" at bounding box center [507, 300] width 10 height 10
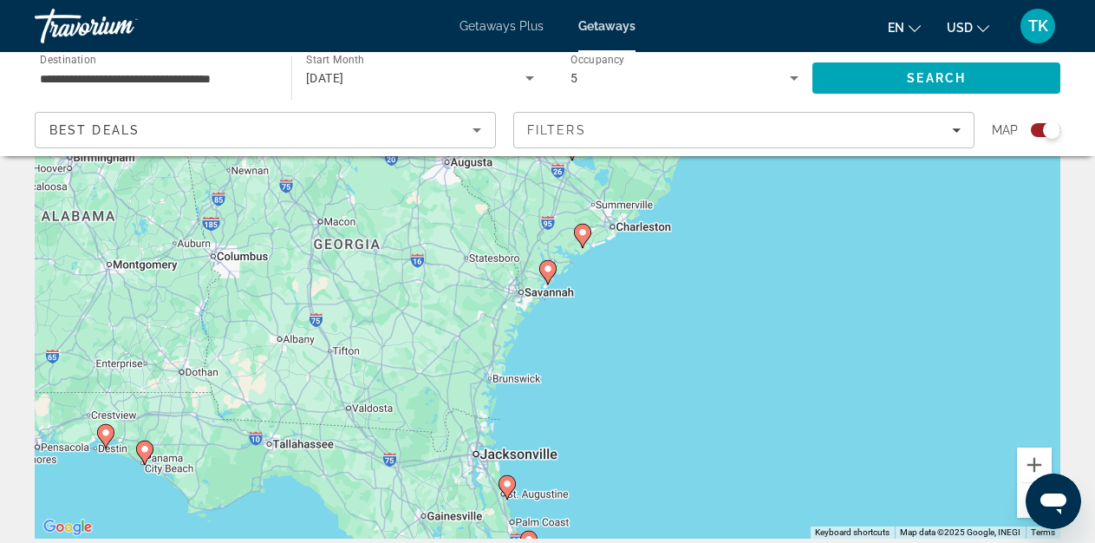
click at [548, 269] on image "Main content" at bounding box center [548, 268] width 10 height 10
type input "**********"
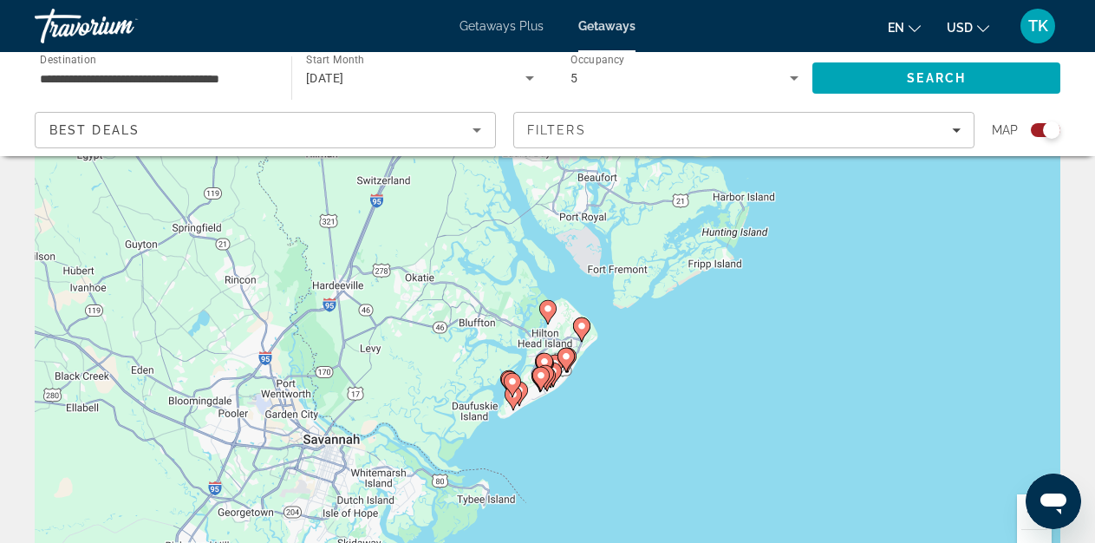
scroll to position [109, 0]
click at [581, 325] on image "Main content" at bounding box center [581, 325] width 10 height 10
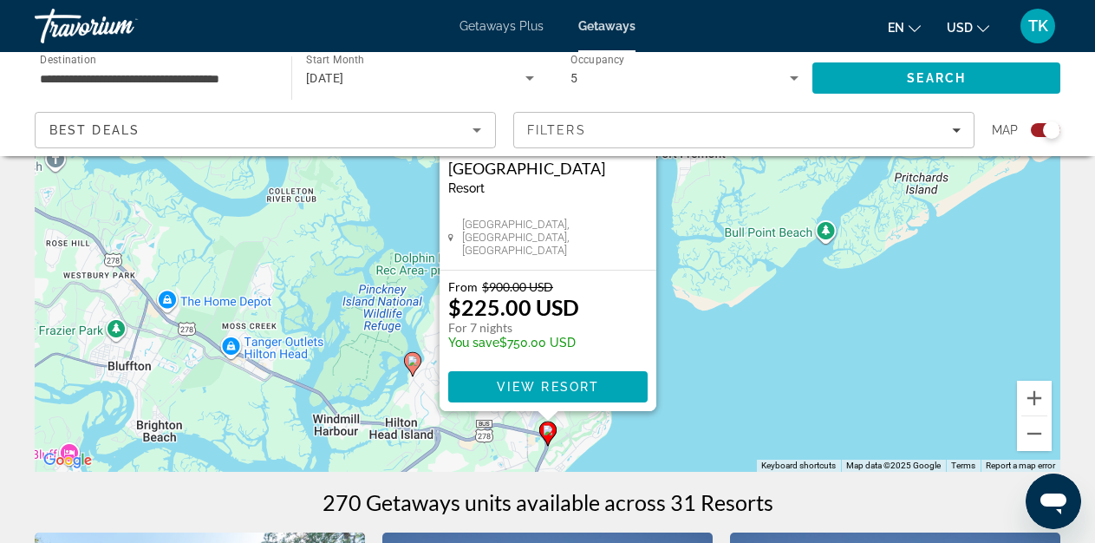
scroll to position [227, 0]
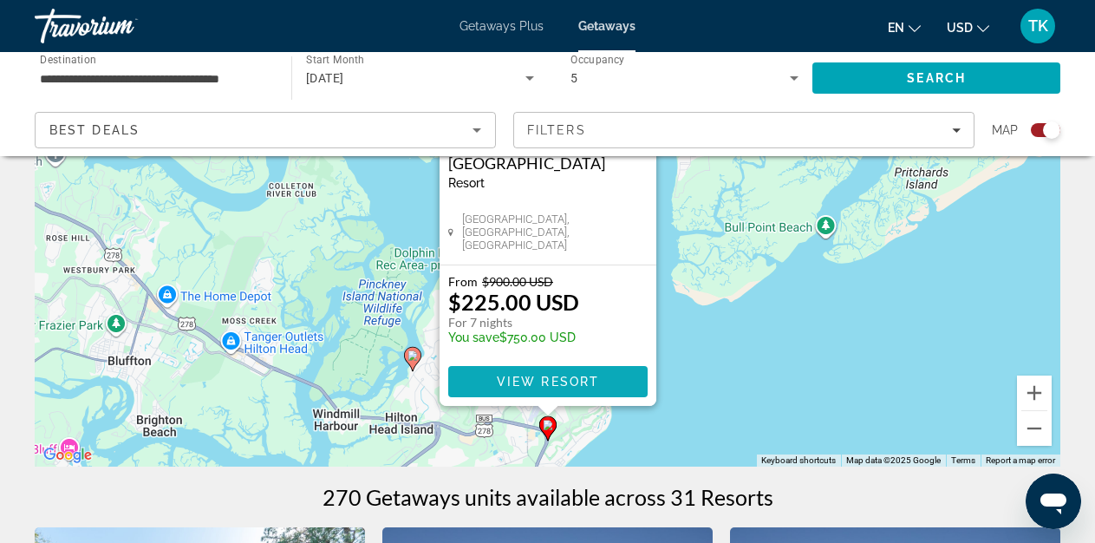
click at [532, 381] on span "View Resort" at bounding box center [547, 381] width 102 height 14
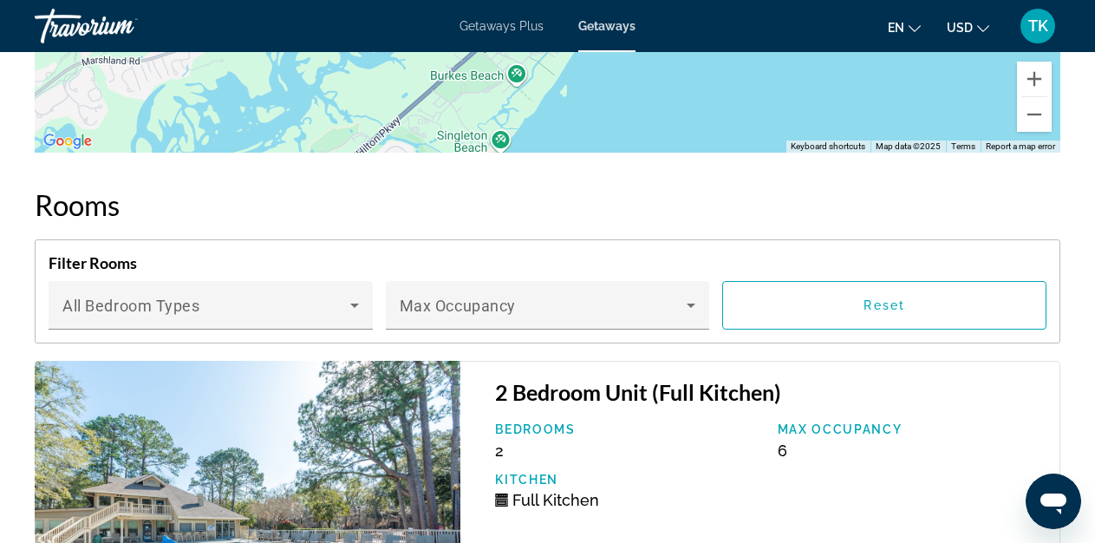
scroll to position [3564, 0]
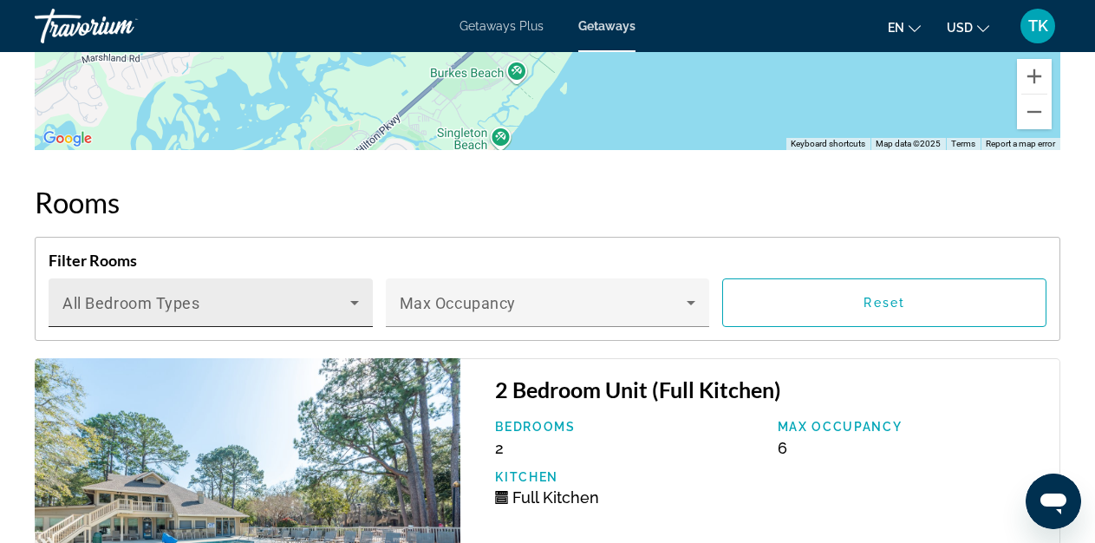
click at [314, 310] on div "Bedroom Types All Bedroom Types" at bounding box center [210, 302] width 296 height 49
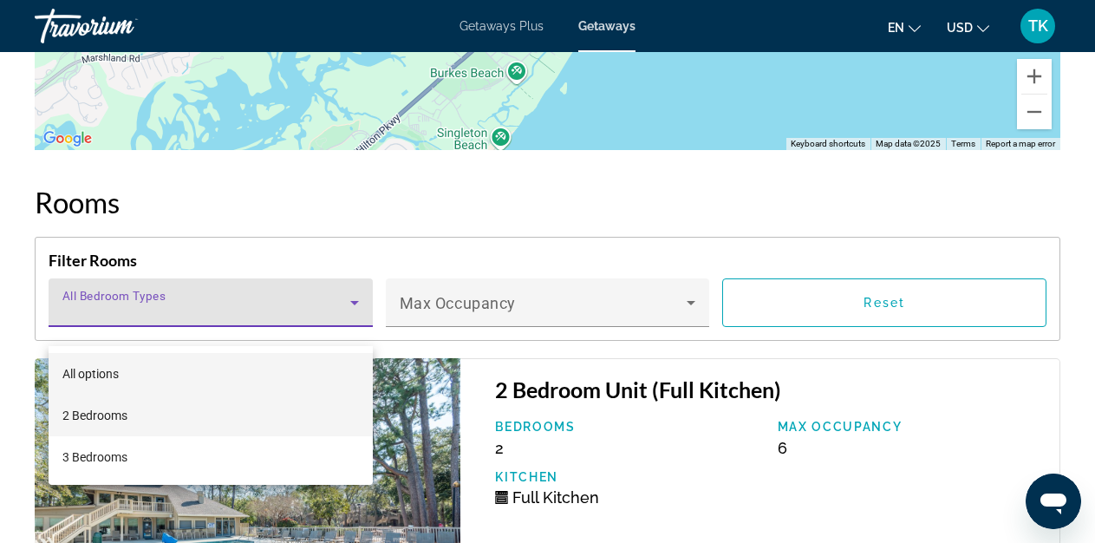
click at [191, 425] on mat-option "2 Bedrooms" at bounding box center [211, 415] width 324 height 42
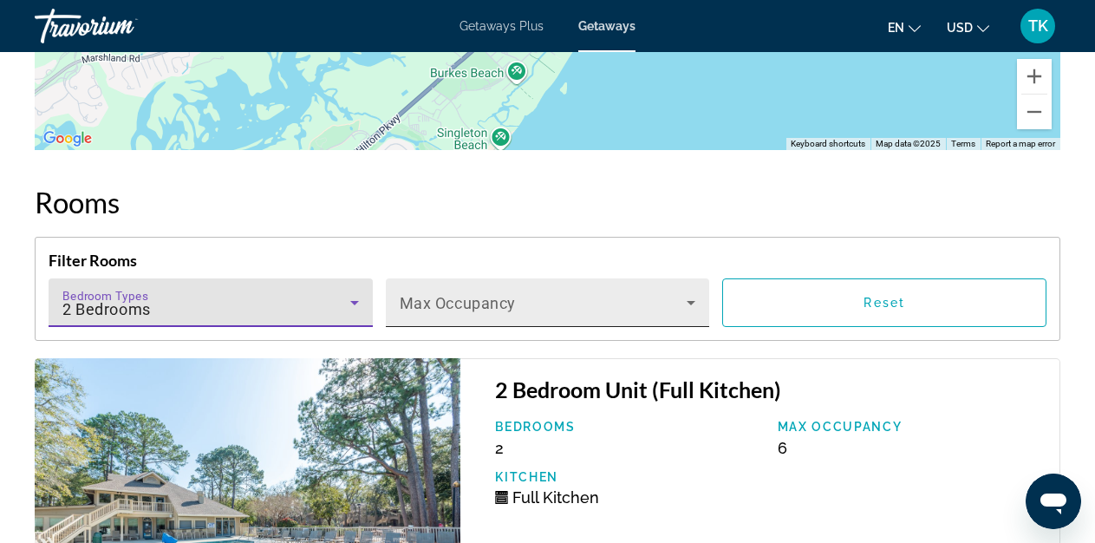
click at [646, 313] on div "Max Occupancy" at bounding box center [548, 302] width 296 height 49
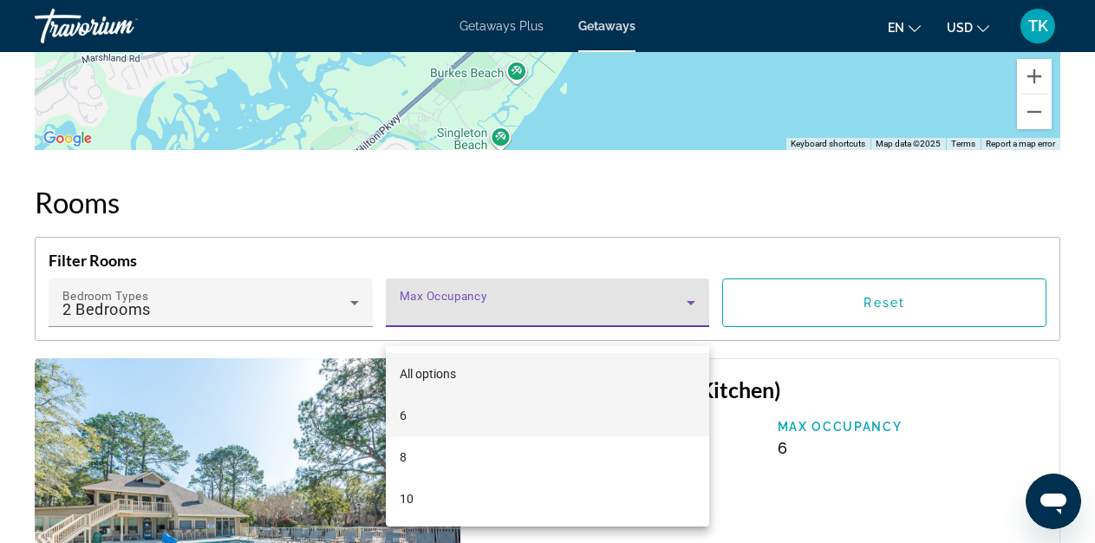
click at [519, 401] on mat-option "6" at bounding box center [548, 415] width 324 height 42
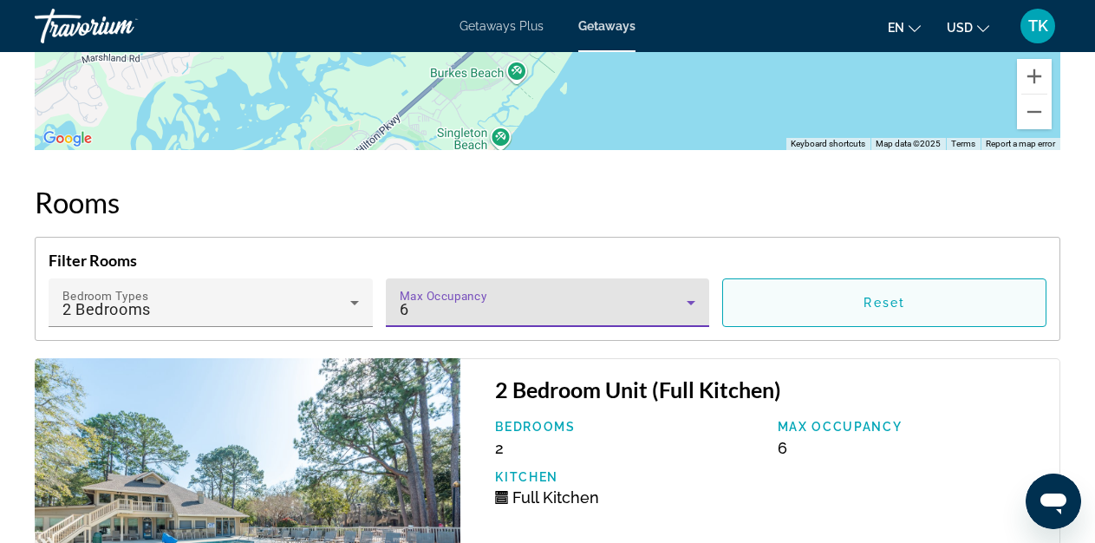
click at [918, 322] on span "Main content" at bounding box center [884, 303] width 322 height 42
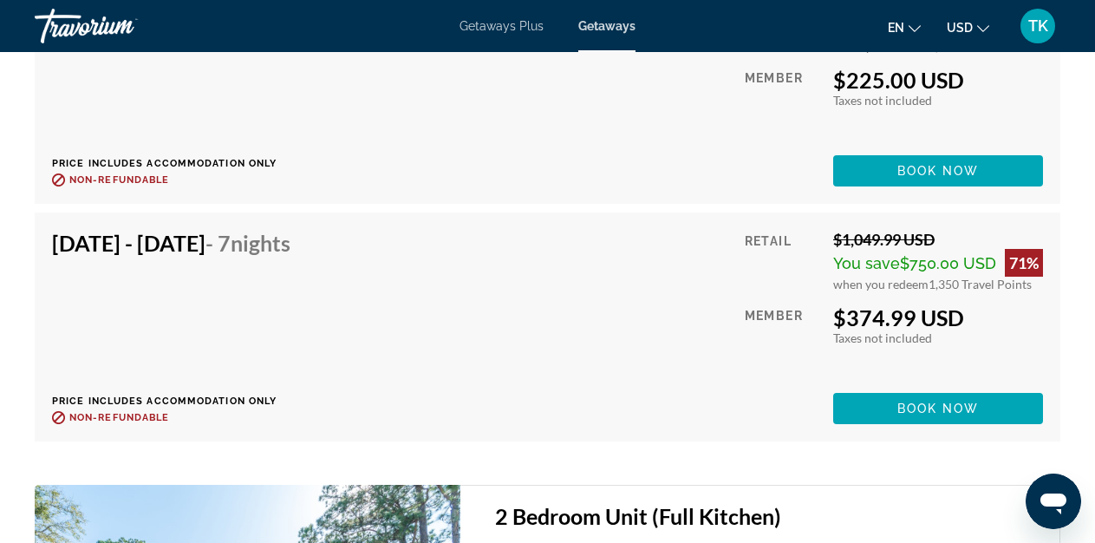
scroll to position [4529, 0]
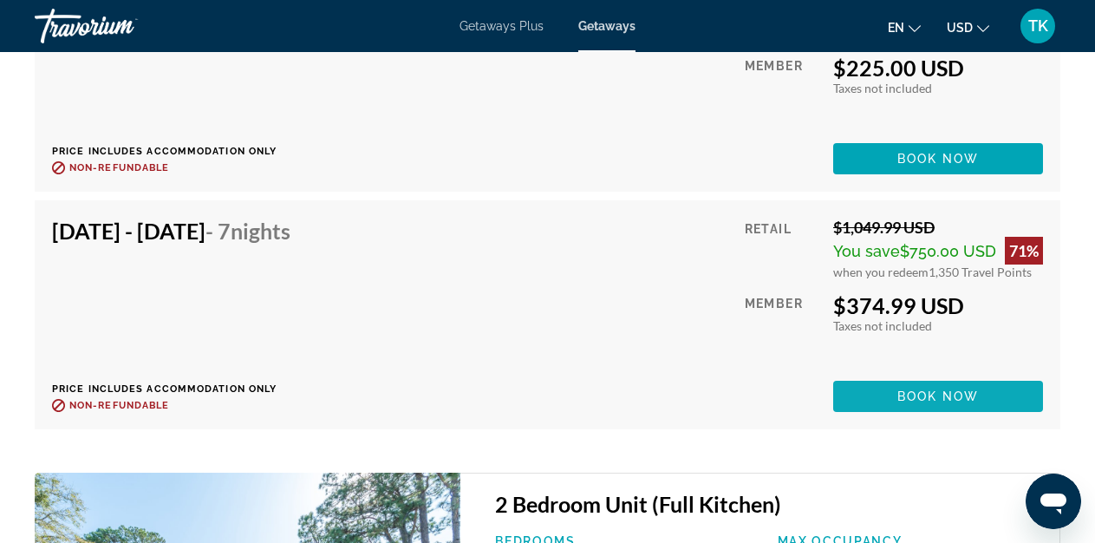
click at [929, 403] on span "Book now" at bounding box center [938, 396] width 82 height 14
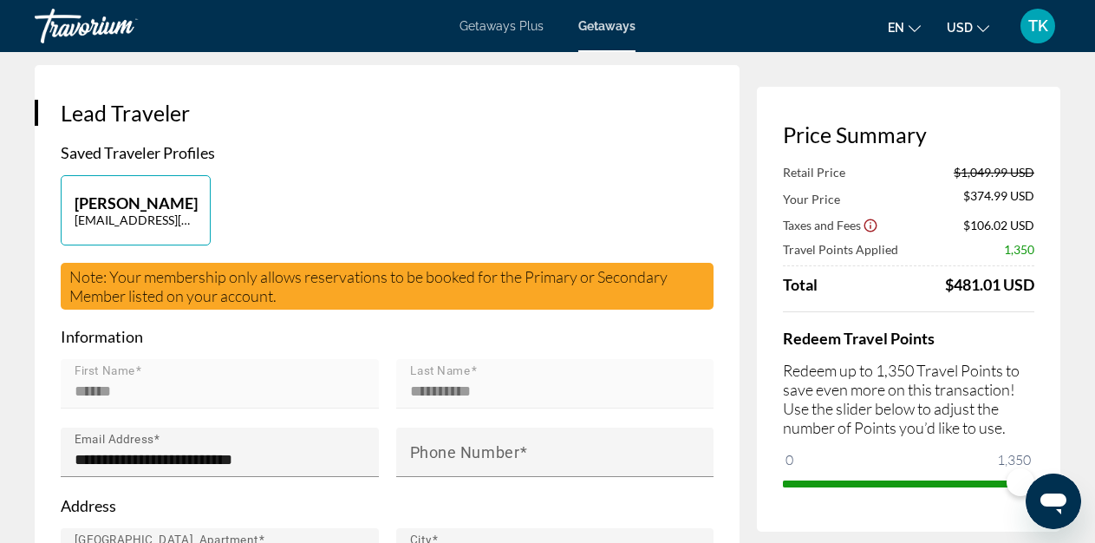
scroll to position [346, 0]
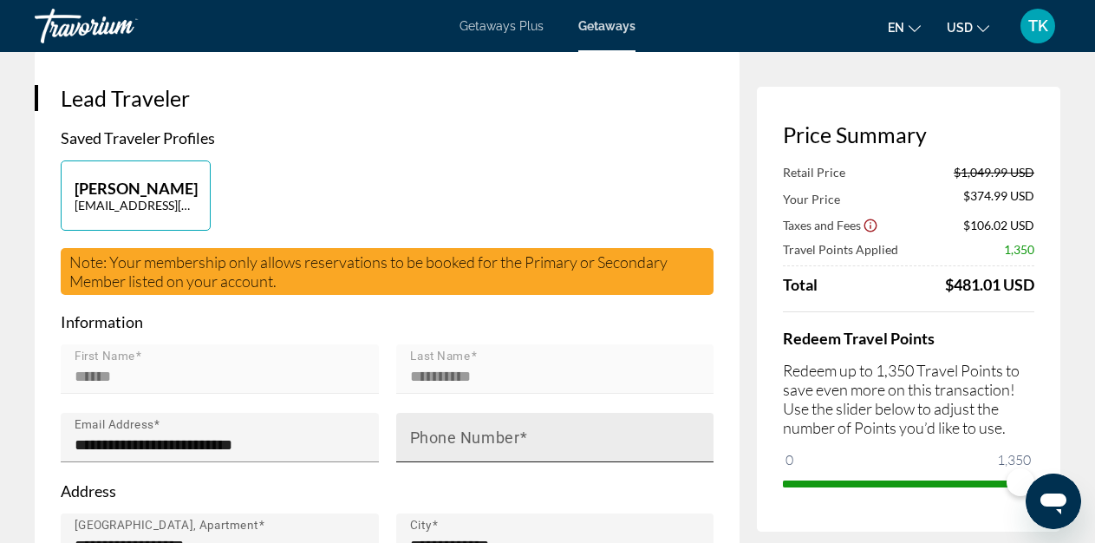
click at [511, 428] on mat-label "Phone Number" at bounding box center [465, 437] width 110 height 18
click at [511, 434] on input "Phone Number" at bounding box center [560, 444] width 301 height 21
click at [511, 434] on input "*" at bounding box center [560, 444] width 301 height 21
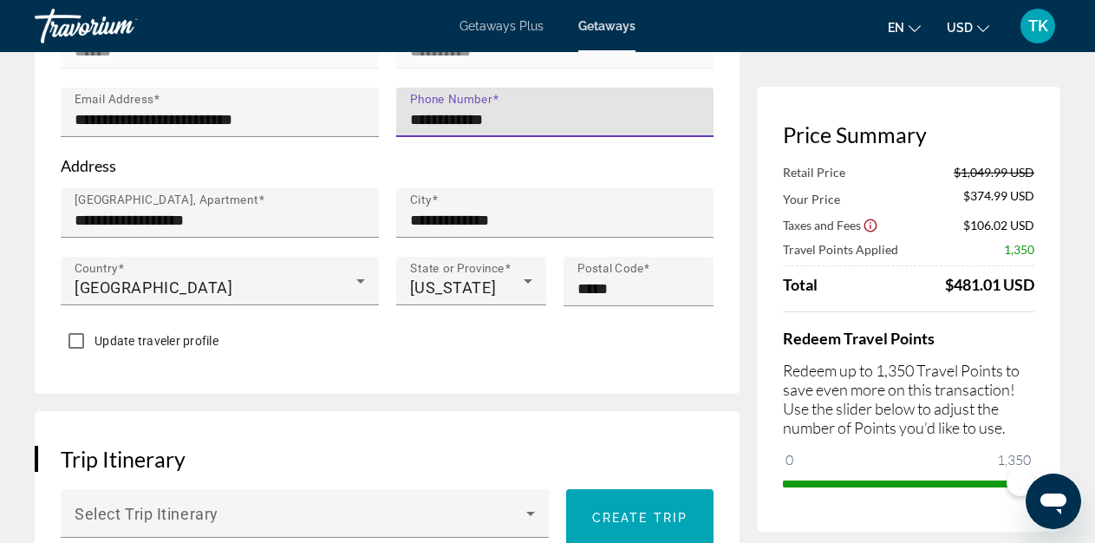
scroll to position [672, 0]
type input "**********"
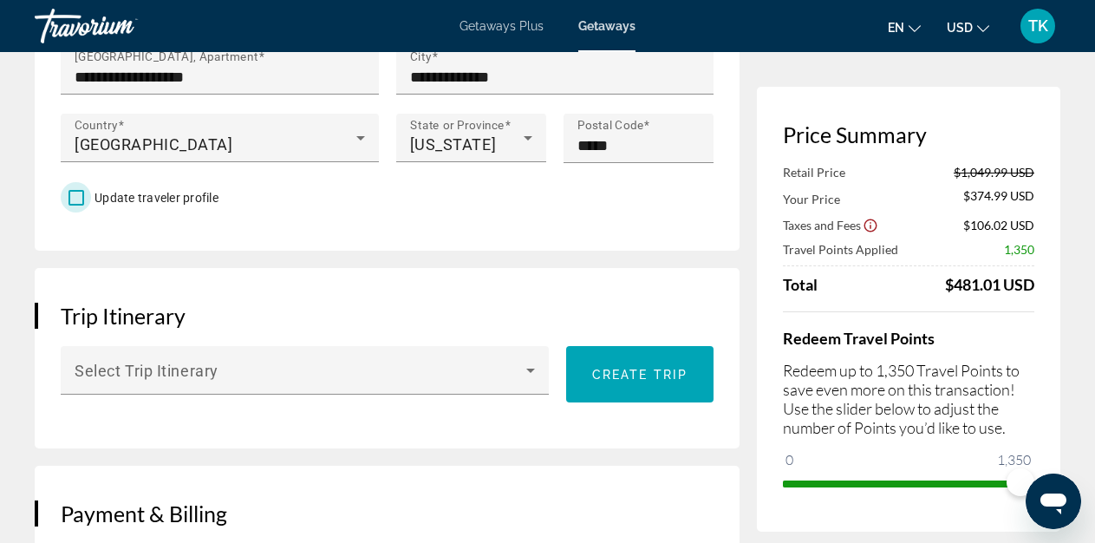
scroll to position [816, 0]
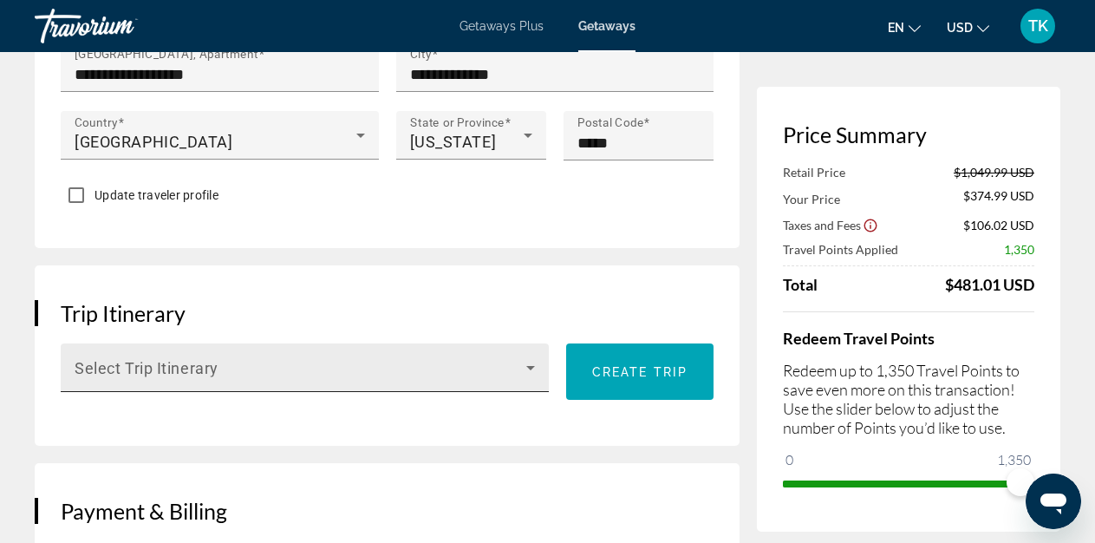
click at [490, 364] on span "Main content" at bounding box center [301, 374] width 452 height 21
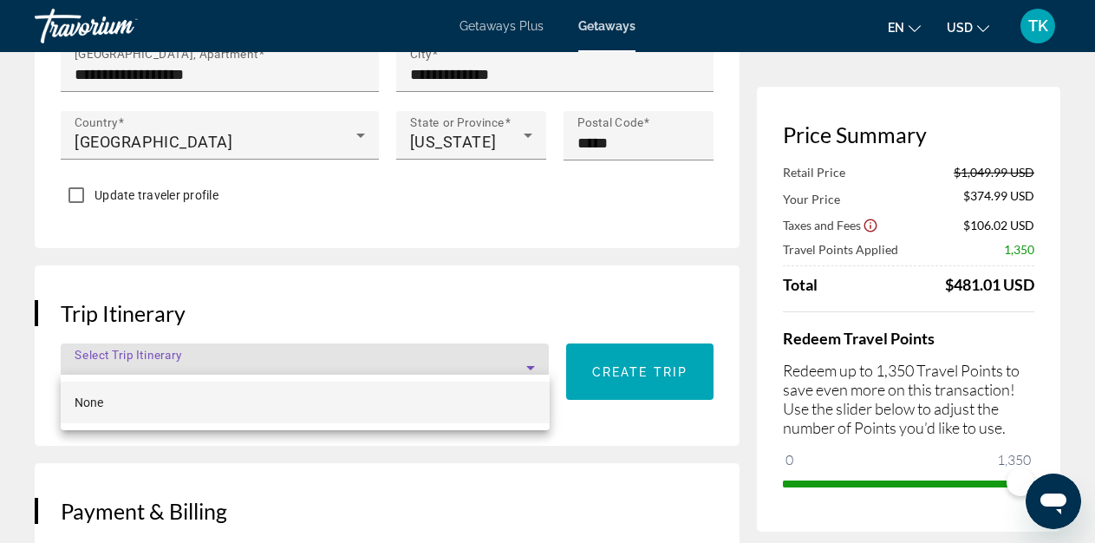
click at [654, 350] on div at bounding box center [547, 271] width 1095 height 543
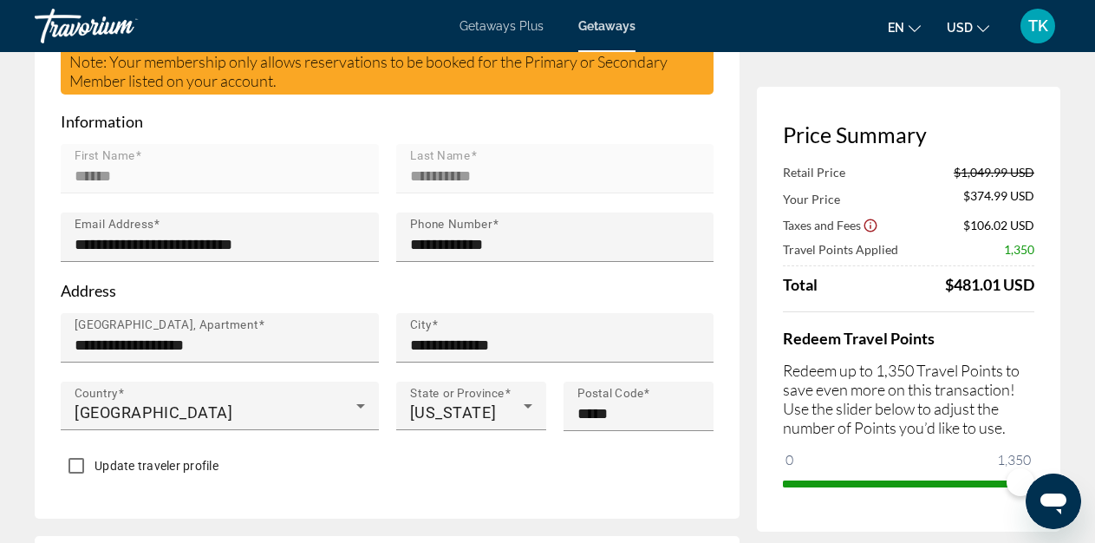
scroll to position [0, 0]
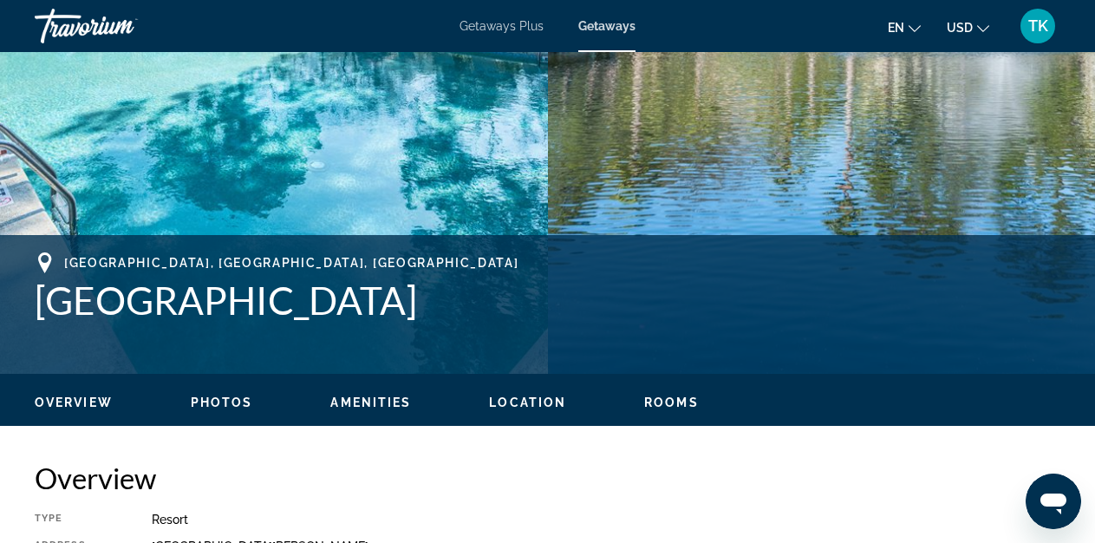
scroll to position [508, 0]
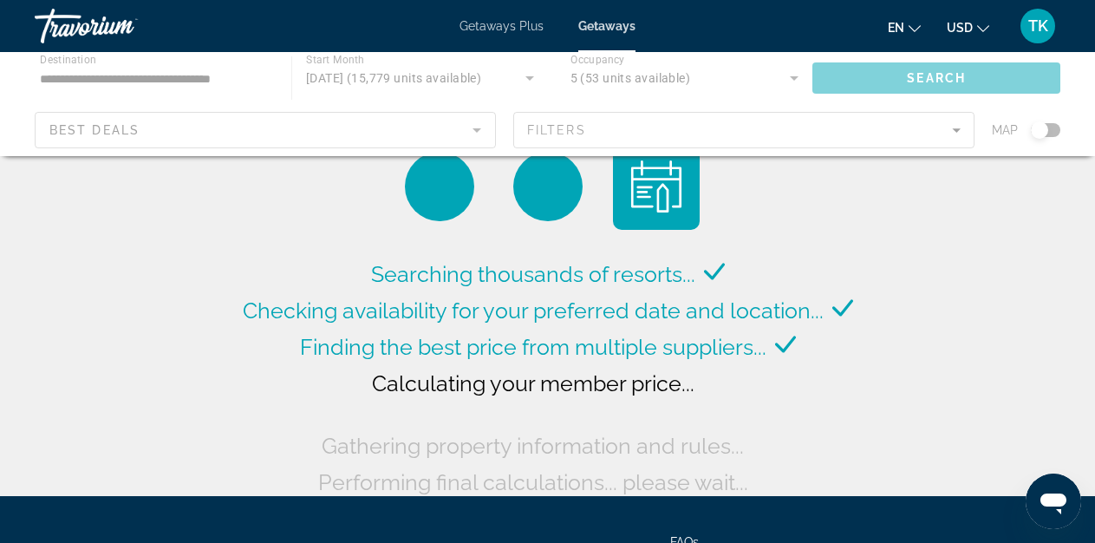
click at [1051, 126] on div "Main content" at bounding box center [547, 104] width 1095 height 104
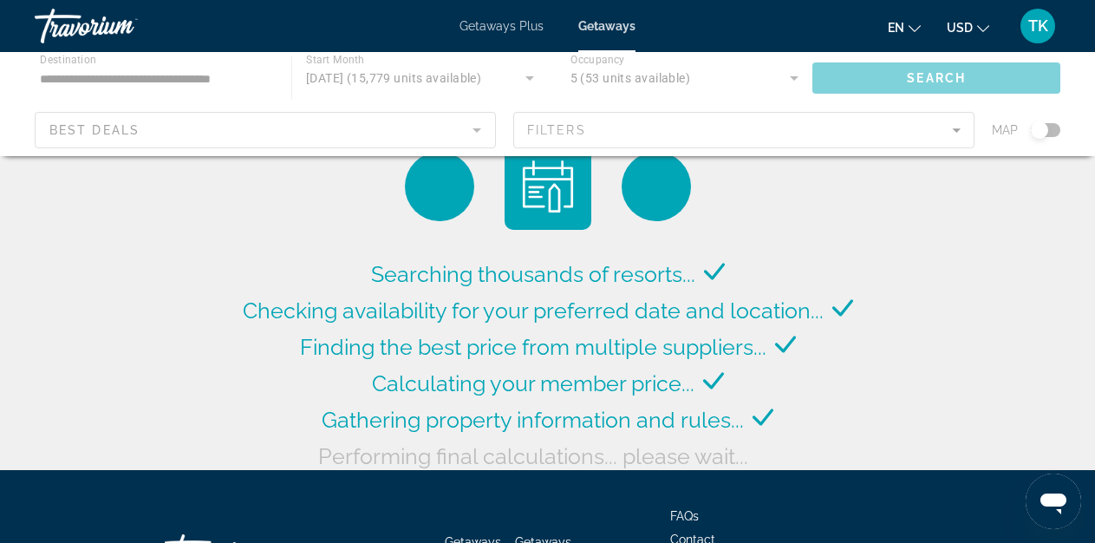
click at [1039, 126] on div "Main content" at bounding box center [547, 104] width 1095 height 104
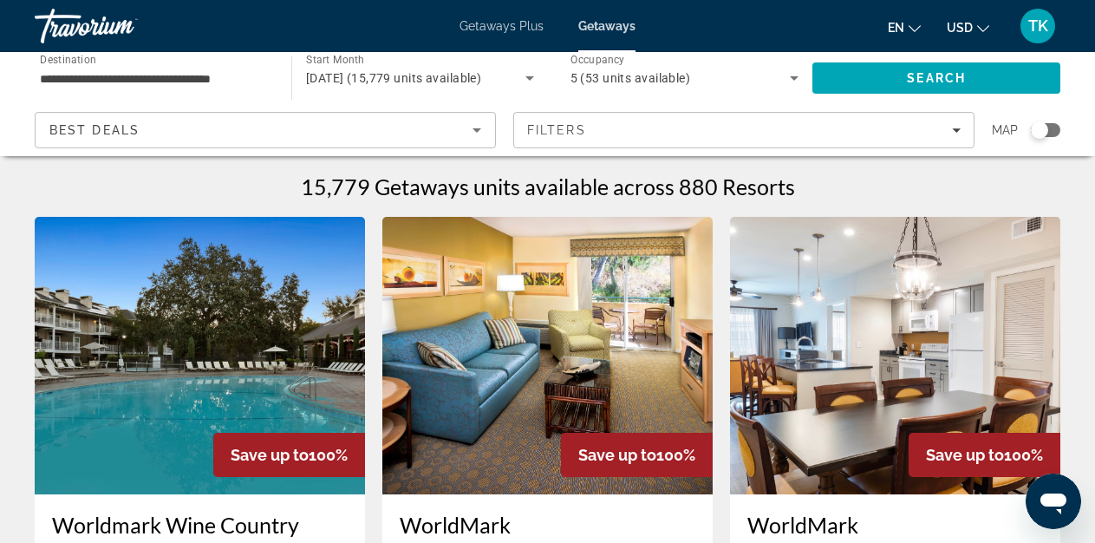
drag, startPoint x: 1039, startPoint y: 126, endPoint x: 1057, endPoint y: 127, distance: 18.2
click at [1057, 127] on div "Search widget" at bounding box center [1044, 130] width 29 height 14
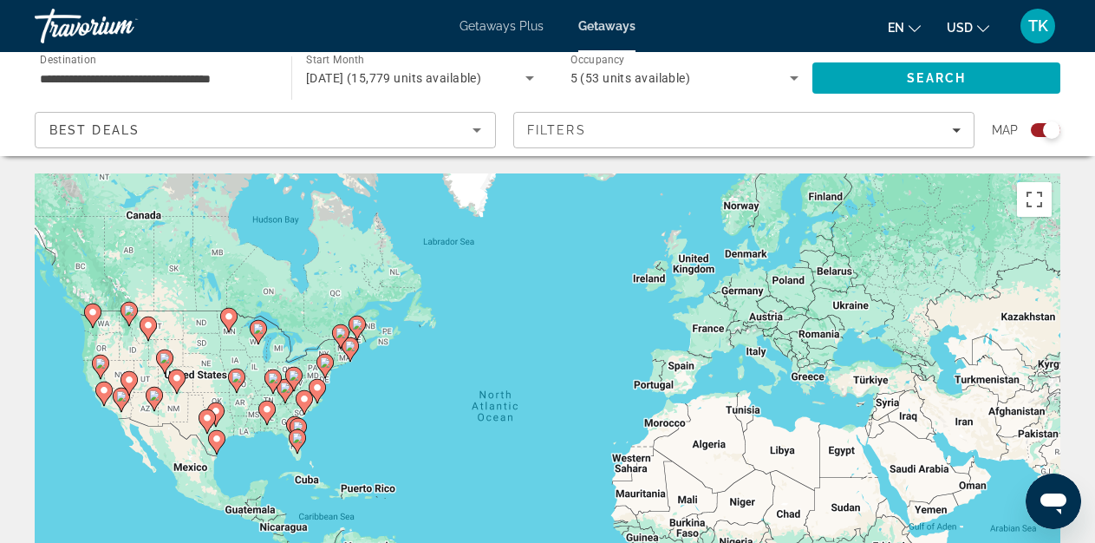
click at [303, 397] on image "Main content" at bounding box center [304, 398] width 10 height 10
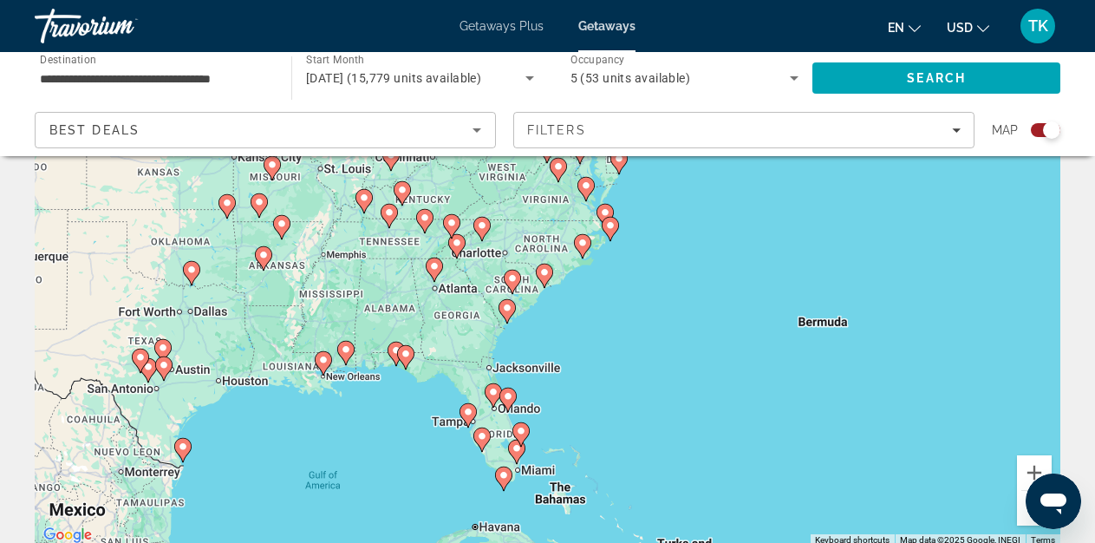
scroll to position [150, 0]
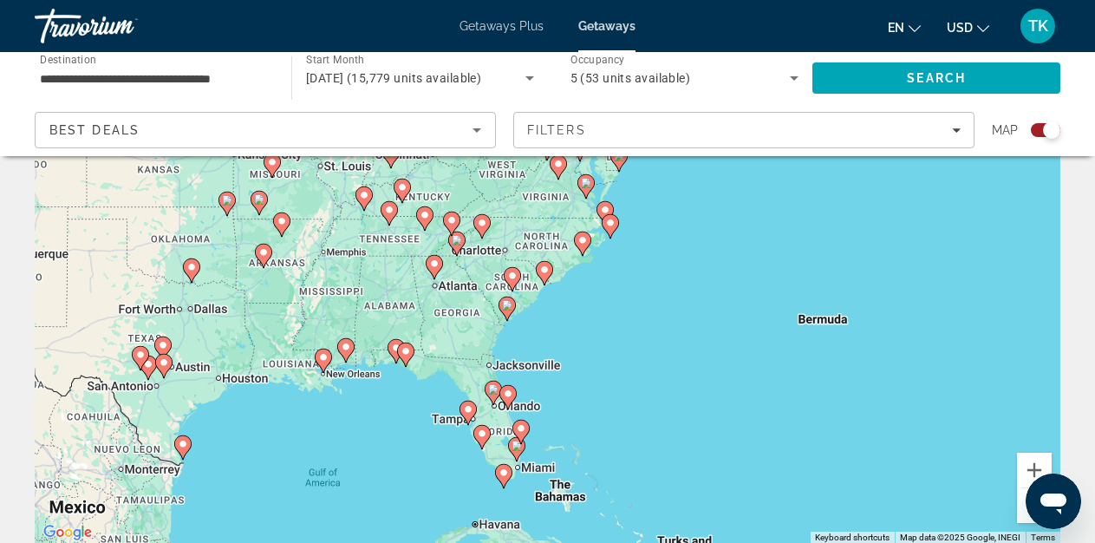
click at [492, 387] on image "Main content" at bounding box center [493, 389] width 10 height 10
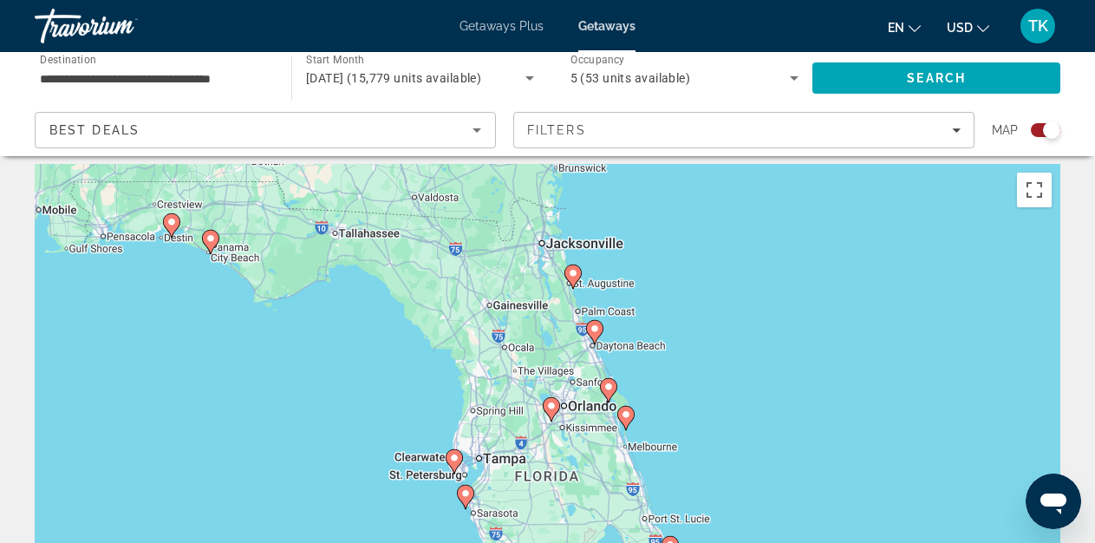
scroll to position [0, 0]
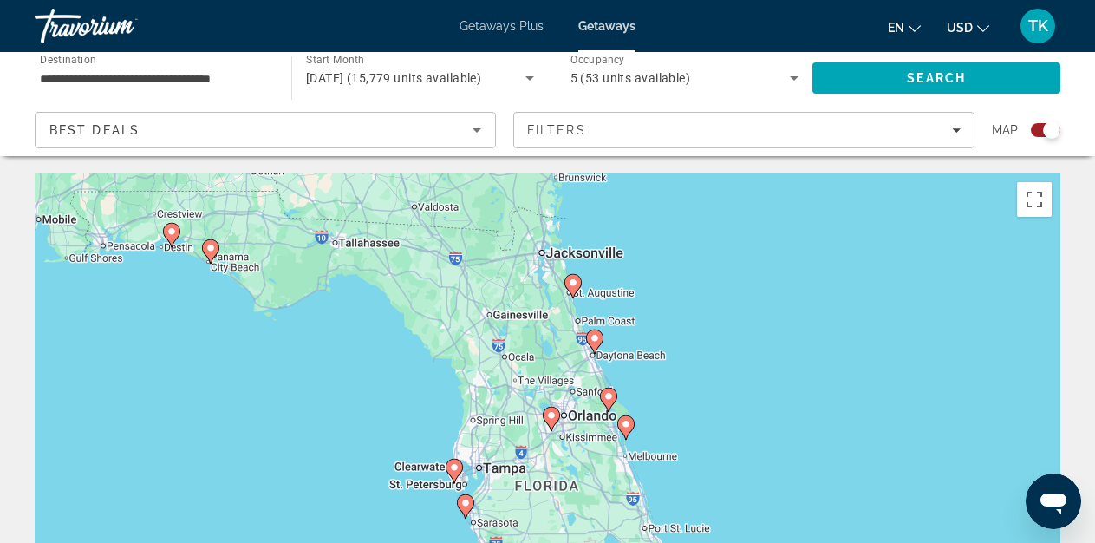
click at [572, 276] on icon "Main content" at bounding box center [572, 286] width 16 height 23
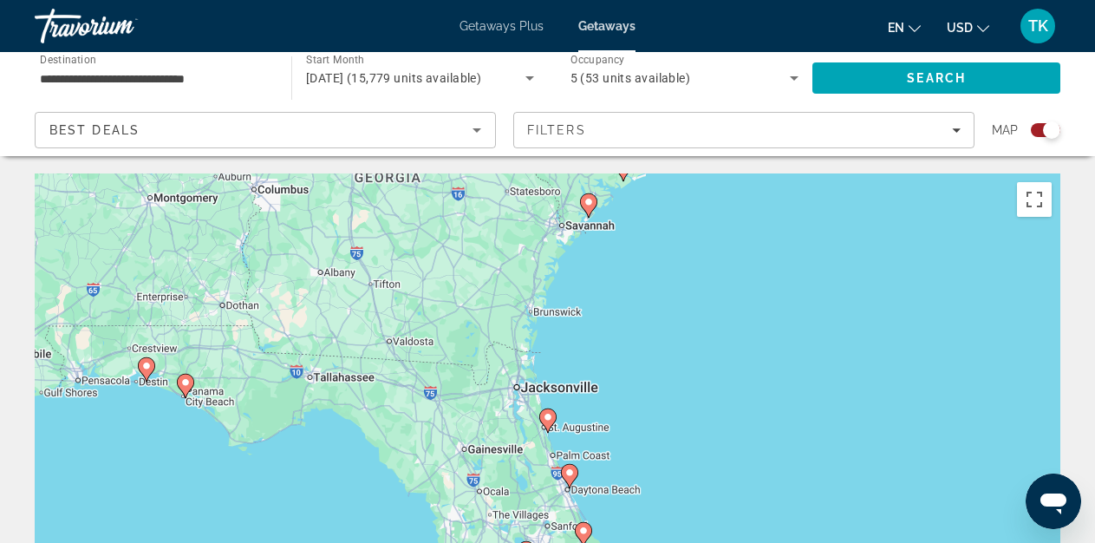
click at [549, 415] on image "Main content" at bounding box center [548, 417] width 10 height 10
type input "**********"
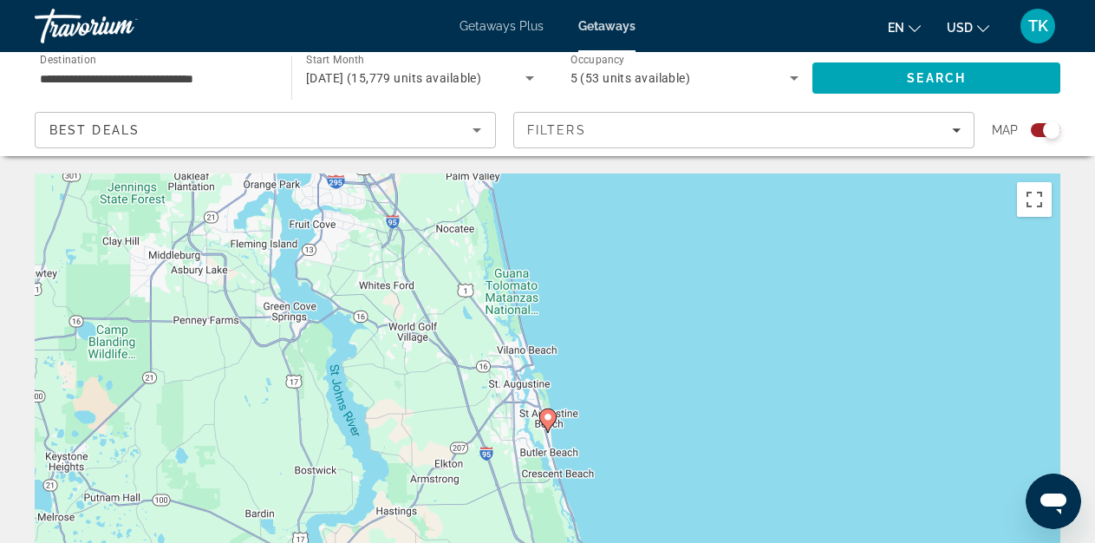
click at [549, 415] on image "Main content" at bounding box center [548, 417] width 10 height 10
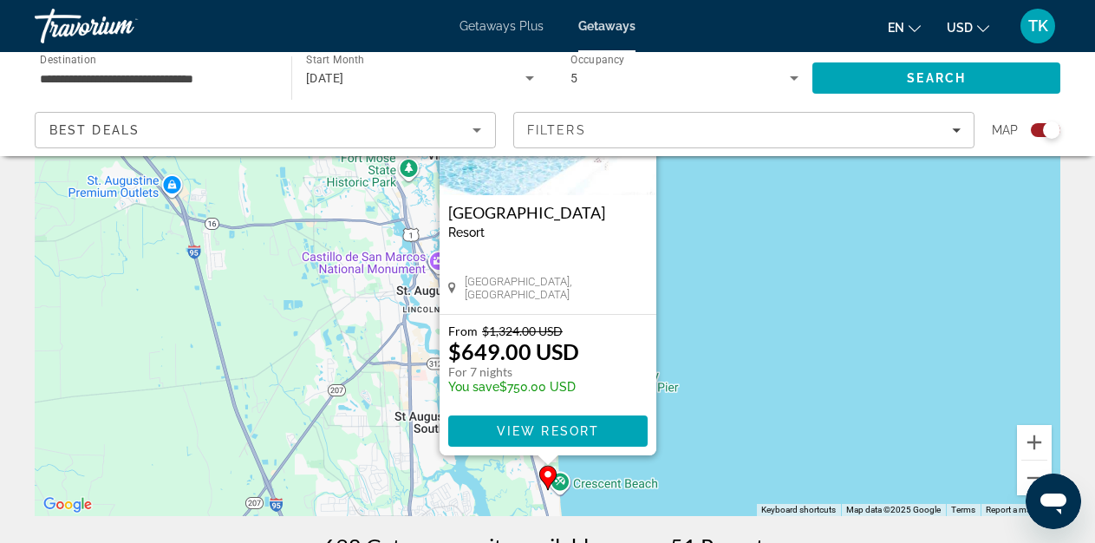
scroll to position [180, 0]
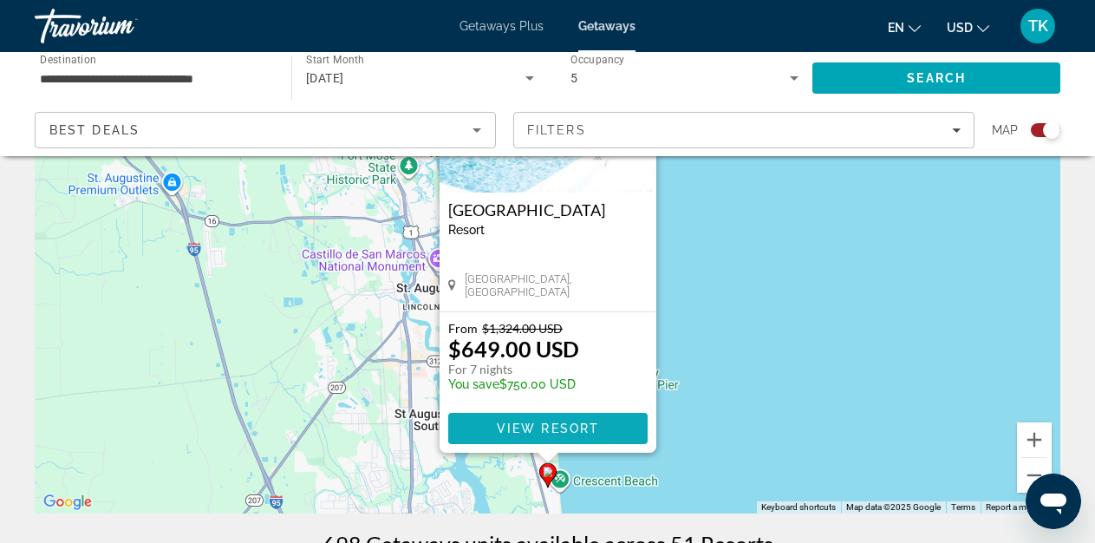
click at [549, 429] on span "View Resort" at bounding box center [547, 428] width 102 height 14
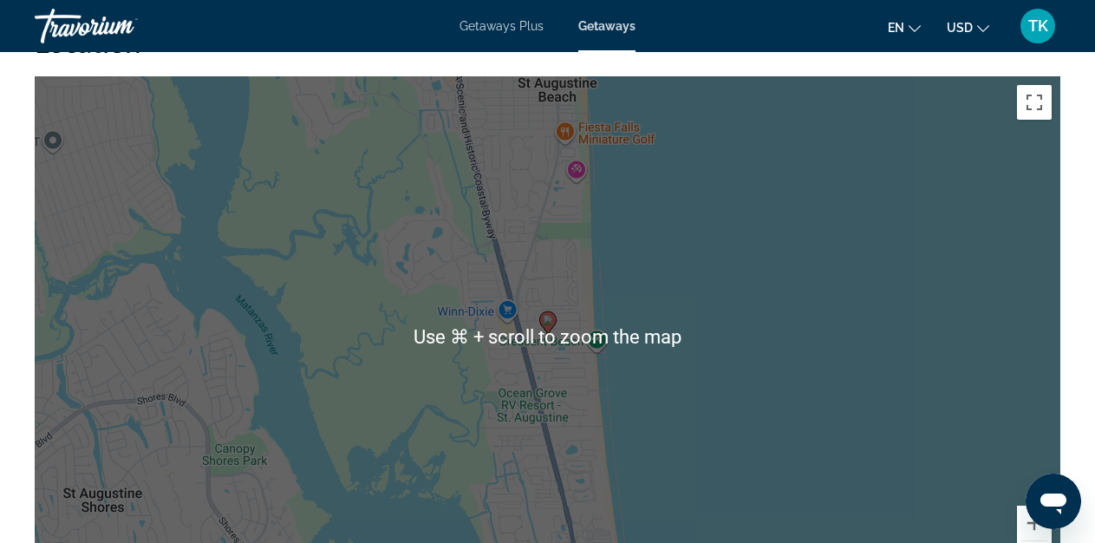
scroll to position [2412, 0]
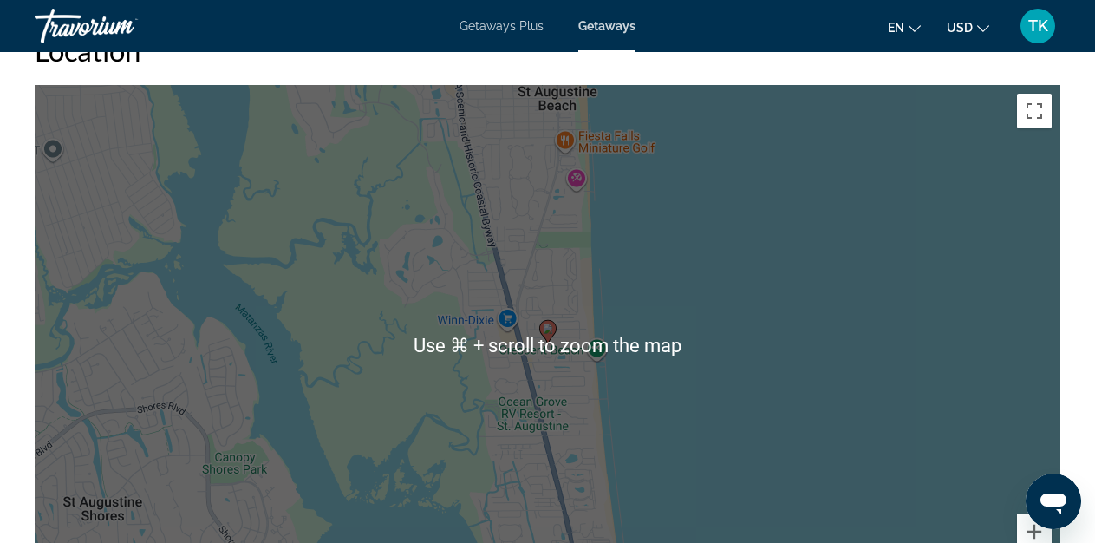
click at [706, 337] on div "To activate drag with keyboard, press Alt + Enter. Once in keyboard drag state,…" at bounding box center [547, 345] width 1025 height 520
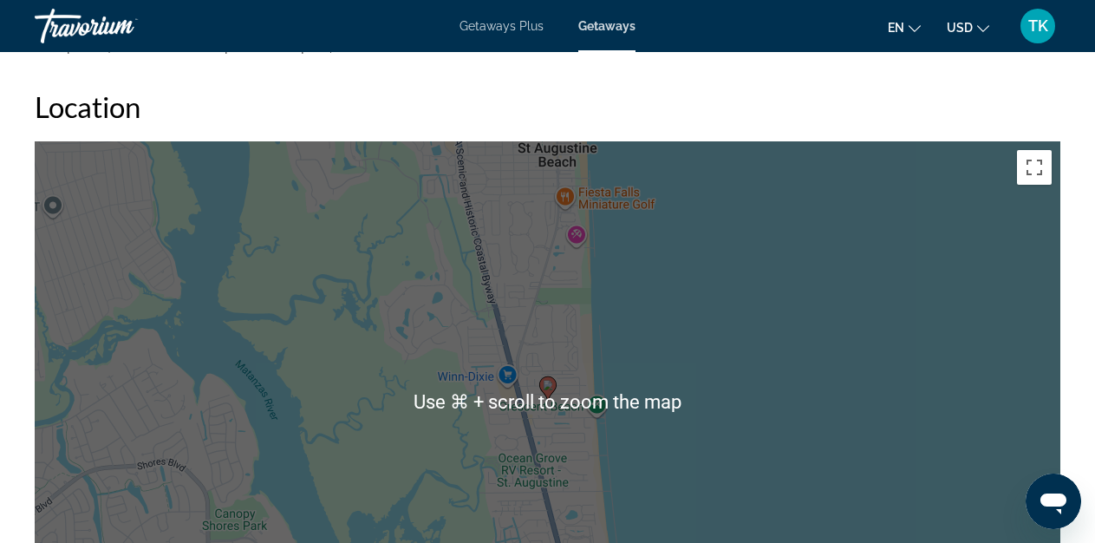
scroll to position [2359, 0]
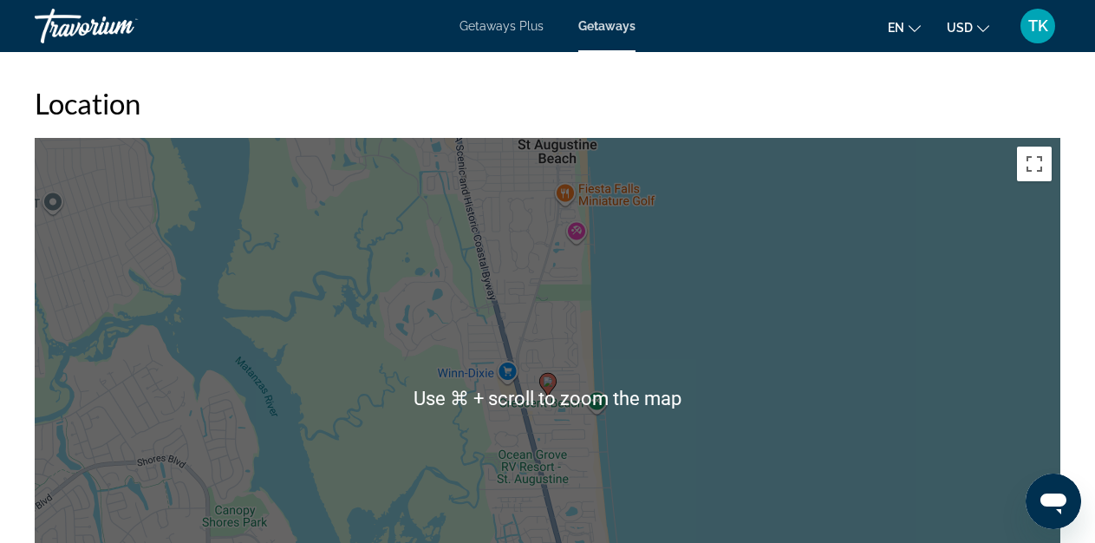
click at [841, 365] on div "To activate drag with keyboard, press Alt + Enter. Once in keyboard drag state,…" at bounding box center [547, 398] width 1025 height 520
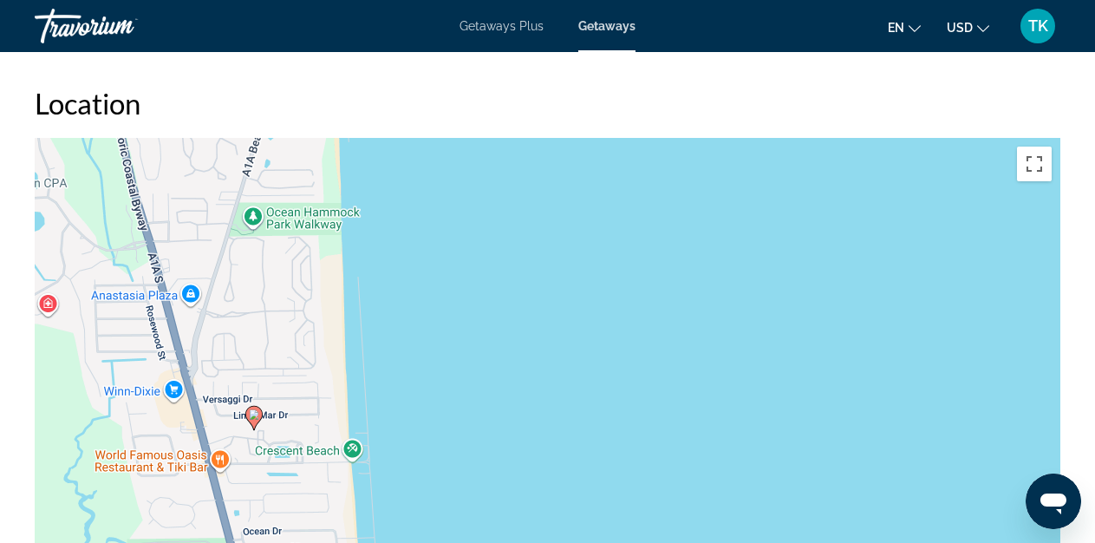
click at [841, 365] on div "To activate drag with keyboard, press Alt + Enter. Once in keyboard drag state,…" at bounding box center [547, 398] width 1025 height 520
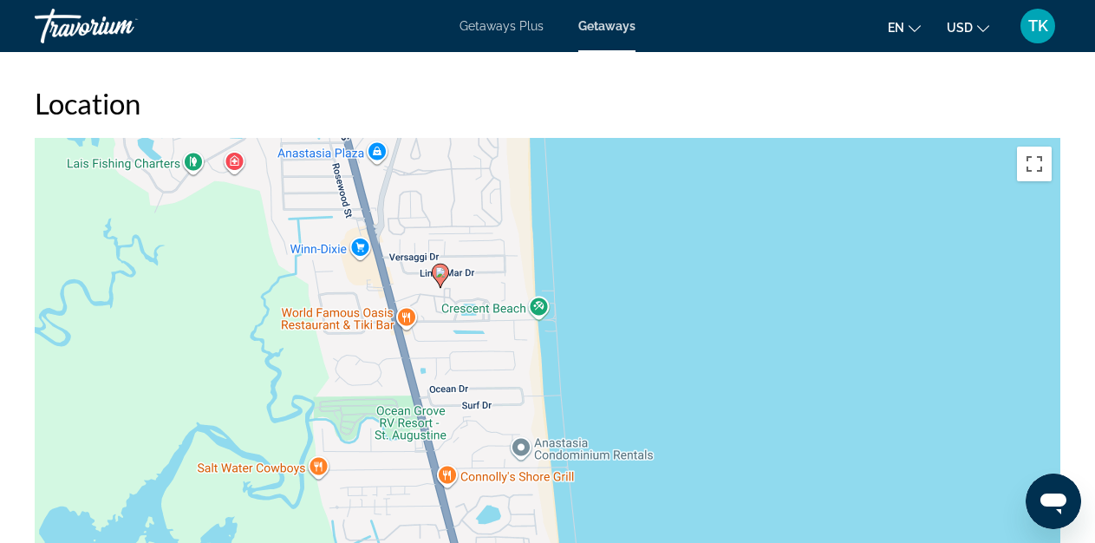
drag, startPoint x: 509, startPoint y: 406, endPoint x: 695, endPoint y: 257, distance: 238.6
click at [695, 257] on div "To activate drag with keyboard, press Alt + Enter. Once in keyboard drag state,…" at bounding box center [547, 398] width 1025 height 520
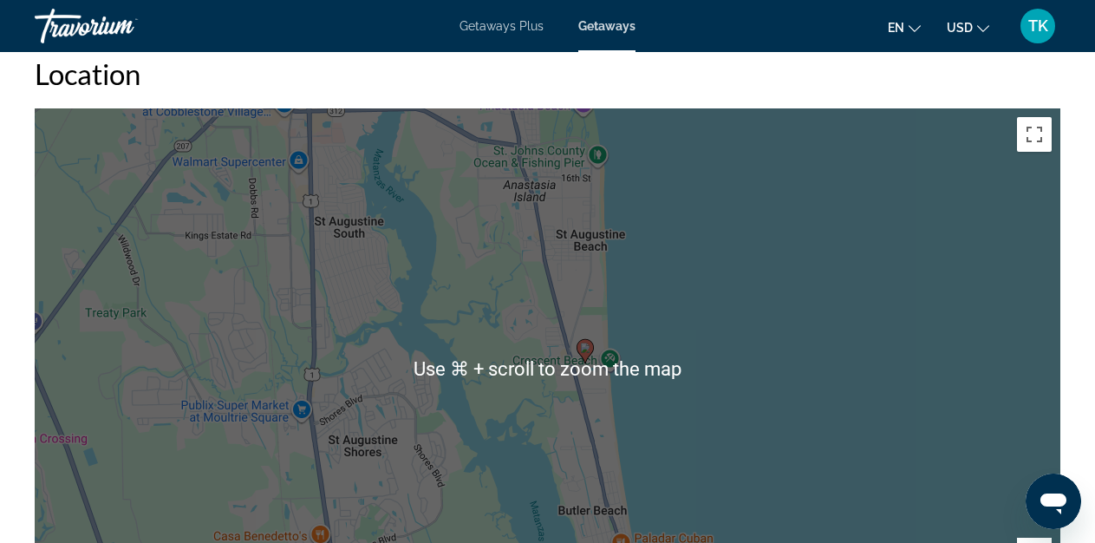
scroll to position [2381, 0]
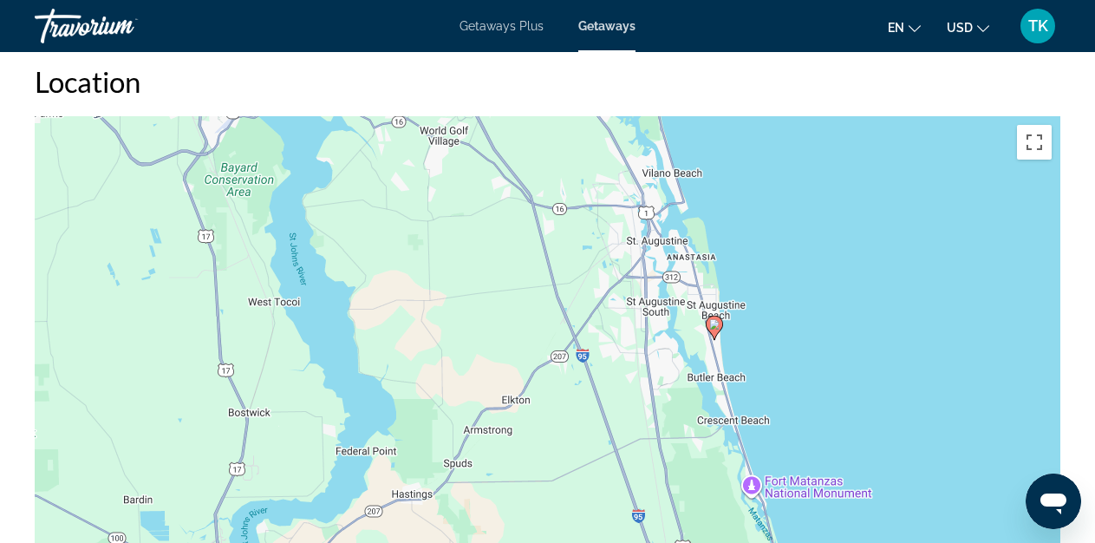
click at [714, 325] on image "Main content" at bounding box center [714, 324] width 10 height 10
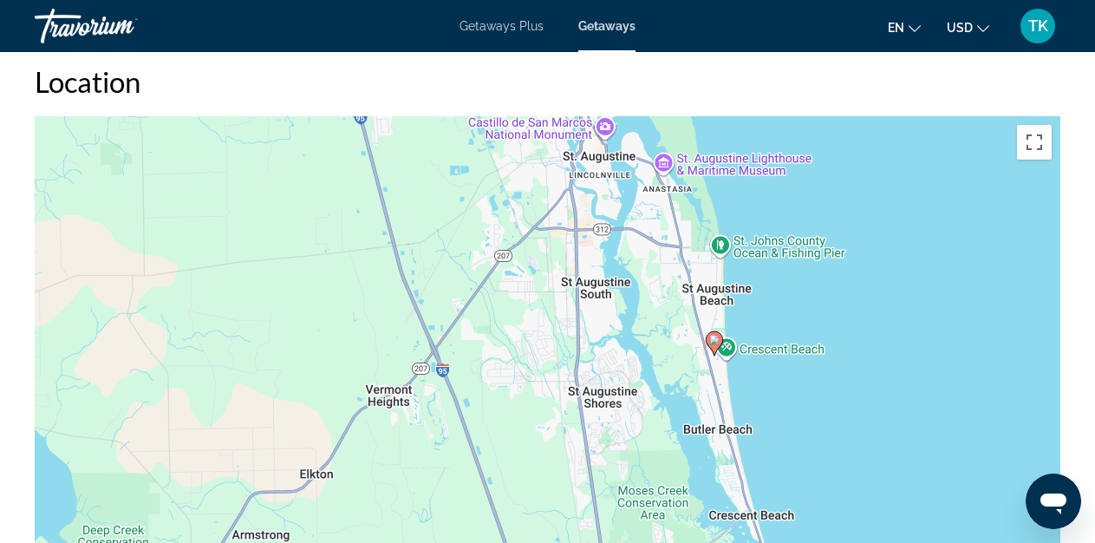
click at [714, 335] on image "Main content" at bounding box center [714, 340] width 10 height 10
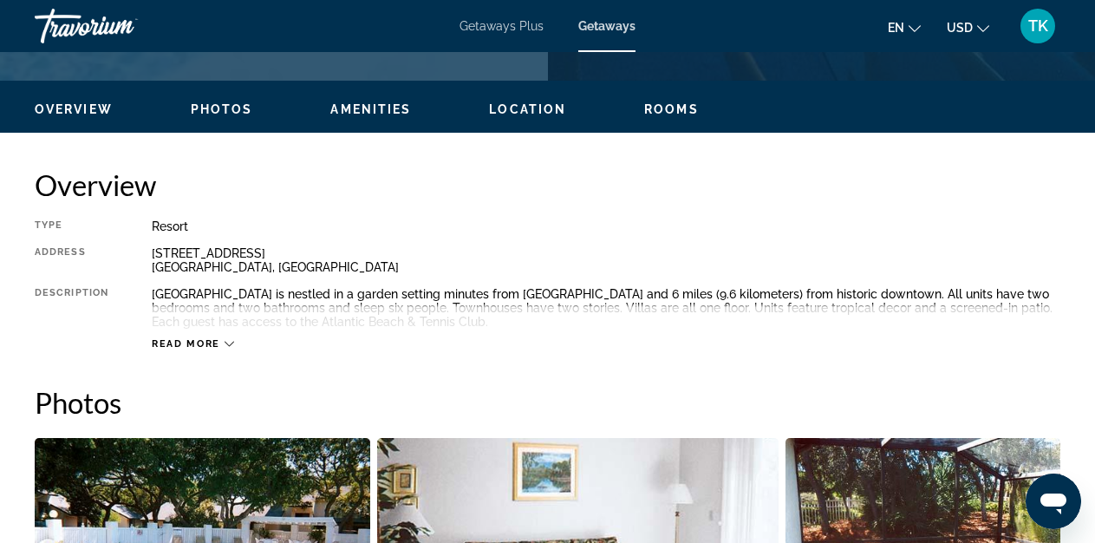
scroll to position [797, 0]
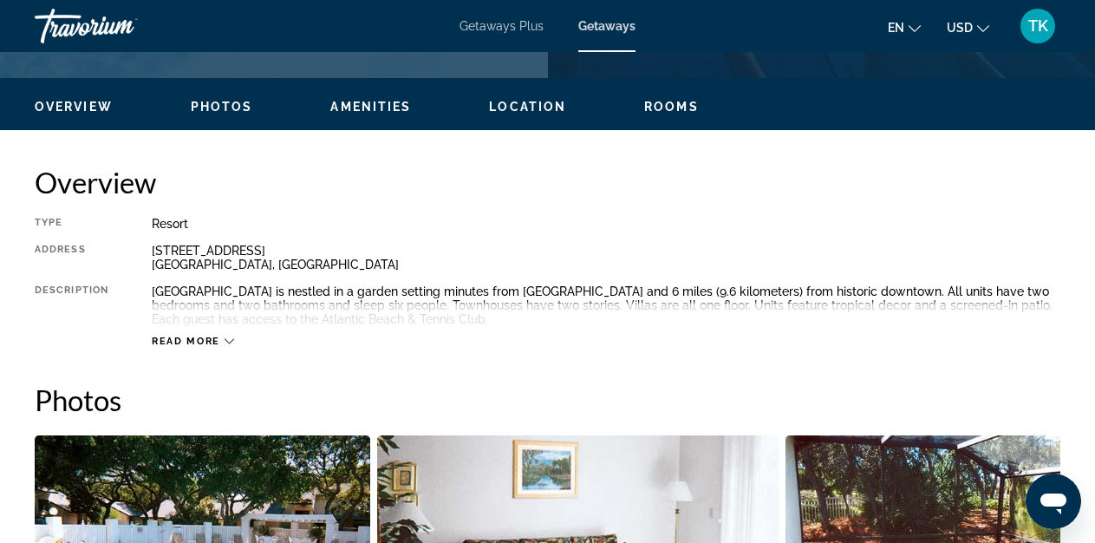
click at [179, 341] on span "Read more" at bounding box center [186, 340] width 68 height 11
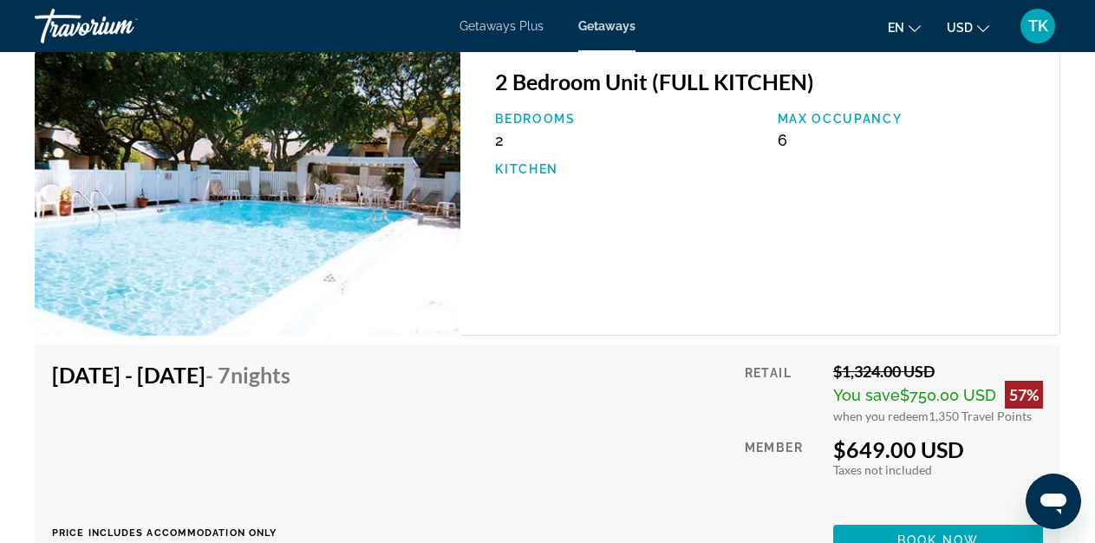
scroll to position [3054, 0]
